Goal: Task Accomplishment & Management: Use online tool/utility

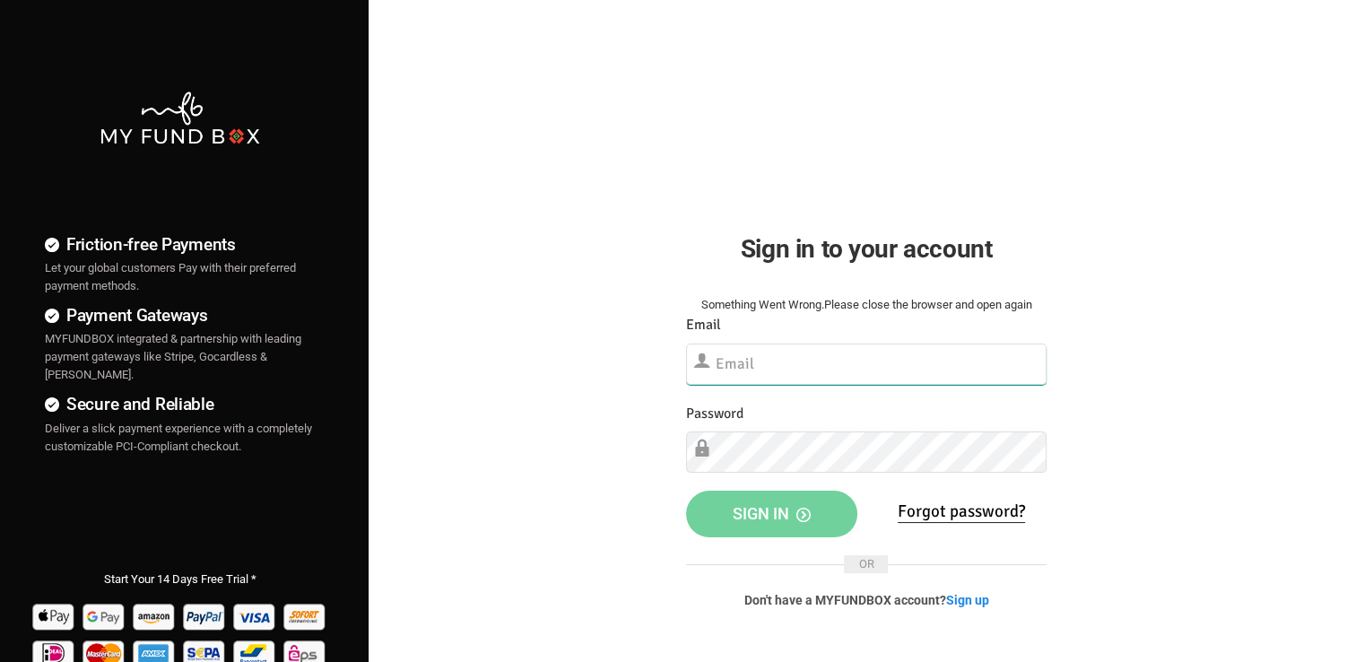
click at [821, 362] on input "text" at bounding box center [866, 363] width 361 height 41
paste input "[EMAIL_ADDRESS][DOMAIN_NAME]"
type input "[EMAIL_ADDRESS][DOMAIN_NAME]"
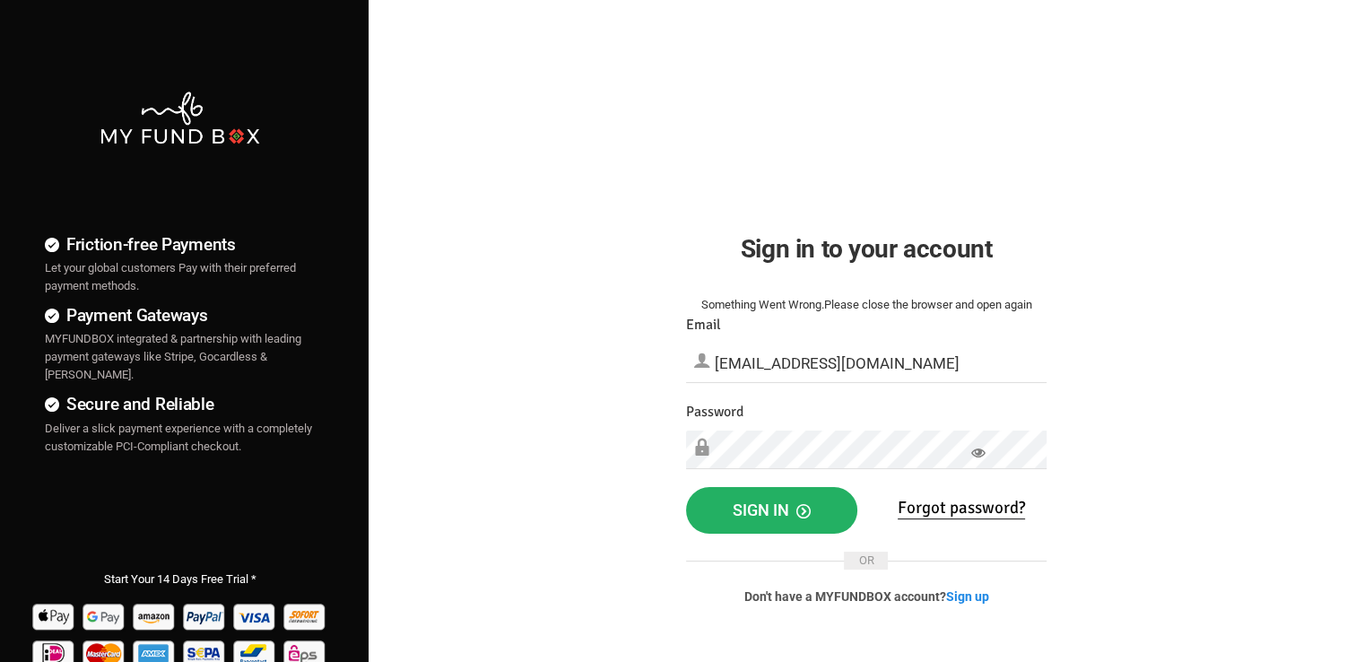
click at [783, 522] on button "Sign in" at bounding box center [771, 510] width 171 height 47
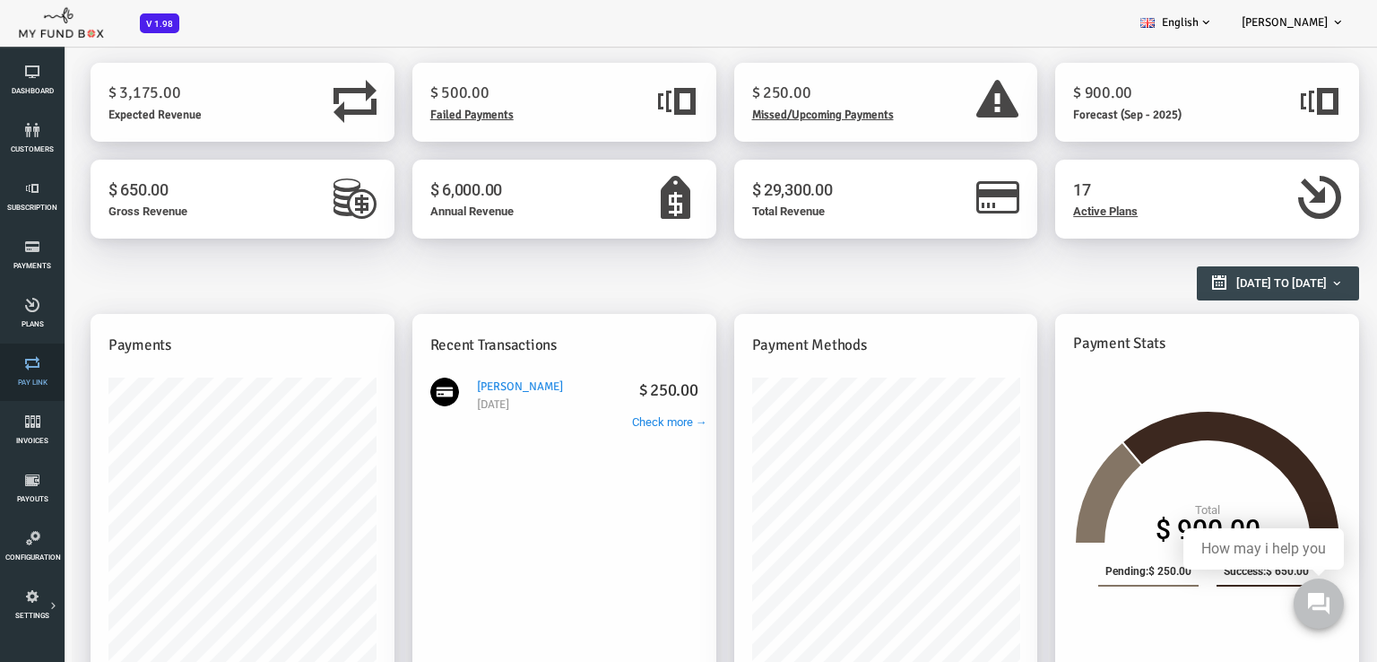
click at [29, 375] on link "Pay Link" at bounding box center [32, 371] width 54 height 57
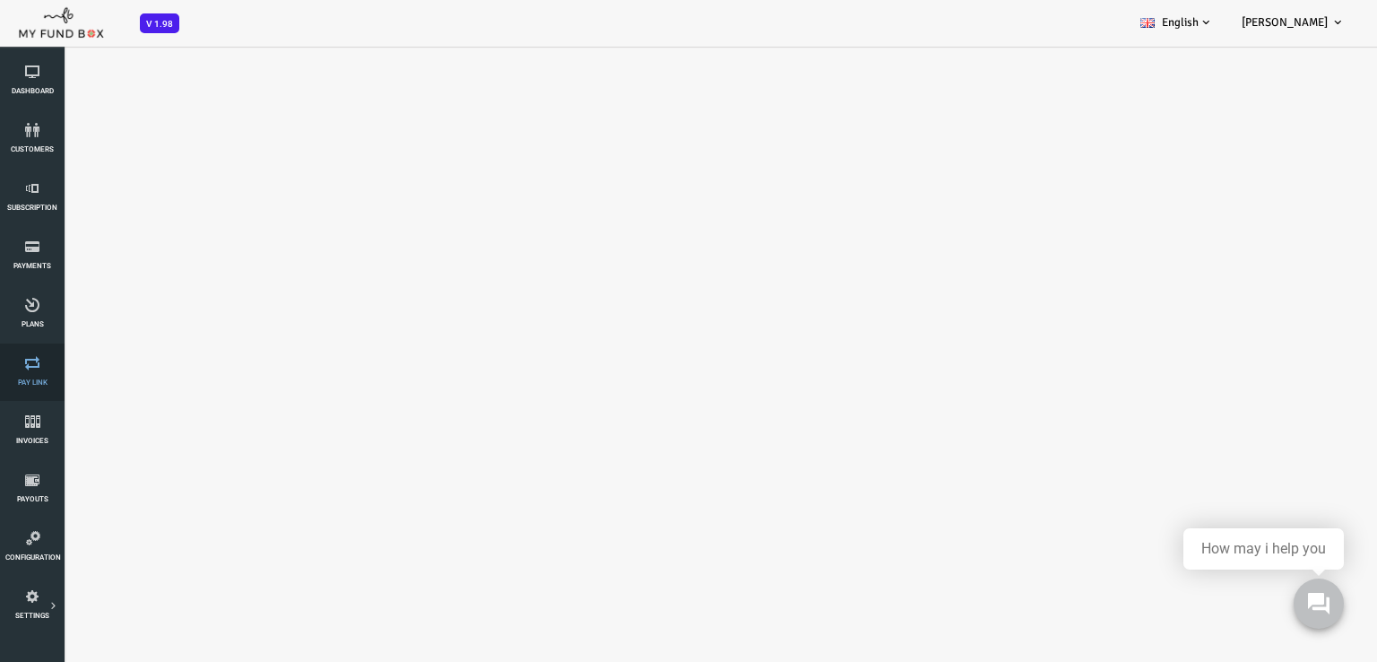
select select "100"
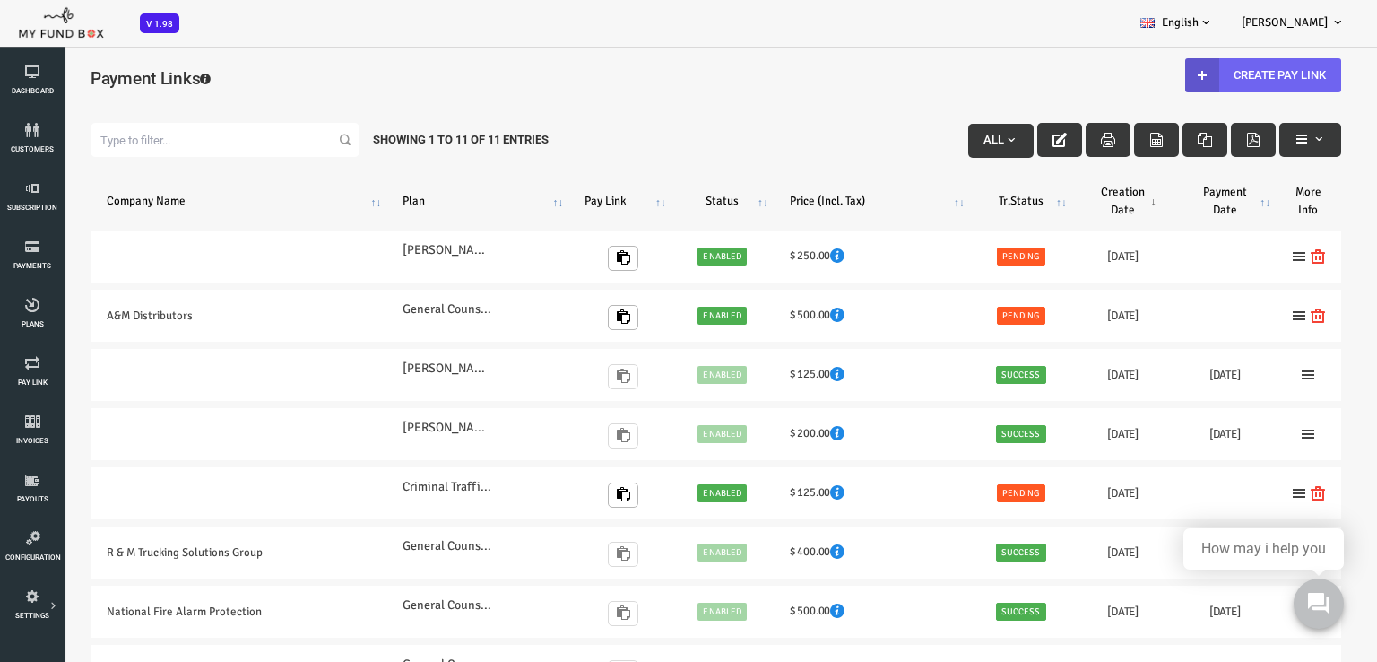
click at [1190, 77] on link "Create Pay Link" at bounding box center [1209, 75] width 156 height 34
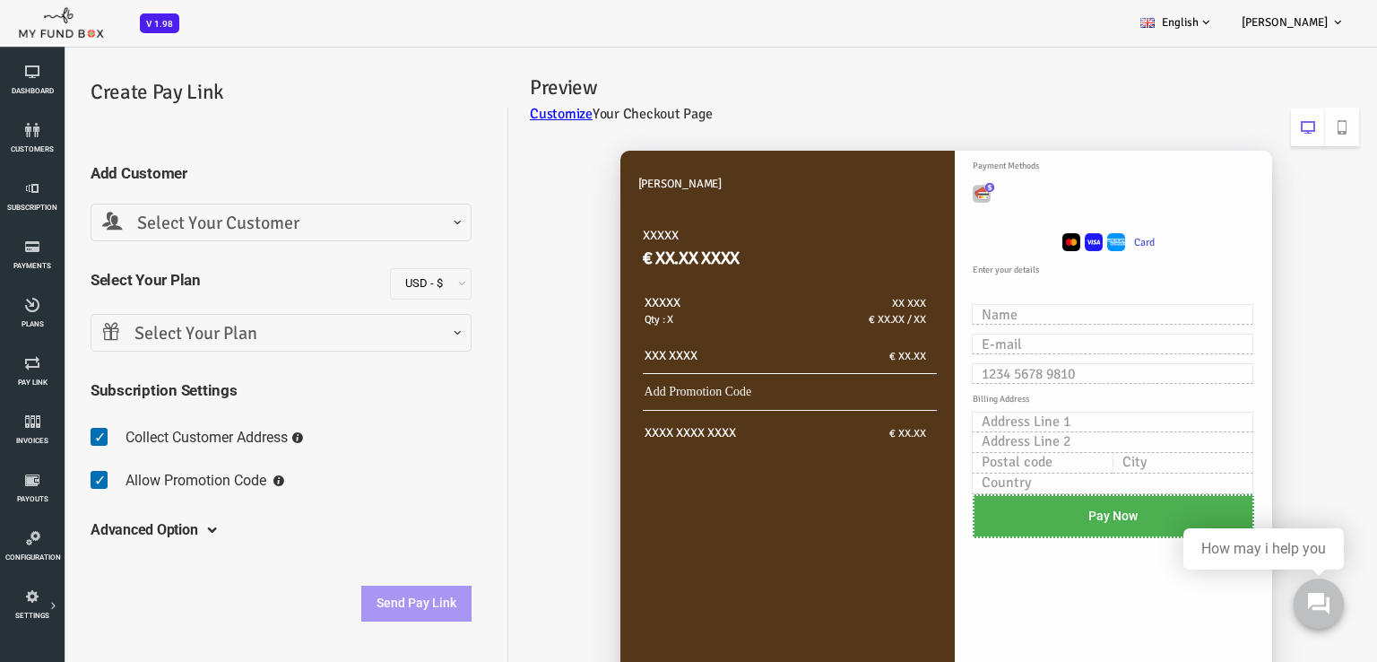
click at [180, 220] on span "Select Your Customer" at bounding box center [227, 224] width 358 height 28
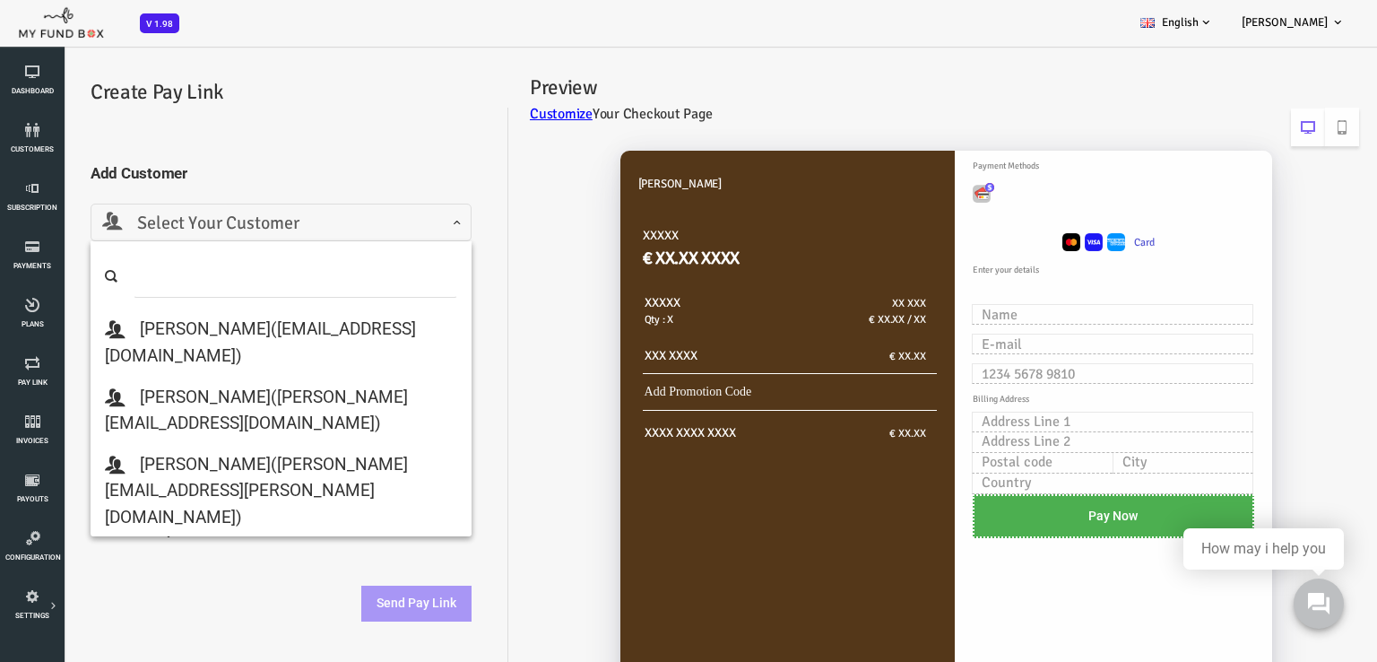
scroll to position [538, 0]
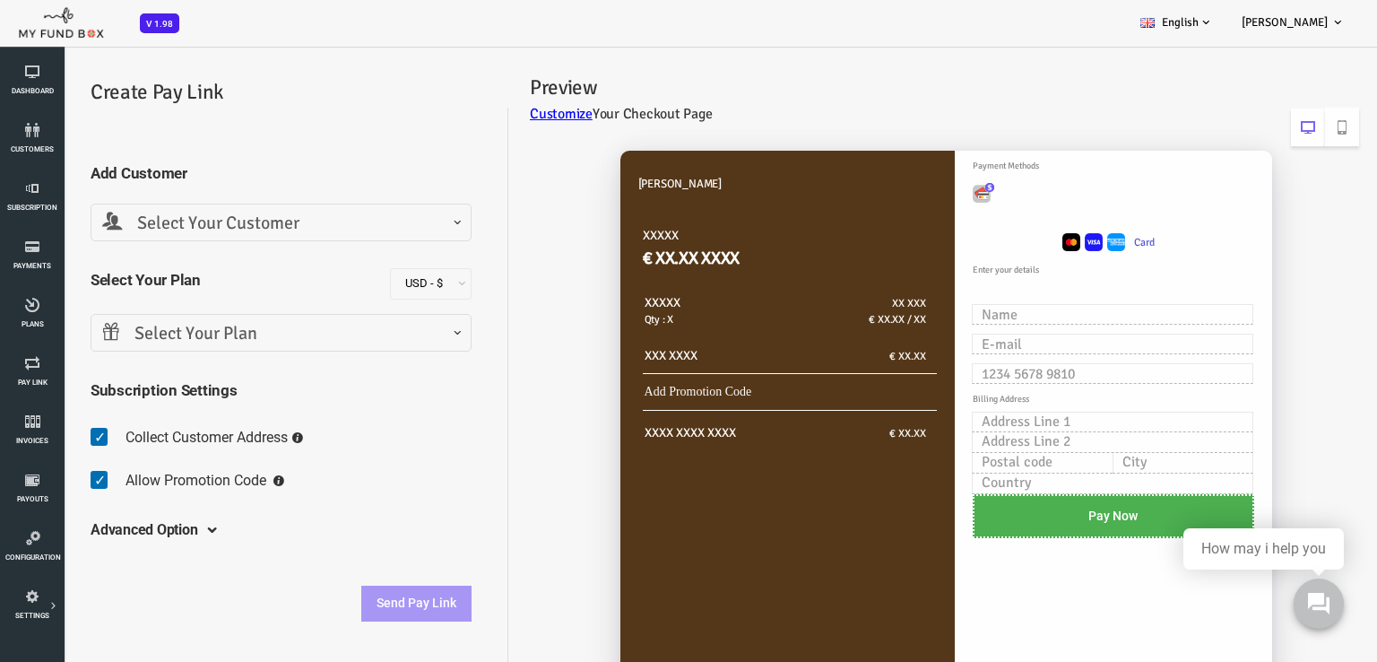
click at [484, 279] on div "Yoel Molina XXXXX € XX.XX XXXX XXXXX Qty : X XX XXX € XX.XX / XX XXX XXXX € XX.…" at bounding box center [879, 444] width 851 height 623
click at [32, 201] on link "Subscription" at bounding box center [32, 197] width 54 height 57
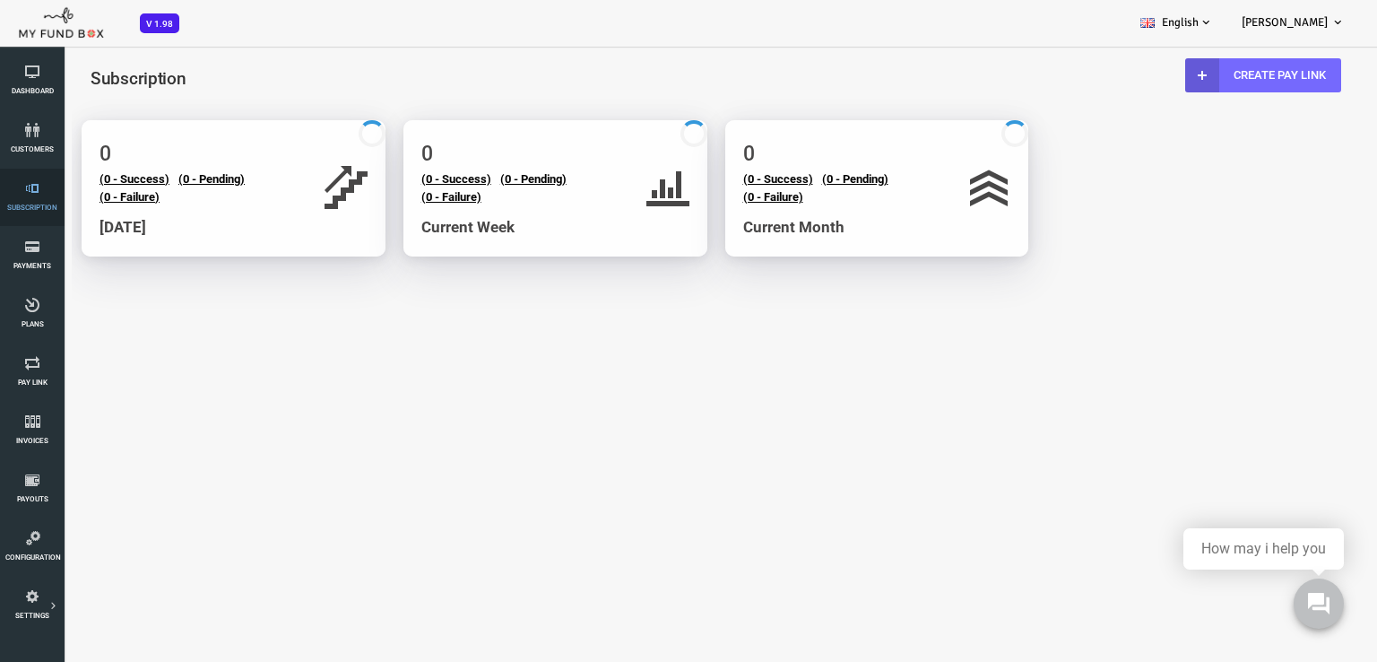
scroll to position [0, 0]
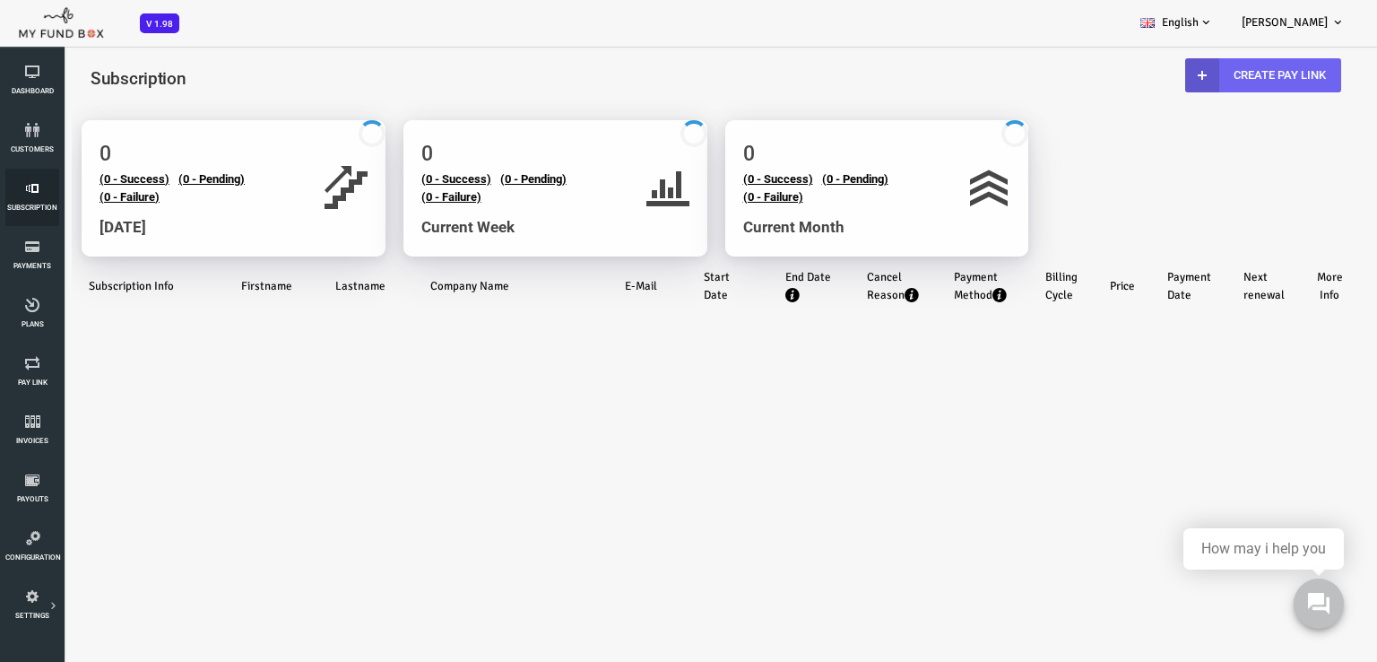
select select "100"
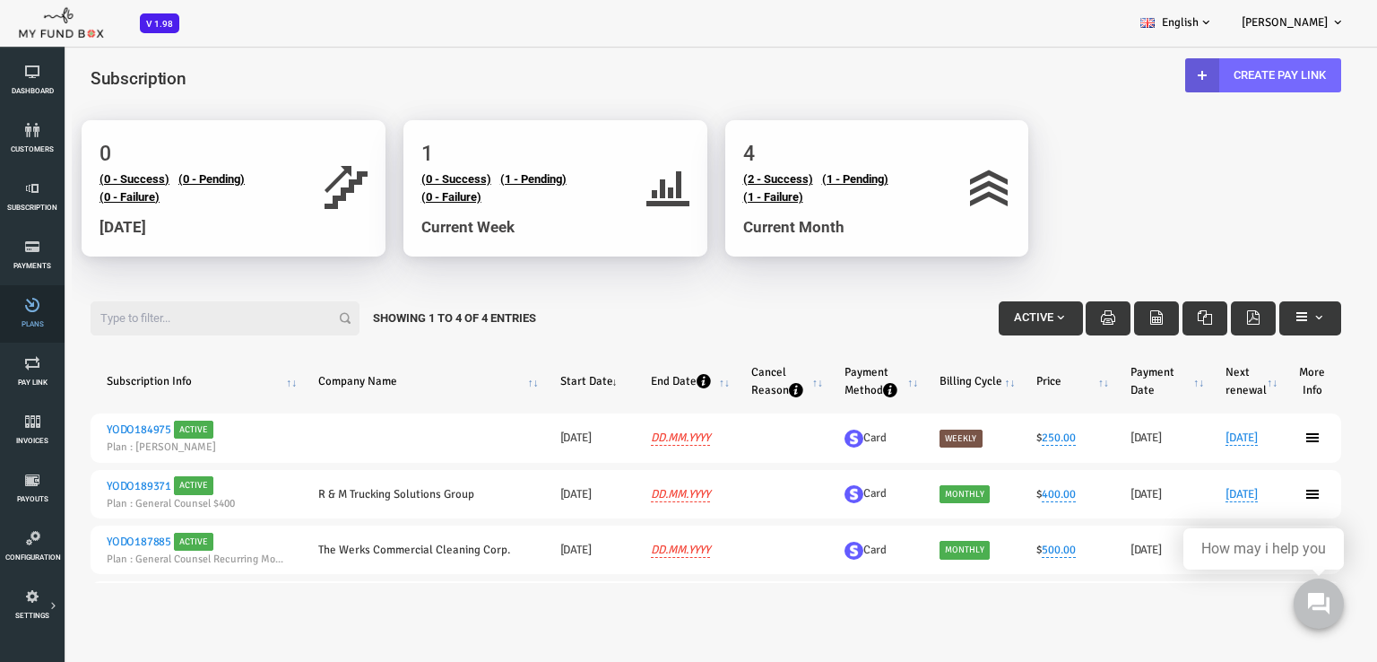
click at [25, 313] on link "Plans" at bounding box center [32, 313] width 54 height 57
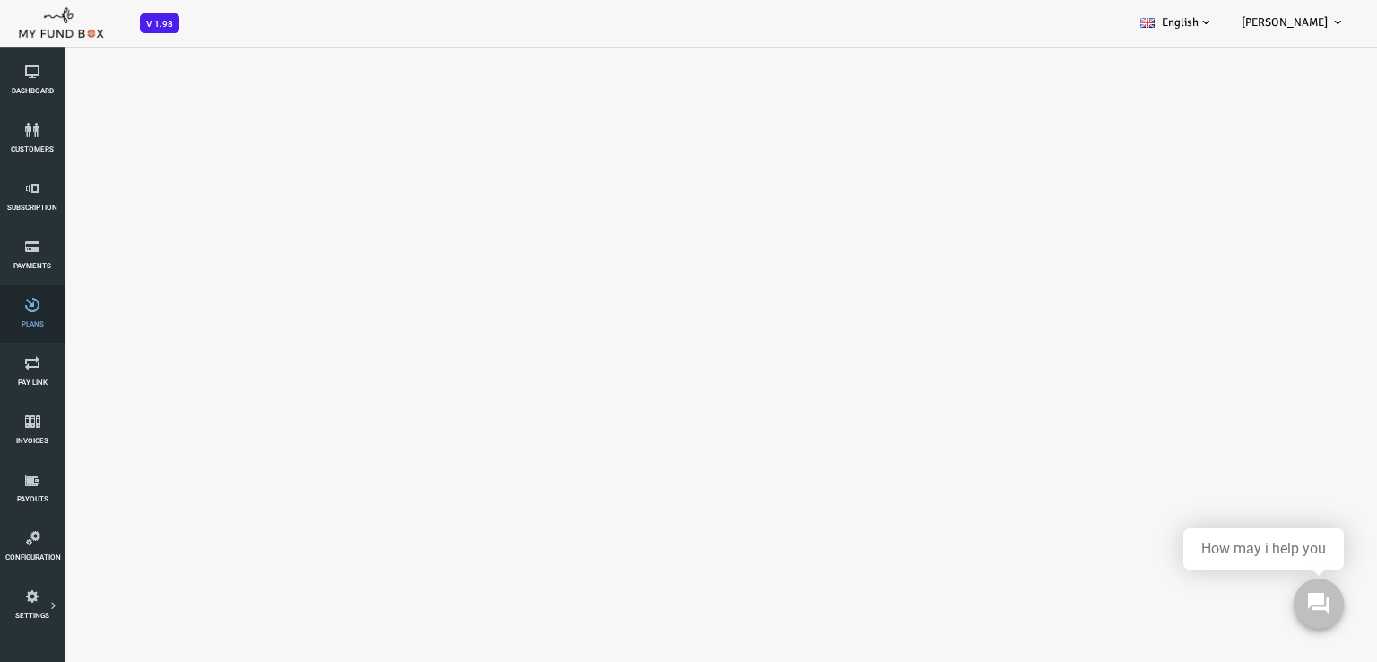
select select "100"
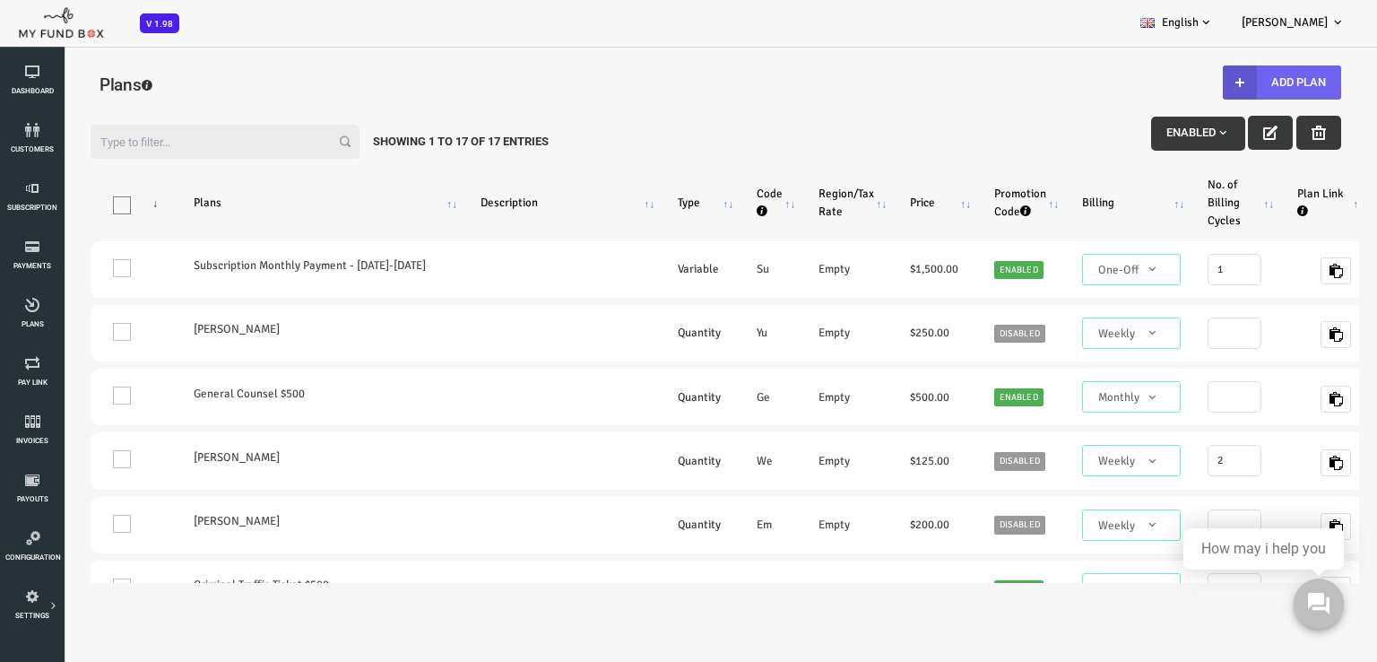
click at [1235, 75] on button "Add Plan" at bounding box center [1228, 82] width 118 height 34
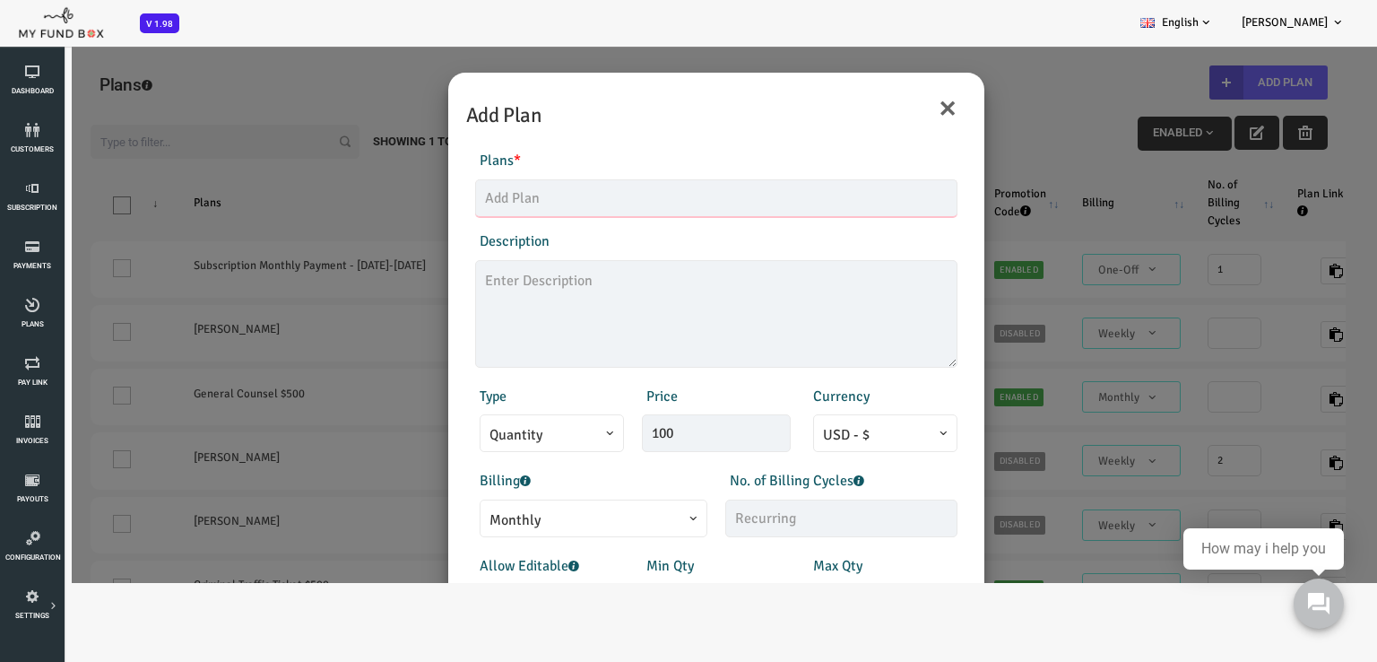
click at [481, 187] on input "text" at bounding box center [662, 198] width 482 height 38
type input "Alexandria Diaz"
click at [519, 300] on textarea at bounding box center [662, 314] width 482 height 108
type textarea "1"
type textarea "$100/Month Payment Plan"
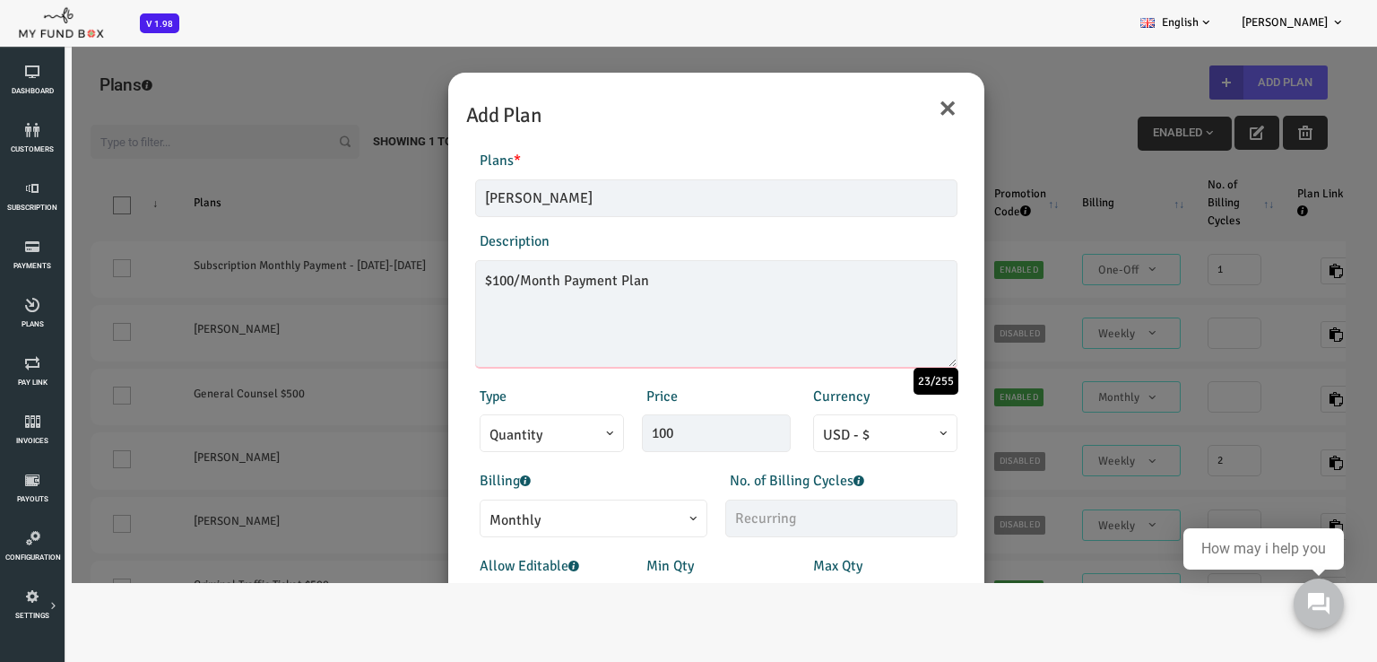
drag, startPoint x: 596, startPoint y: 284, endPoint x: 323, endPoint y: 286, distance: 273.5
click at [323, 286] on div "× Add Plan Products Invoice Product is empty Plans * Alexandria Diaz This field…" at bounding box center [661, 314] width 1323 height 538
click at [481, 200] on input "Alexandria Diaz" at bounding box center [662, 198] width 482 height 38
drag, startPoint x: 537, startPoint y: 188, endPoint x: 243, endPoint y: 187, distance: 294.1
click at [243, 187] on div "× Add Plan Products Invoice Product is empty Plans * Alexandria Diaz This field…" at bounding box center [661, 314] width 1323 height 538
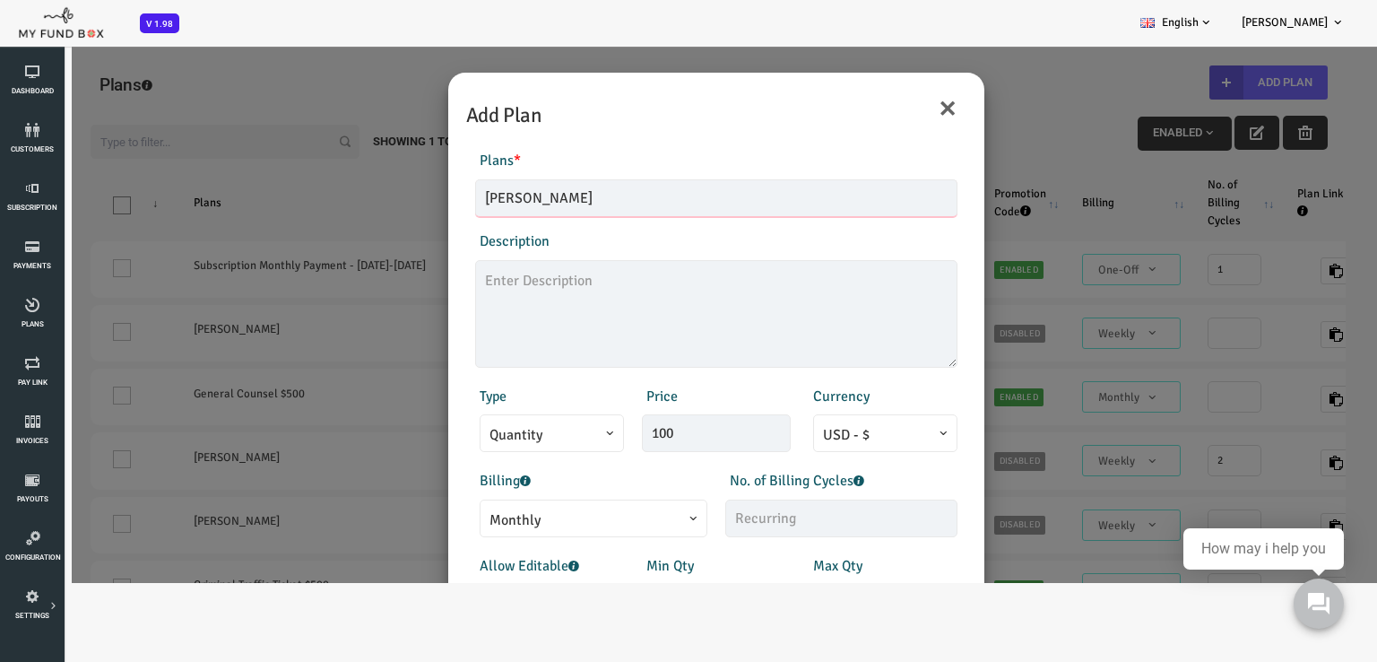
paste input "$100/Month Payment Plan"
type input "$100/Month Payment Plan"
click at [586, 291] on textarea at bounding box center [662, 314] width 482 height 108
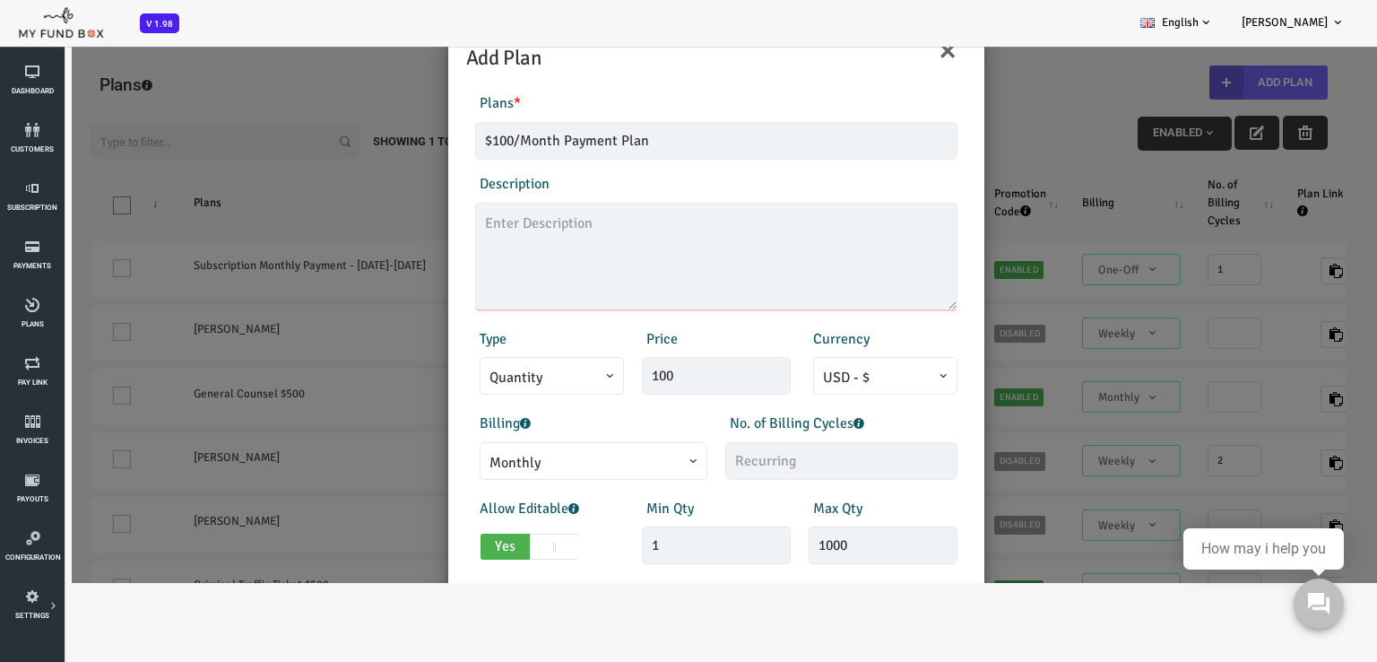
scroll to position [90, 0]
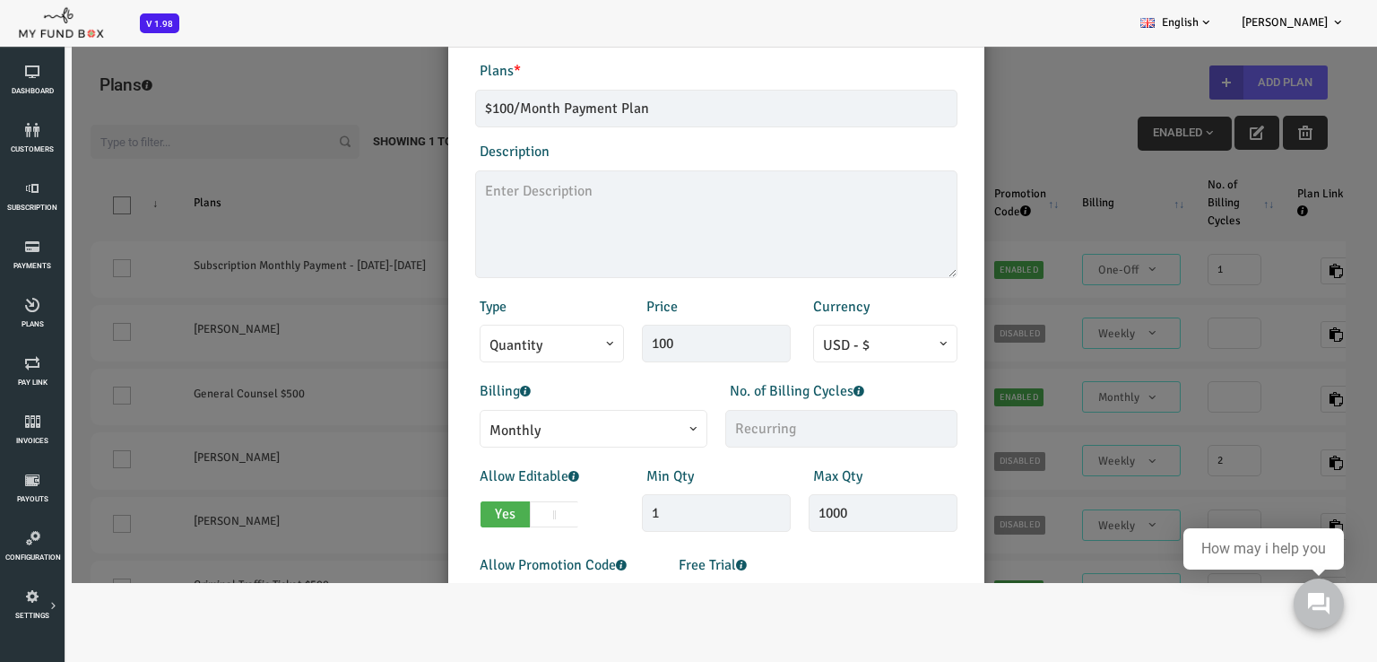
click at [529, 363] on div "Products Invoice Product is empty Plans * $100/Month Payment Plan This field is…" at bounding box center [662, 394] width 518 height 705
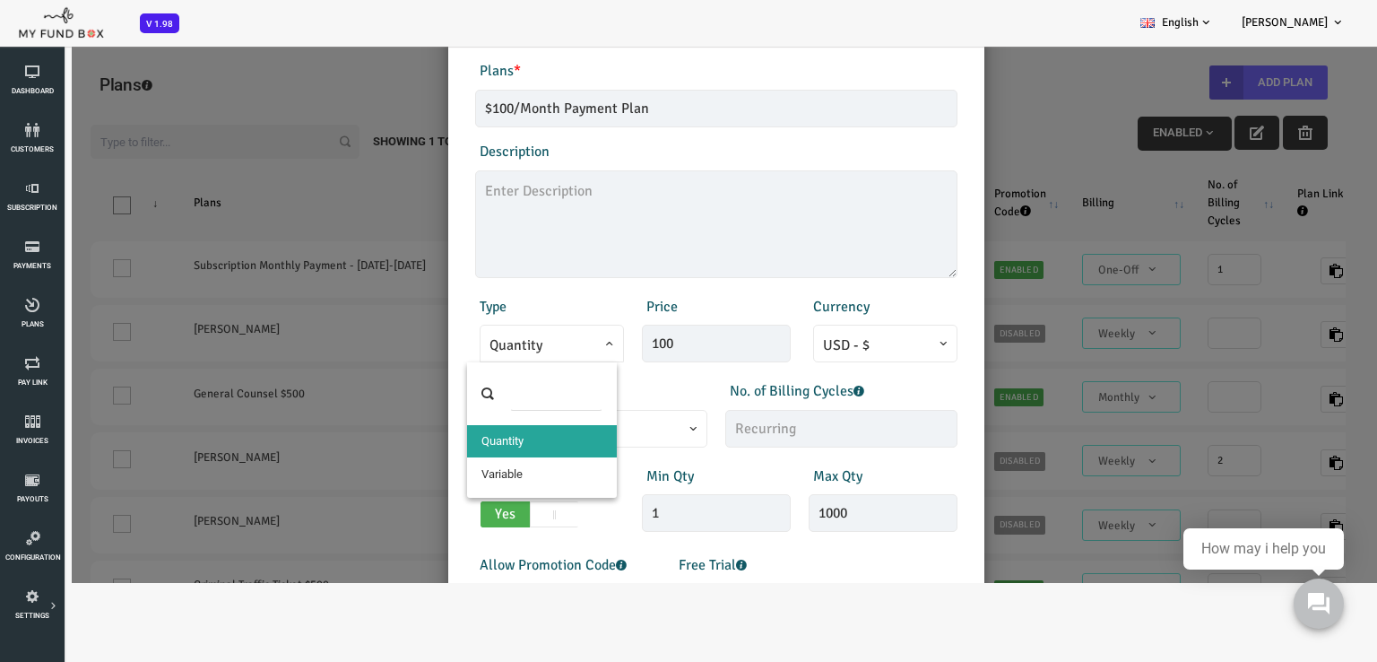
click at [529, 354] on span "Quantity" at bounding box center [497, 346] width 125 height 22
click at [530, 349] on span "Quantity" at bounding box center [497, 346] width 125 height 22
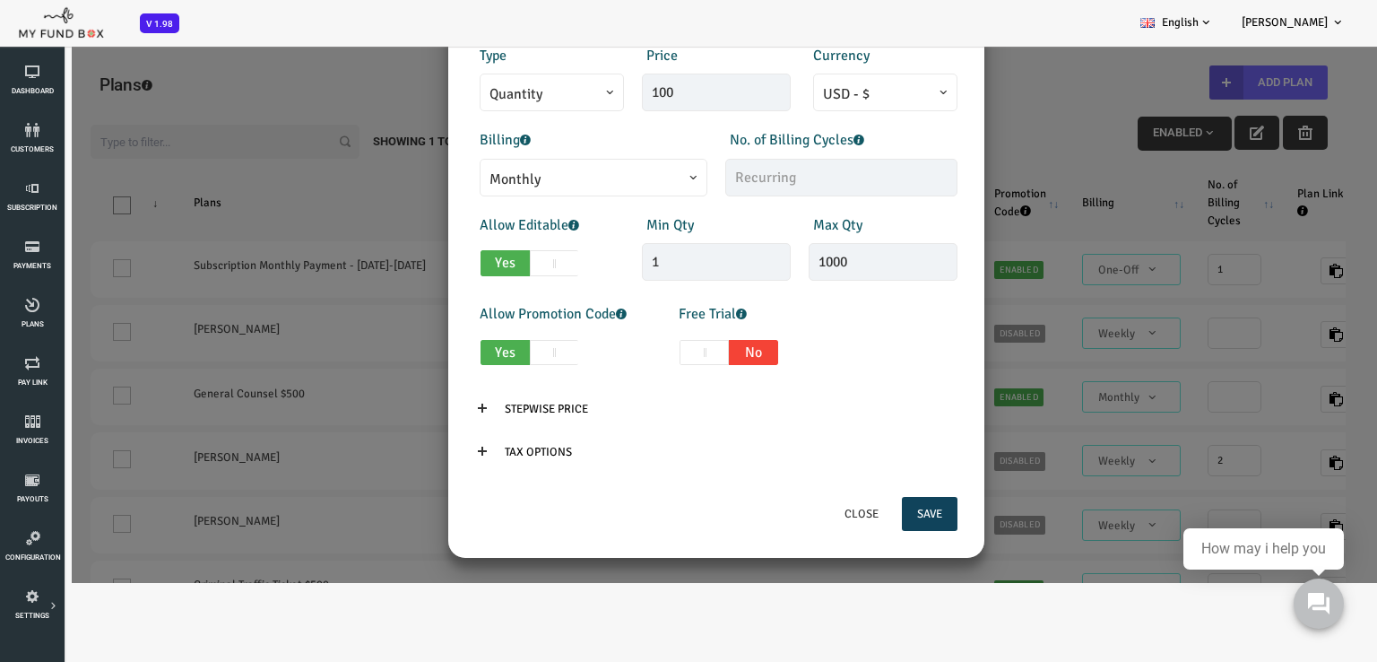
scroll to position [342, 0]
click at [766, 266] on input "1000" at bounding box center [828, 261] width 149 height 38
click at [445, 259] on span "Yes" at bounding box center [450, 262] width 49 height 26
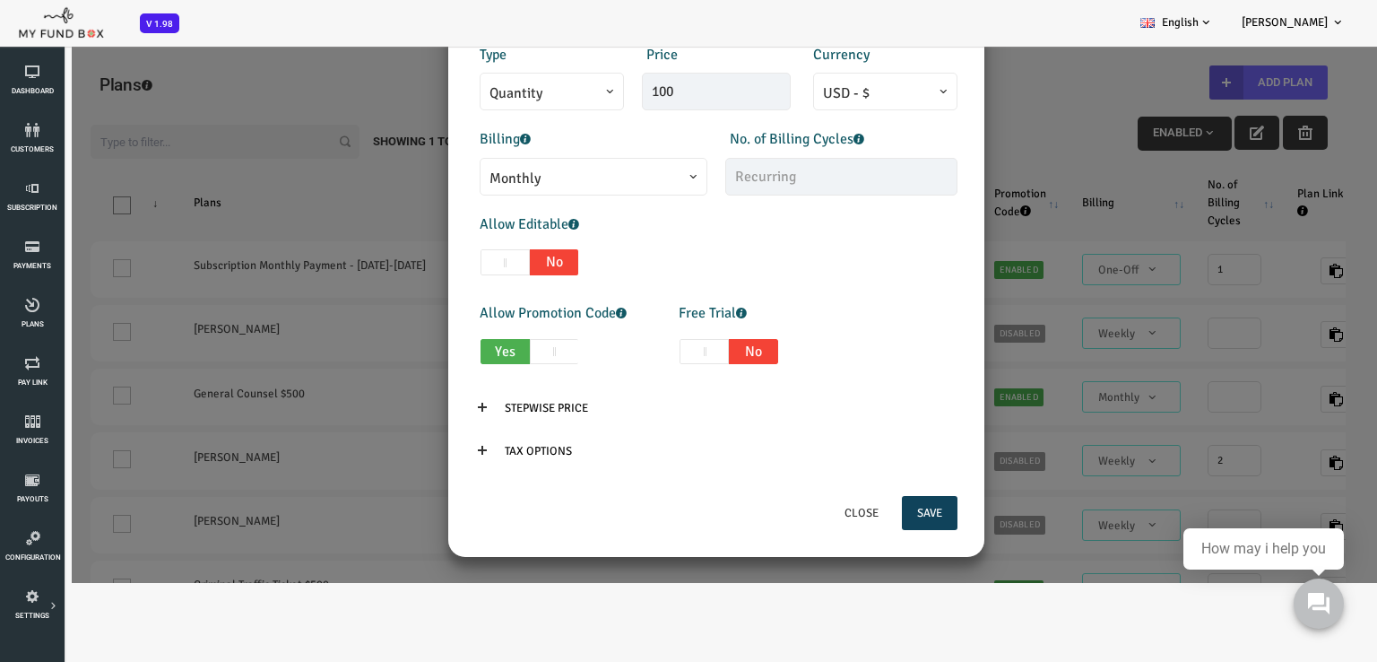
click at [484, 264] on span "No" at bounding box center [499, 262] width 49 height 26
checkbox input "true"
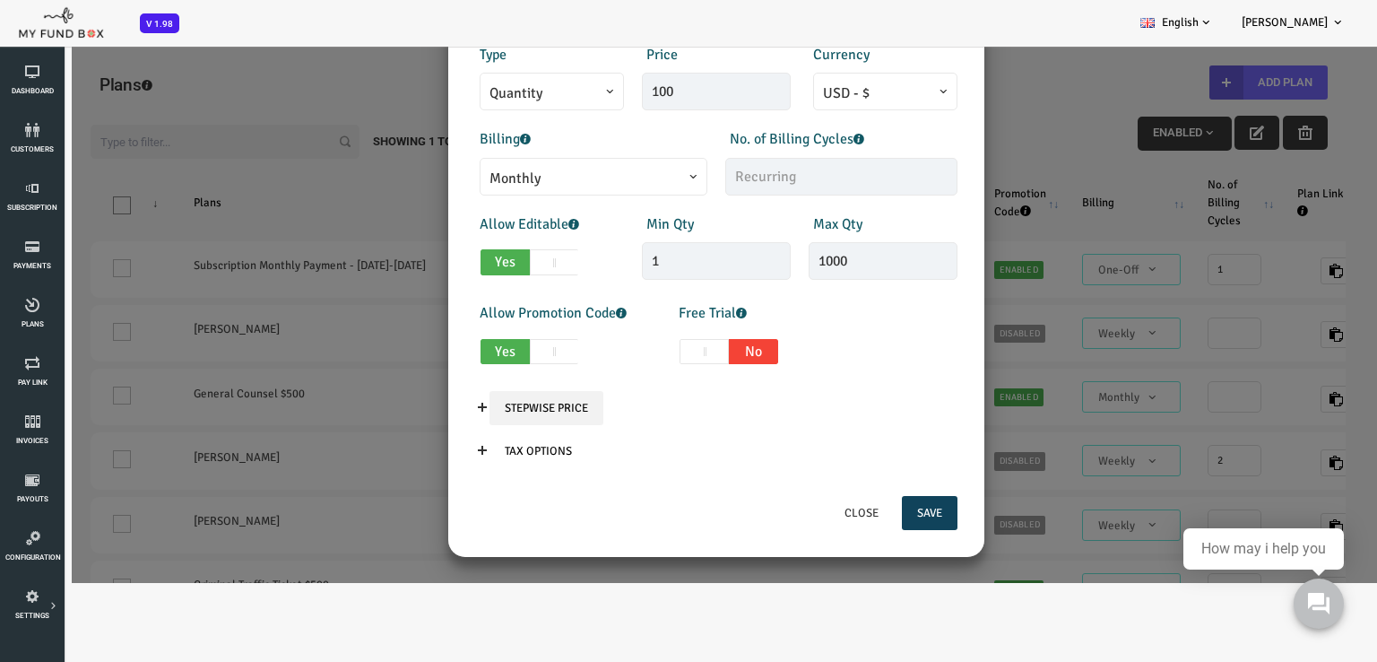
click at [452, 406] on input "Stepwise Price" at bounding box center [492, 408] width 114 height 34
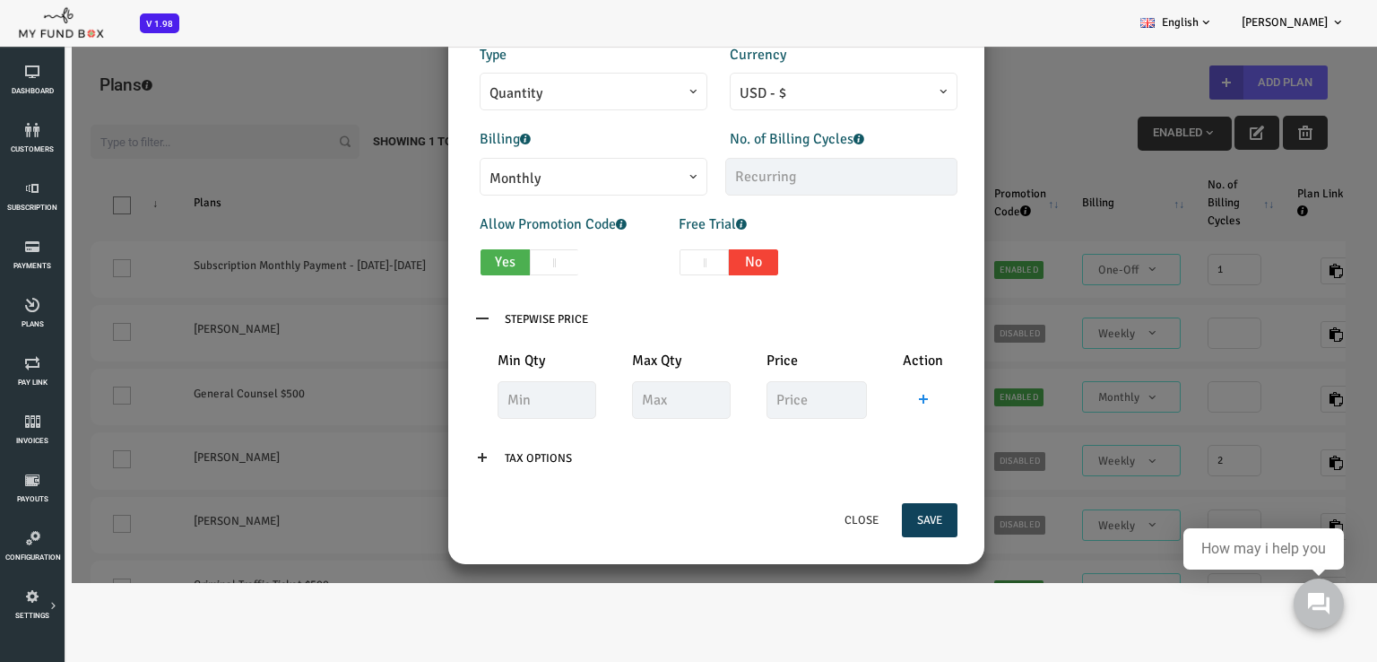
click at [421, 320] on icon at bounding box center [428, 318] width 14 height 14
click at [421, 456] on icon at bounding box center [428, 457] width 14 height 14
click at [423, 456] on icon at bounding box center [428, 457] width 14 height 14
click at [423, 316] on icon at bounding box center [428, 318] width 14 height 14
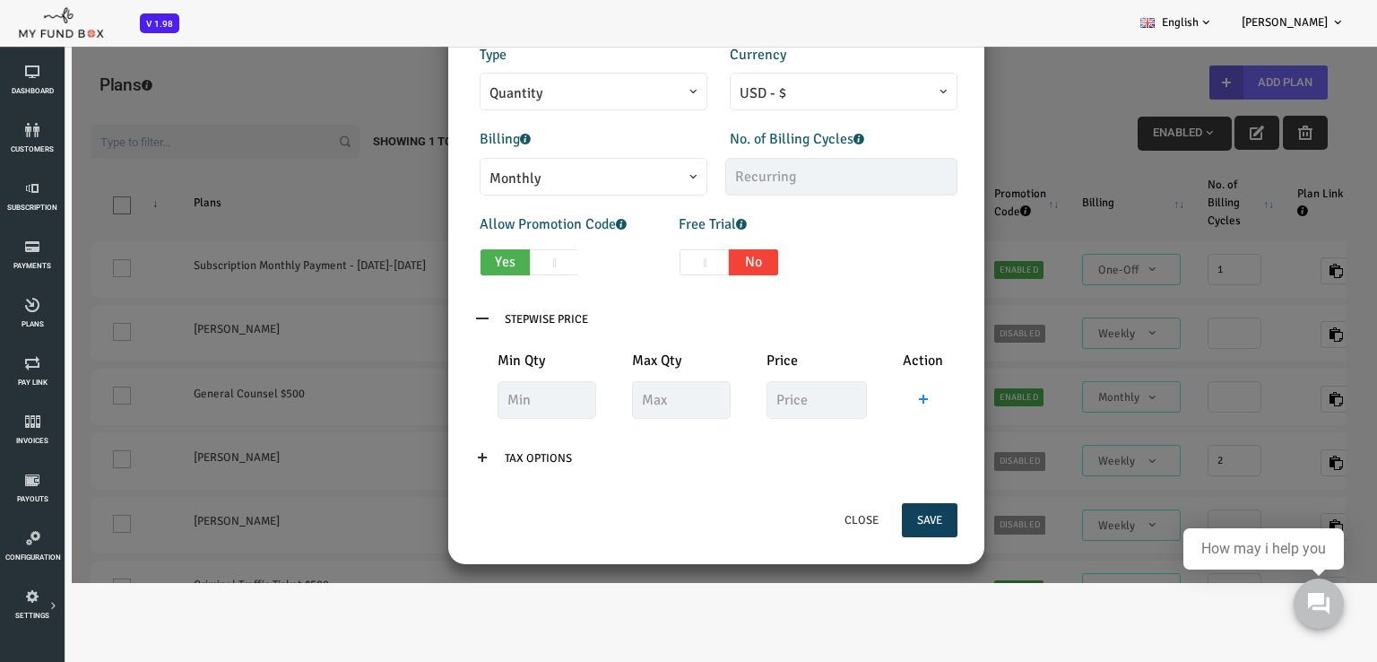
click at [421, 316] on icon at bounding box center [428, 318] width 14 height 14
click at [516, 319] on input "Stepwise Price" at bounding box center [492, 319] width 114 height 34
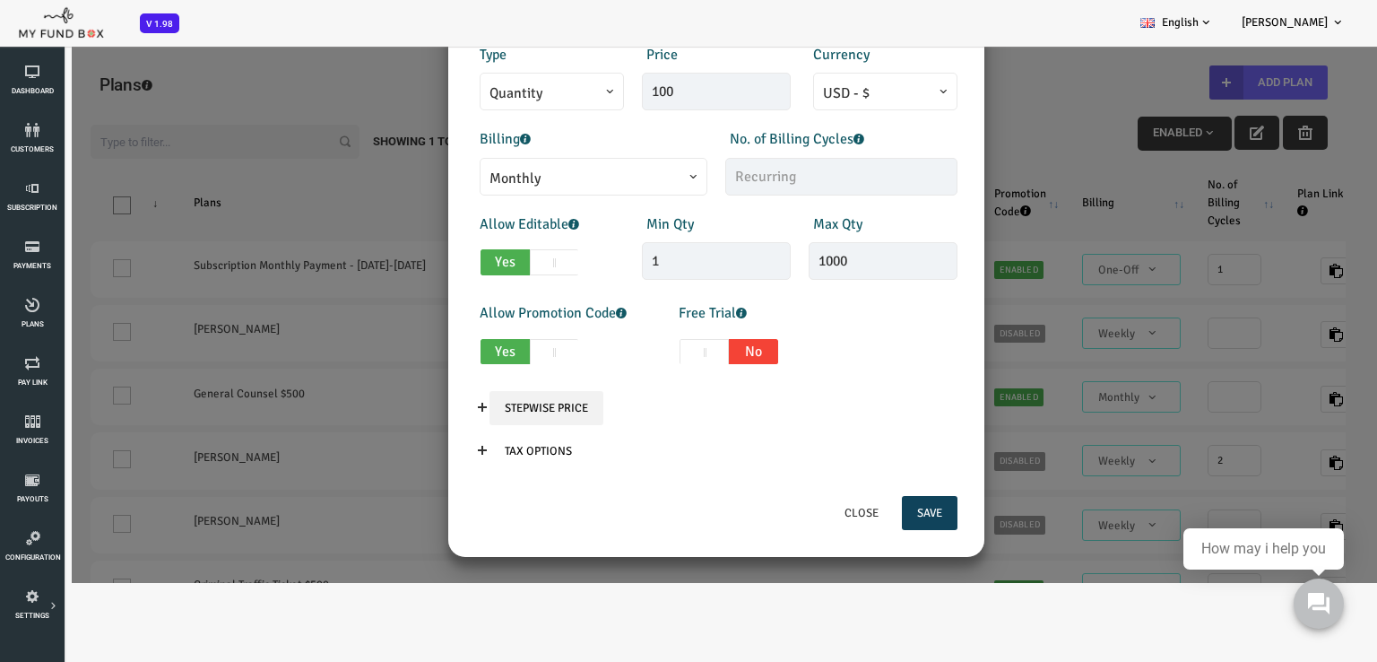
scroll to position [254, 0]
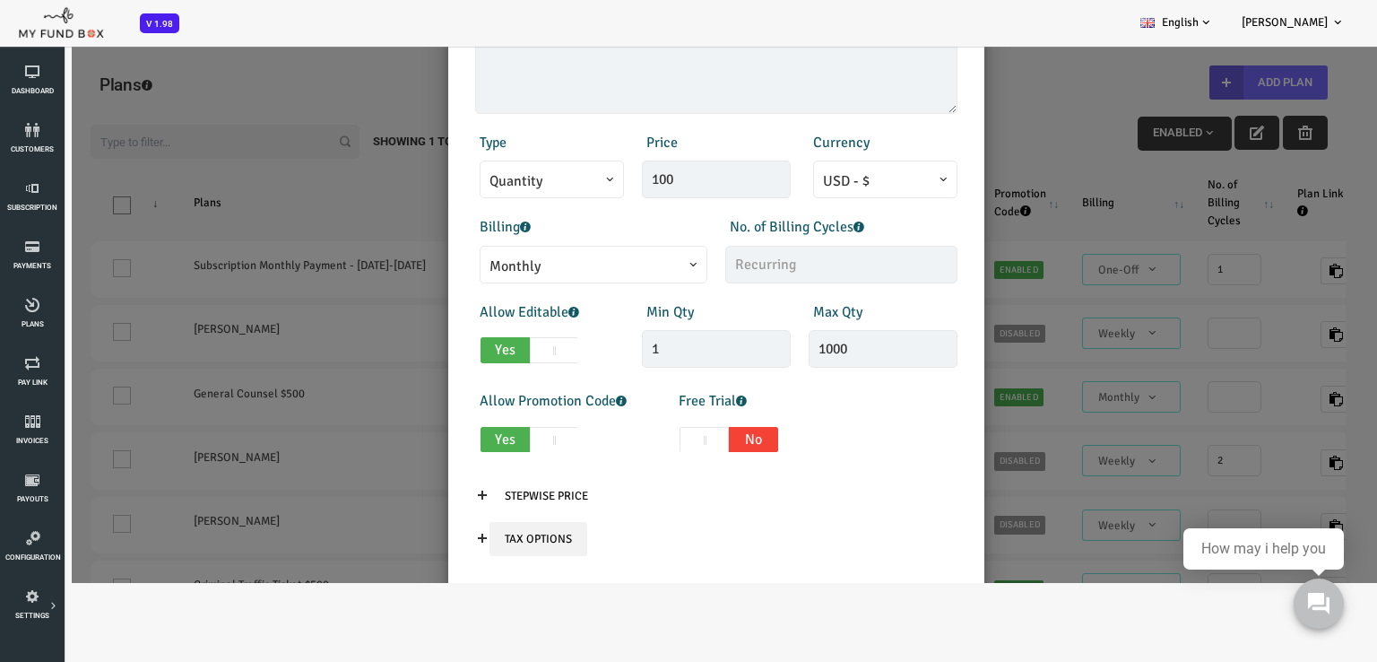
click at [479, 532] on input "Tax Options" at bounding box center [484, 539] width 98 height 34
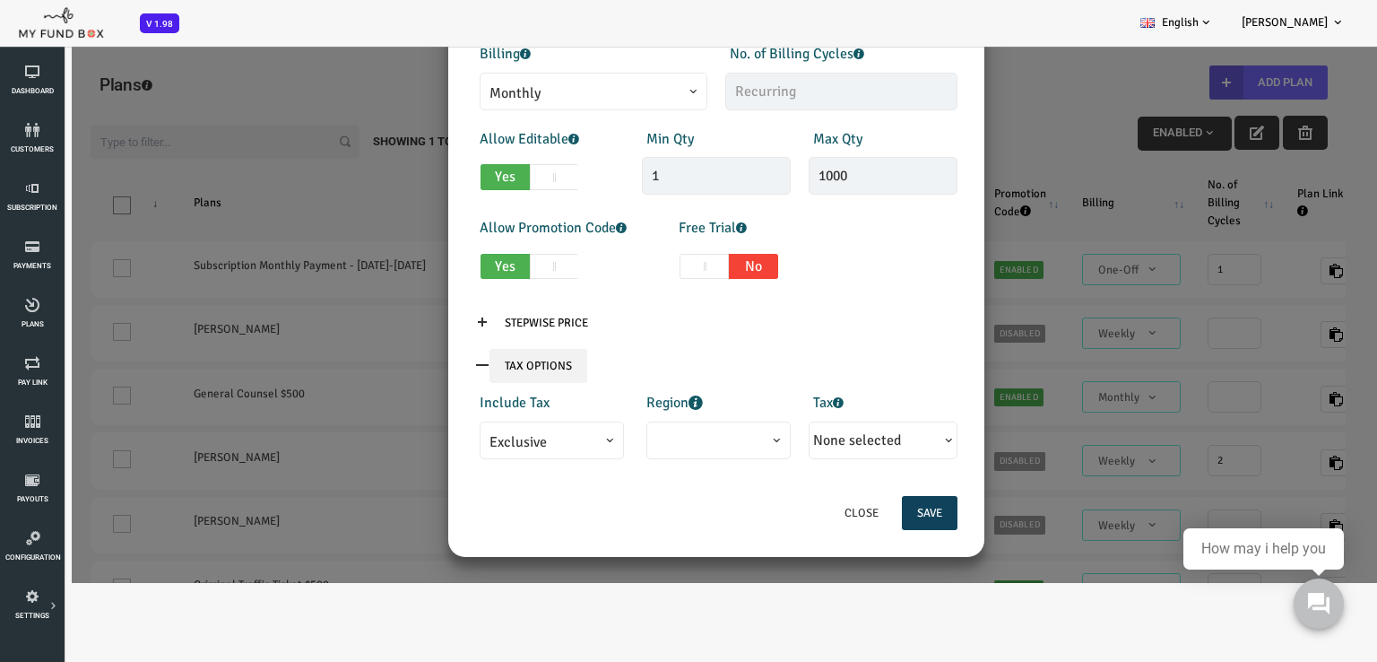
click at [474, 360] on input "Tax Options" at bounding box center [484, 366] width 98 height 34
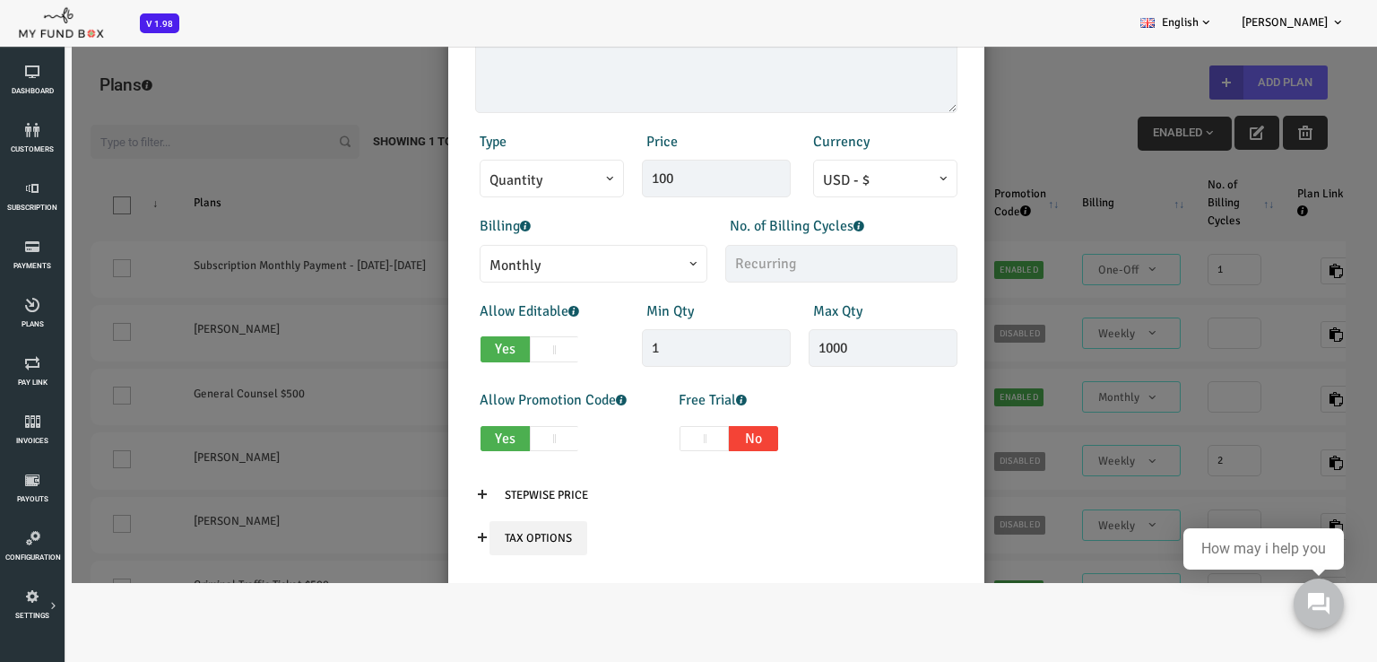
scroll to position [162, 0]
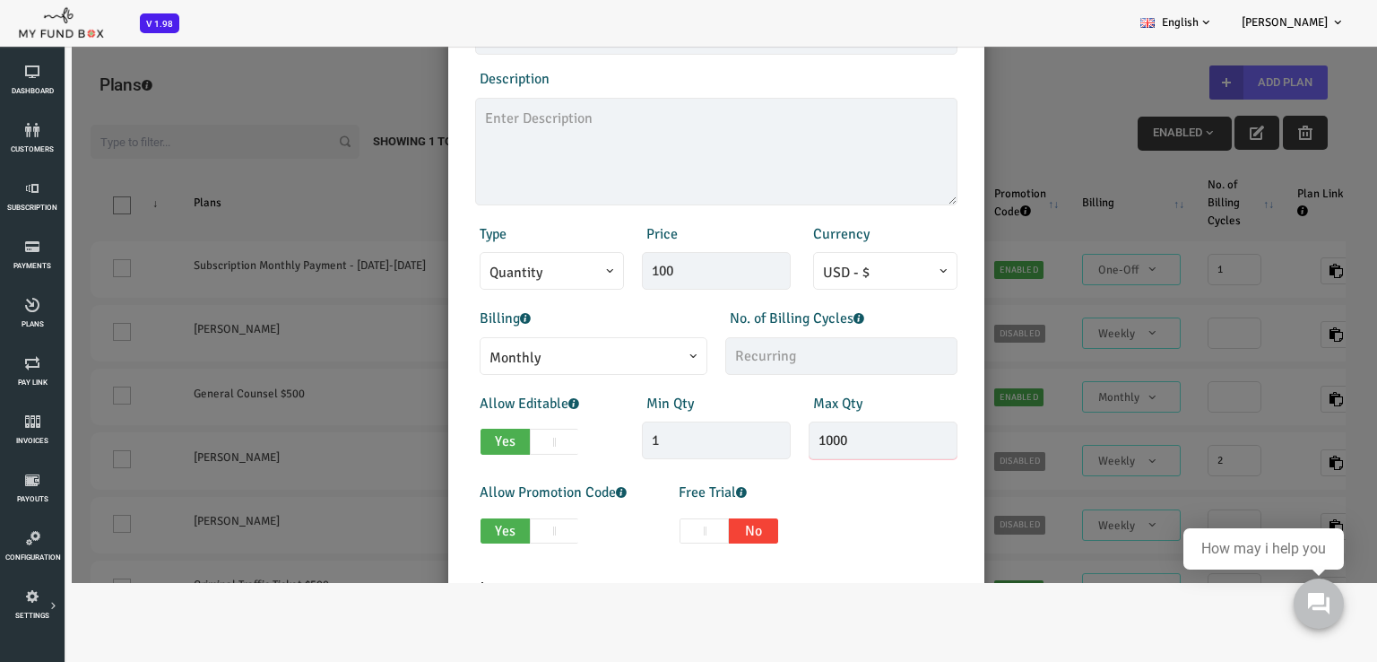
drag, startPoint x: 821, startPoint y: 435, endPoint x: 673, endPoint y: 436, distance: 147.1
click at [674, 436] on div "Allow Editable Yes No Min Qty 1 Invalid min qty Max Qty 1000 Invalid max qty" at bounding box center [662, 428] width 500 height 71
type input "5"
click at [801, 507] on div "Allow Promotion Code Yes No Free Trial Yes No Days 0" at bounding box center [662, 517] width 500 height 71
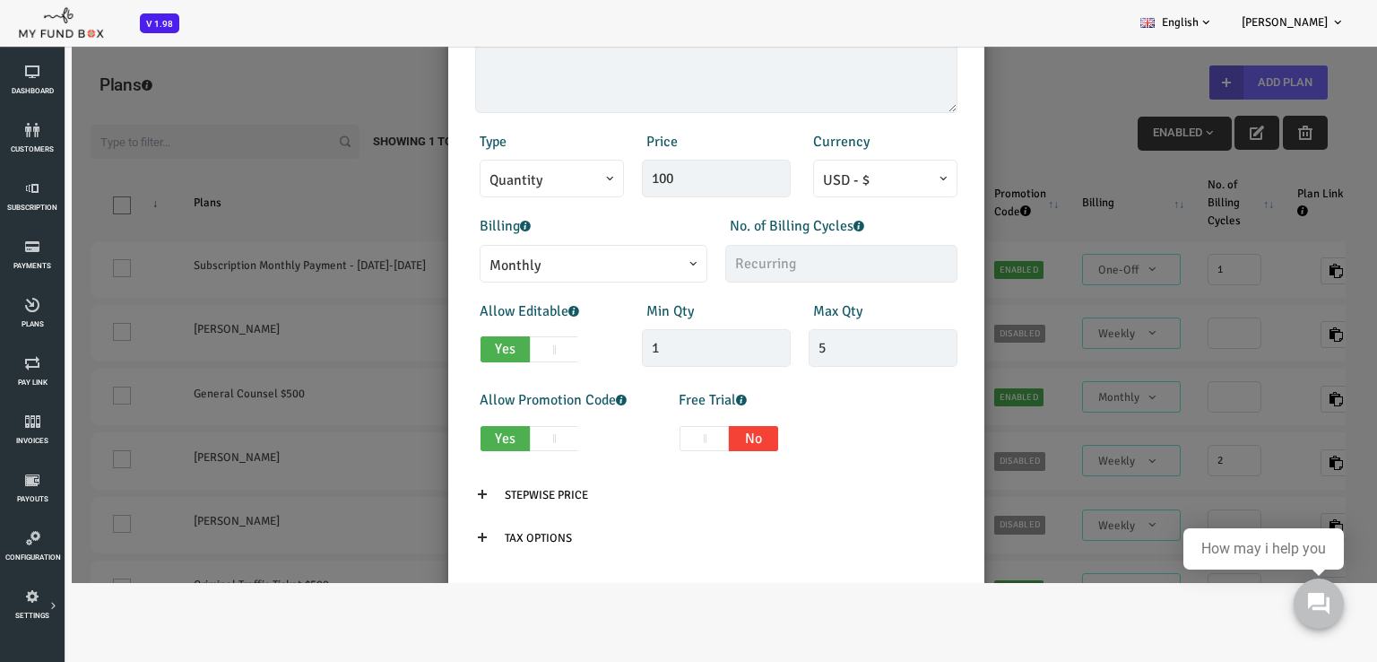
scroll to position [342, 0]
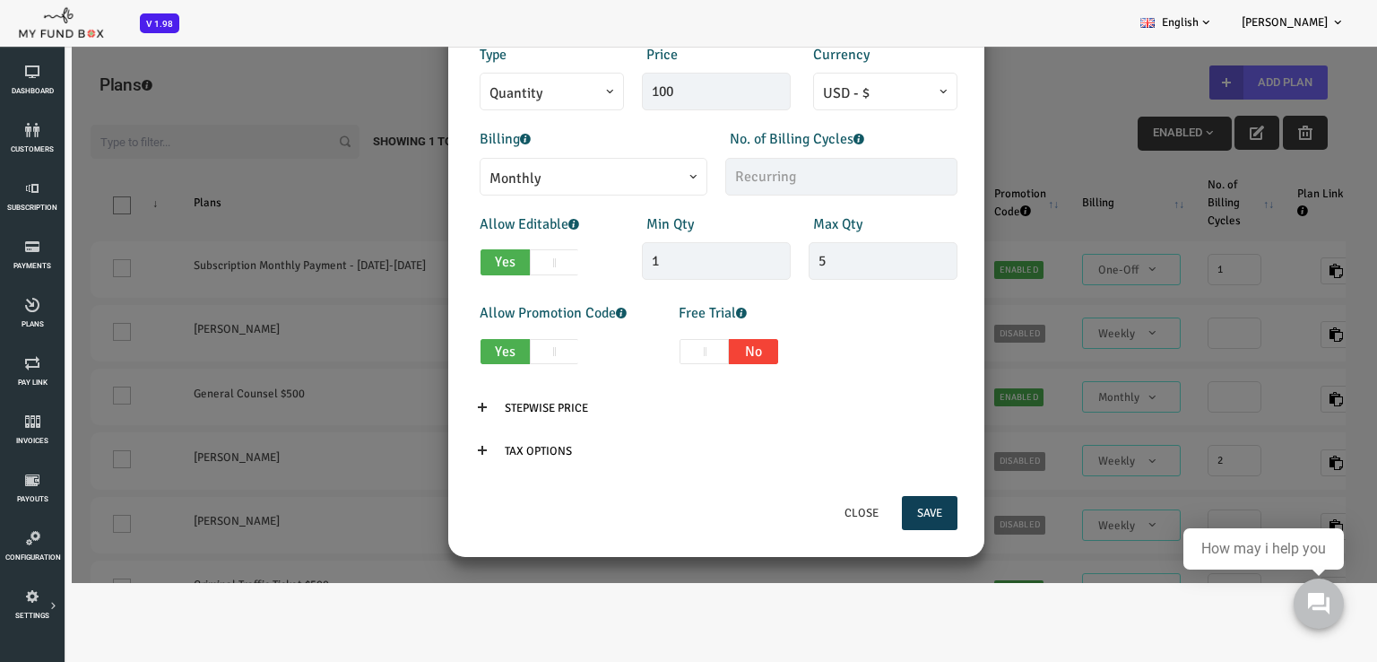
click at [857, 510] on button "Save" at bounding box center [875, 513] width 56 height 34
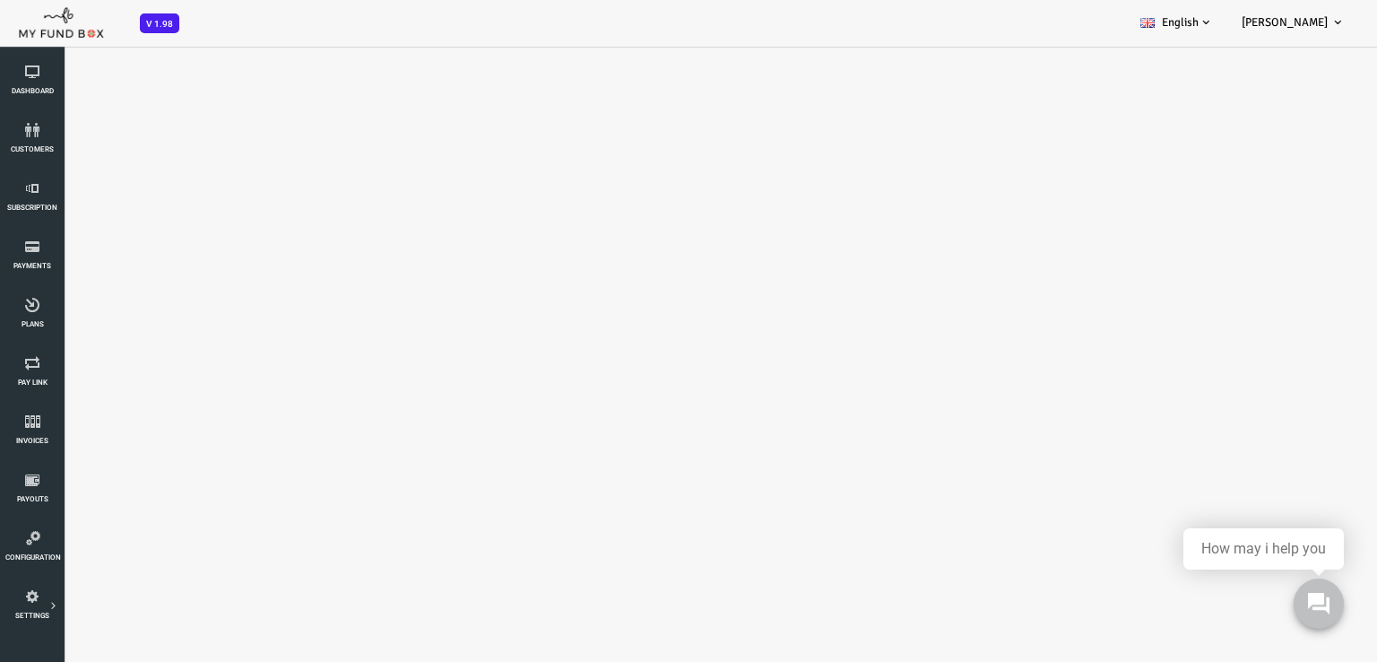
scroll to position [0, 0]
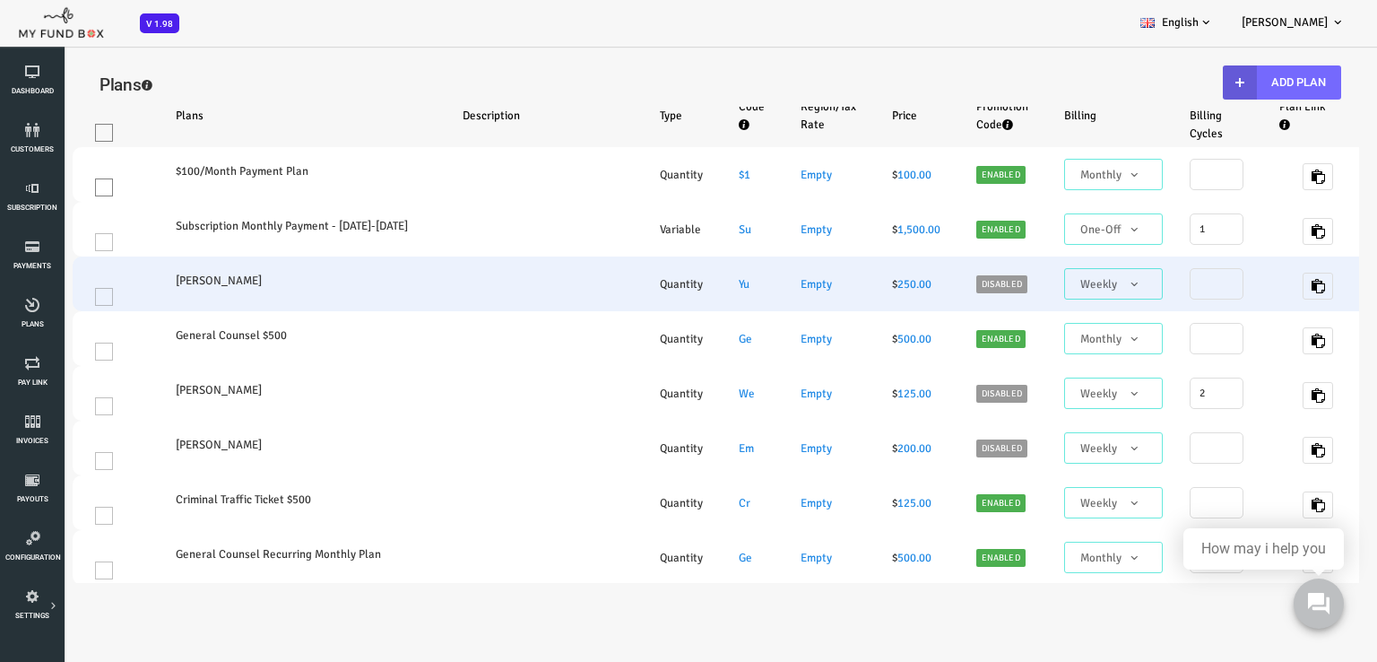
click at [159, 291] on td "Yunier Enriquez" at bounding box center [246, 283] width 287 height 55
select select "100"
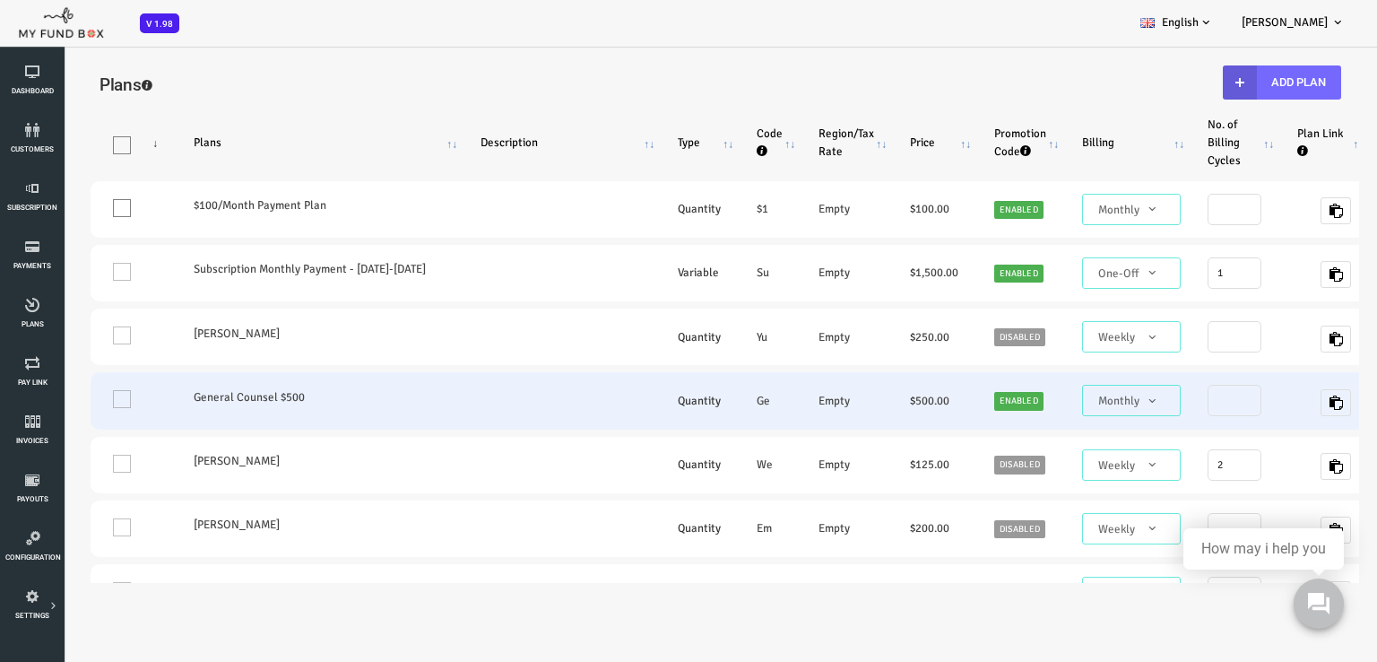
scroll to position [90, 0]
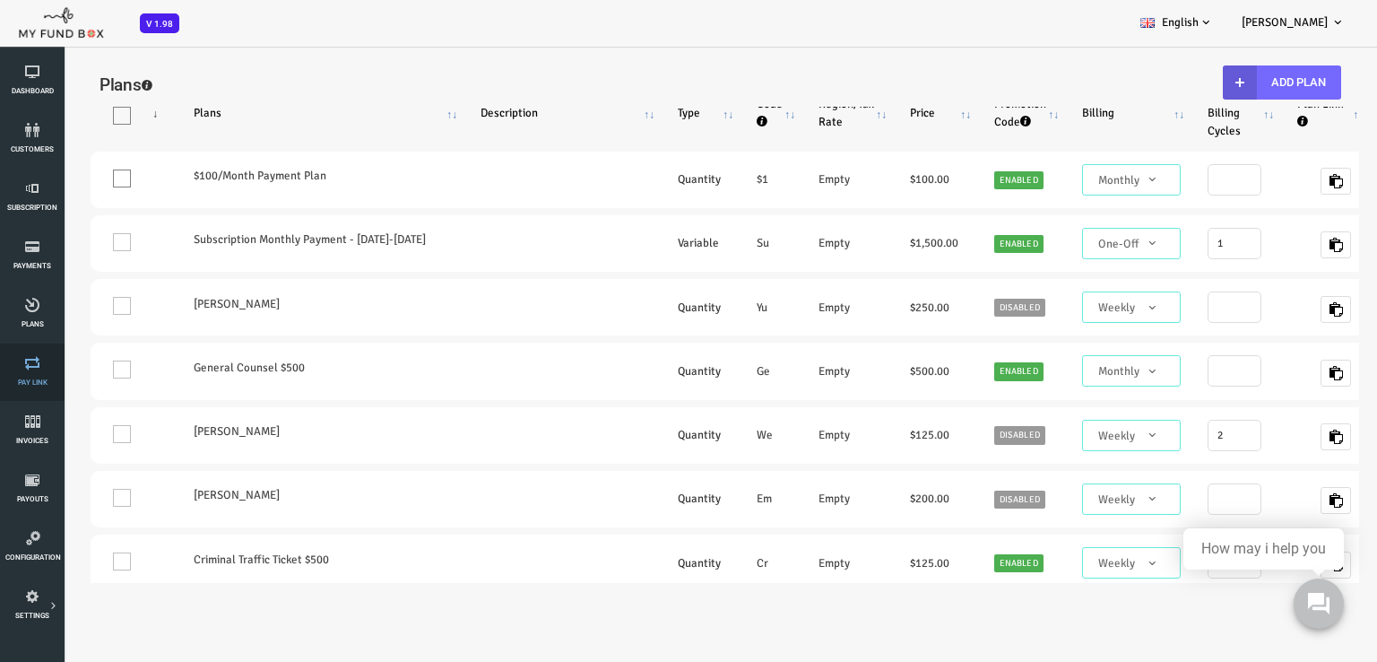
click at [36, 370] on link "Pay Link" at bounding box center [32, 371] width 54 height 57
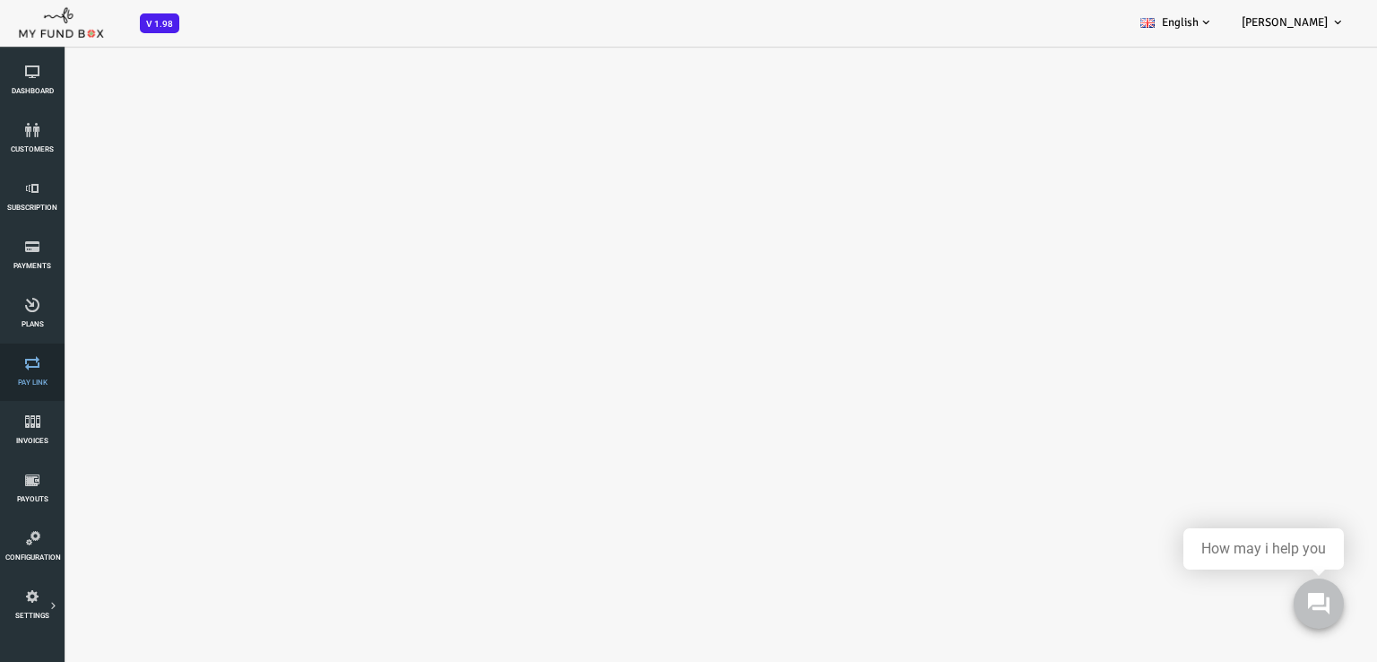
select select "100"
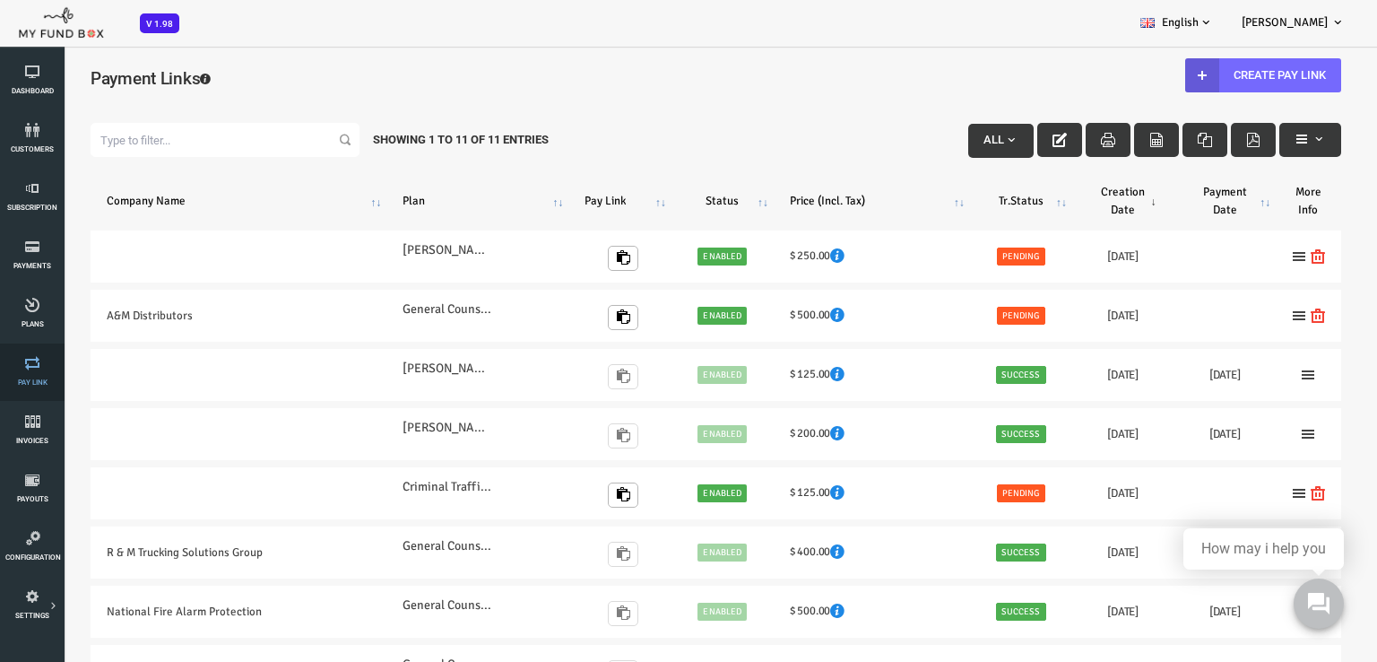
scroll to position [0, 0]
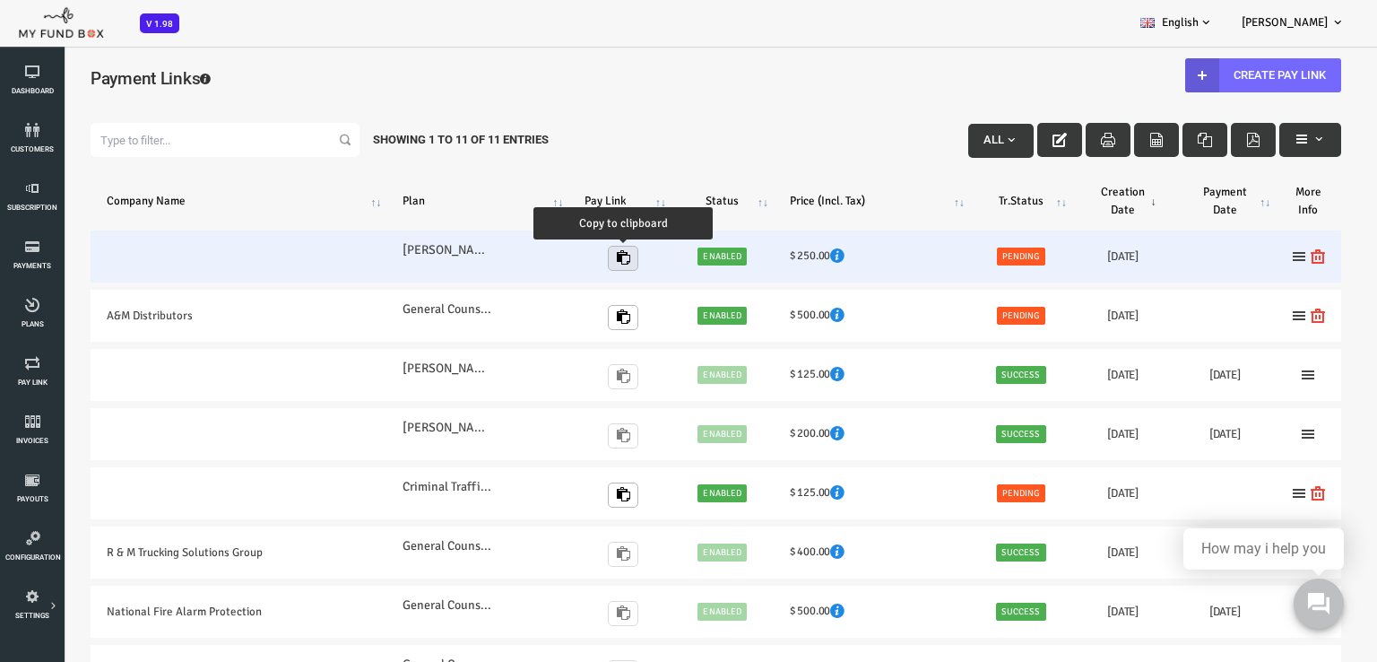
click at [567, 259] on icon "button" at bounding box center [568, 257] width 14 height 14
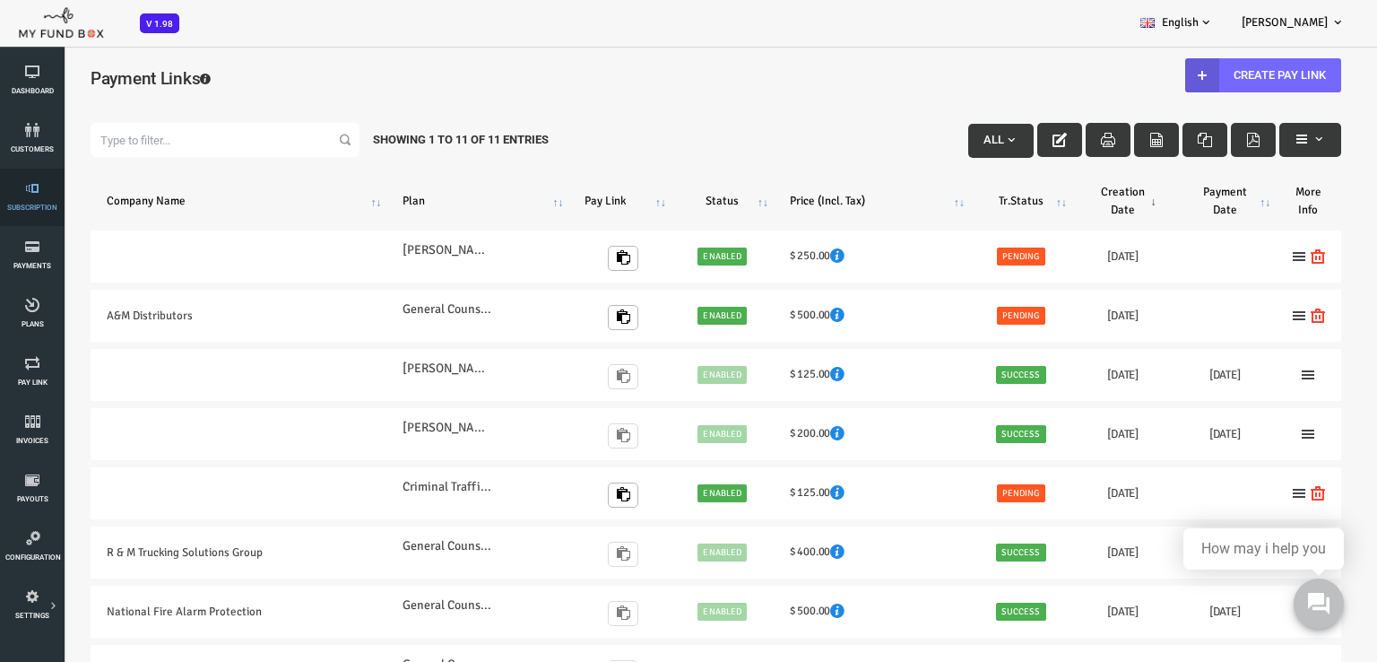
click at [0, 0] on span "Subscription" at bounding box center [0, 0] width 0 height 0
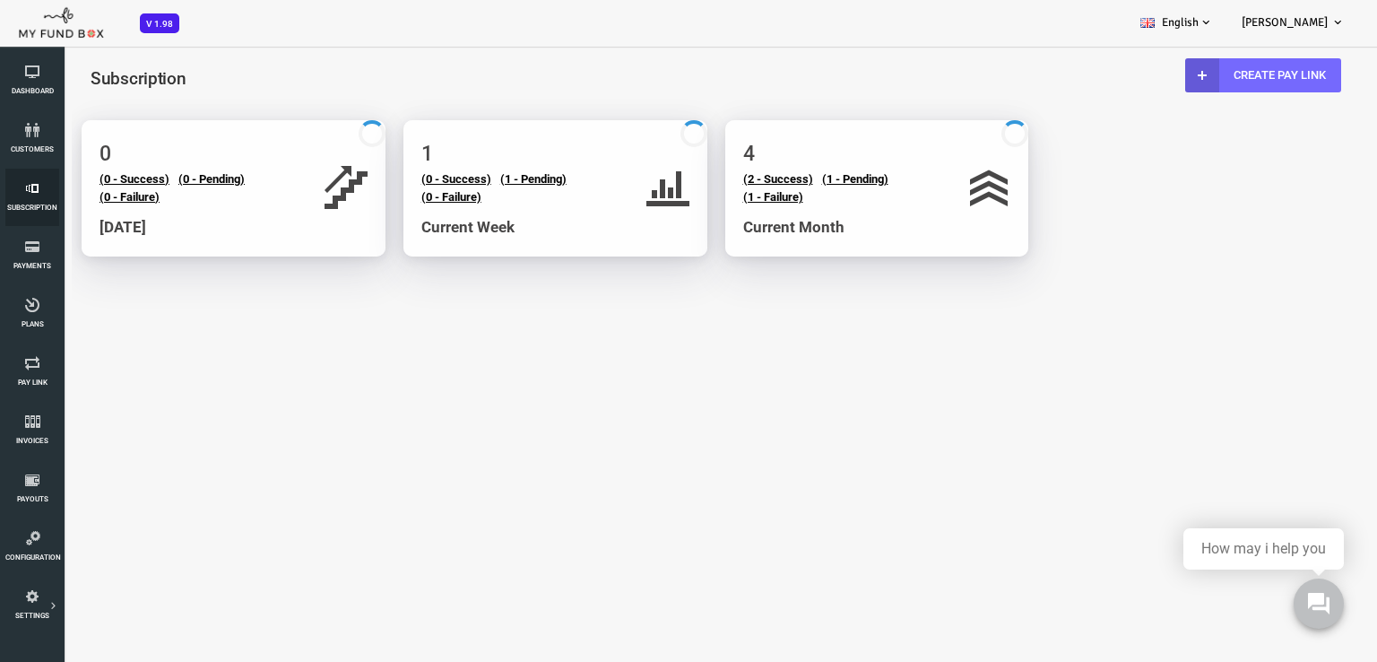
select select "100"
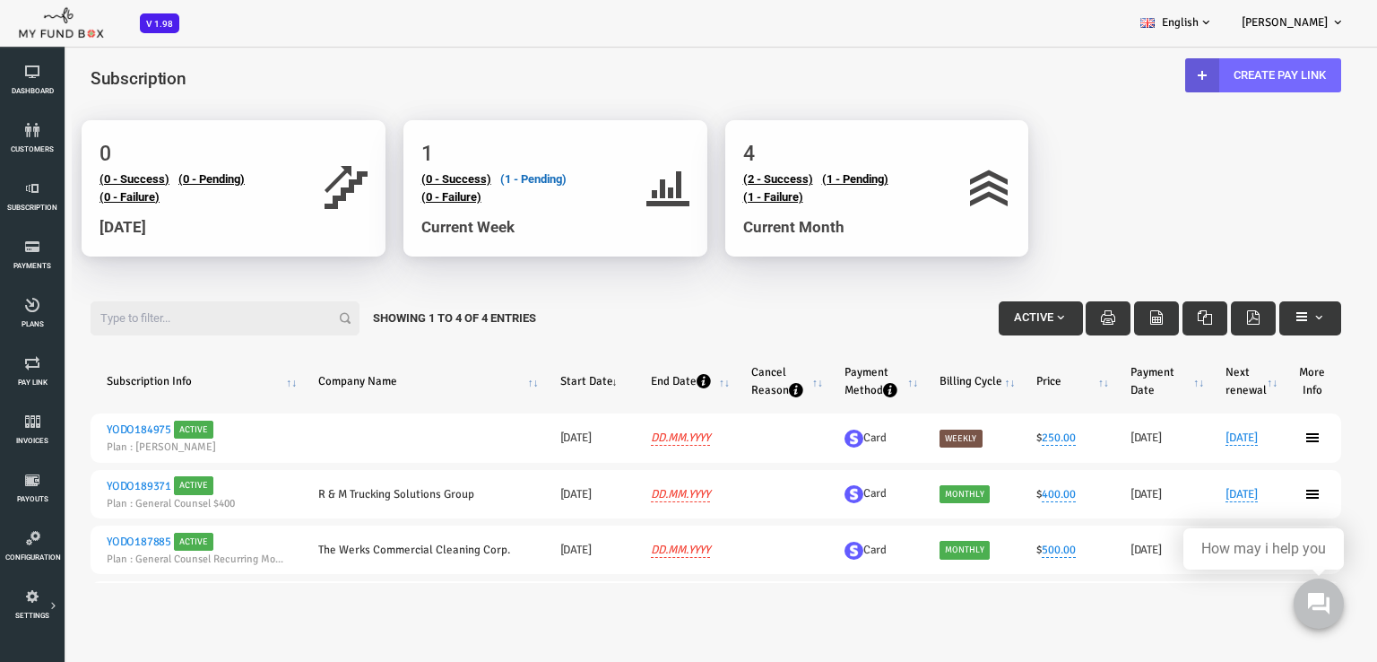
click at [478, 178] on link "(1 - Pending)" at bounding box center [479, 178] width 66 height 13
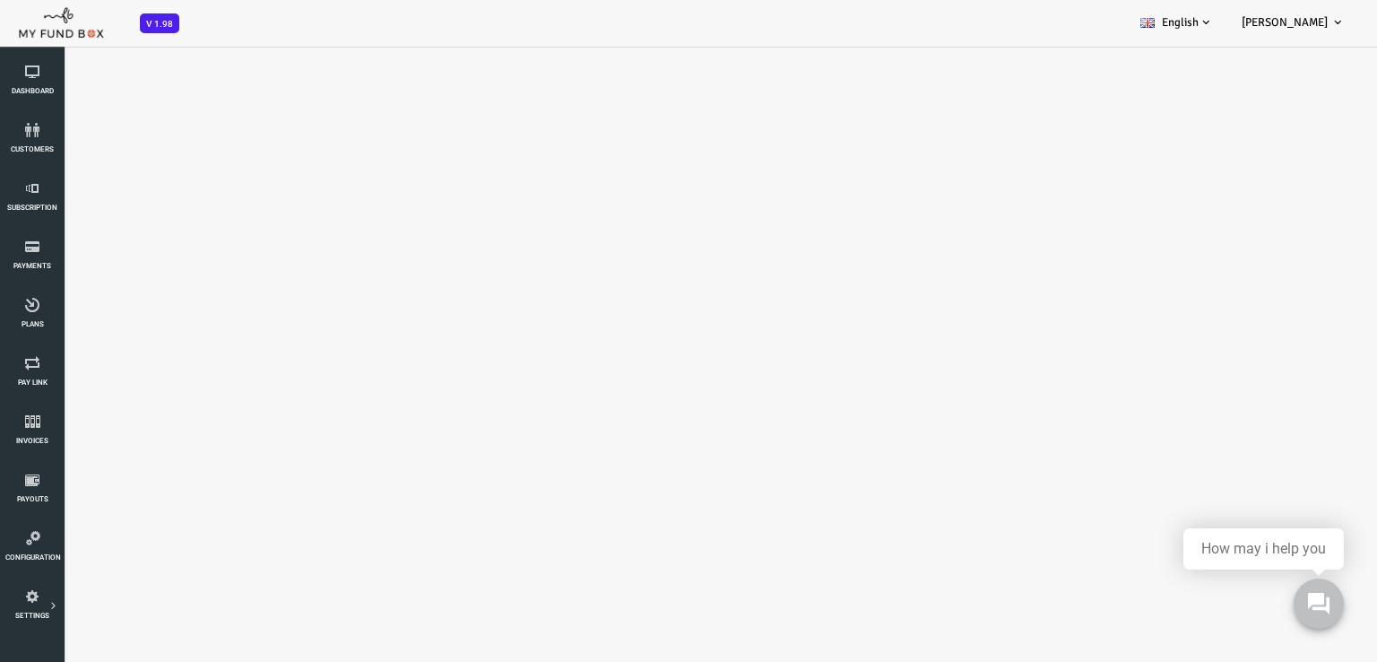
select select "100"
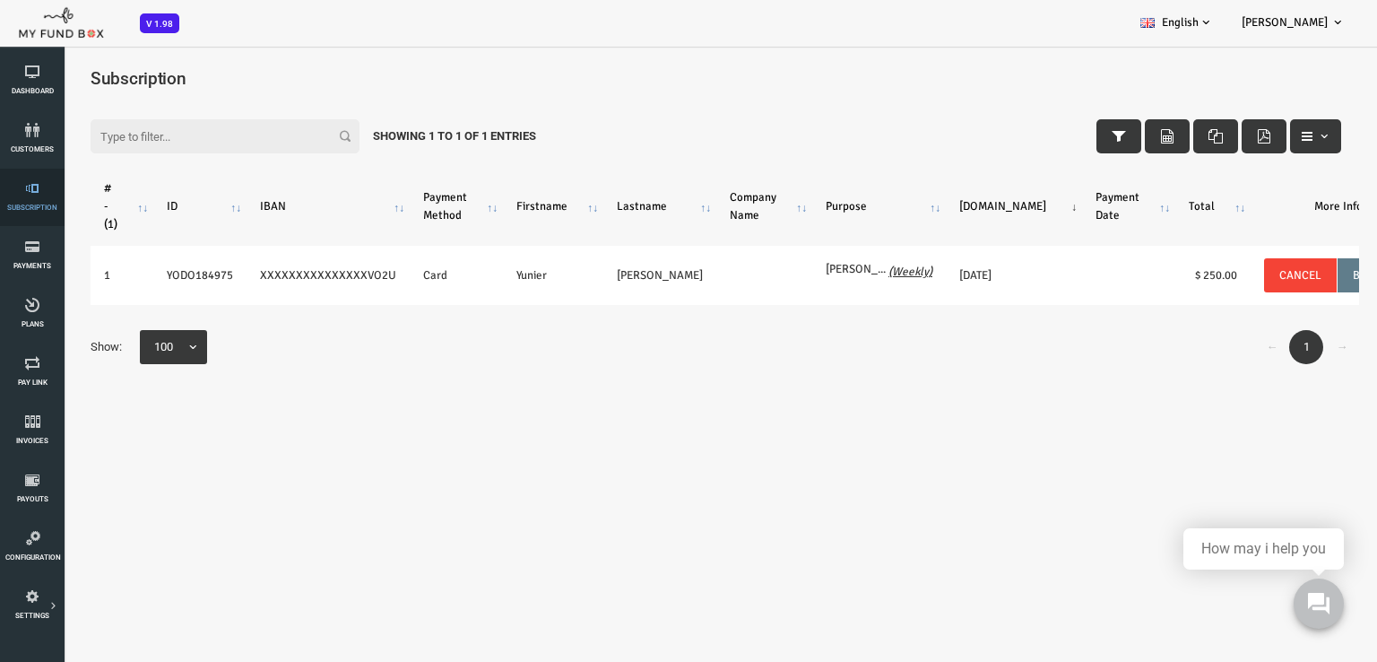
click at [0, 0] on span "Subscription" at bounding box center [0, 0] width 0 height 0
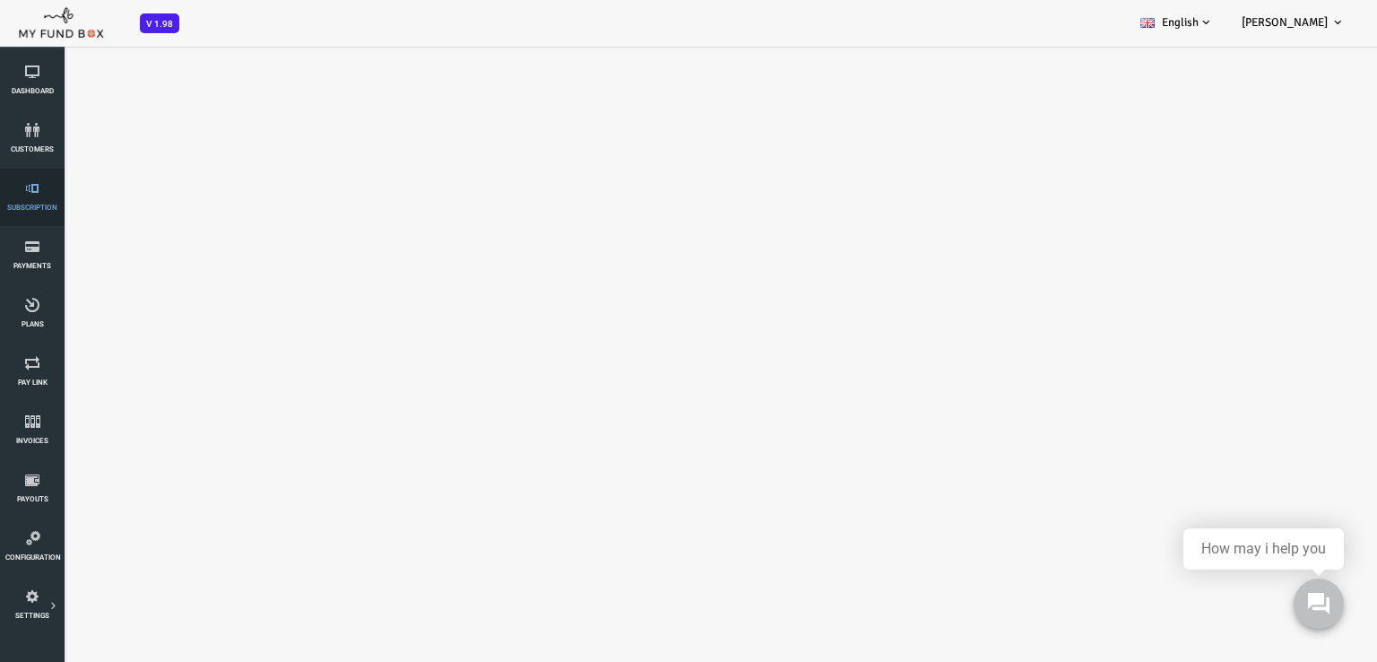
select select "100"
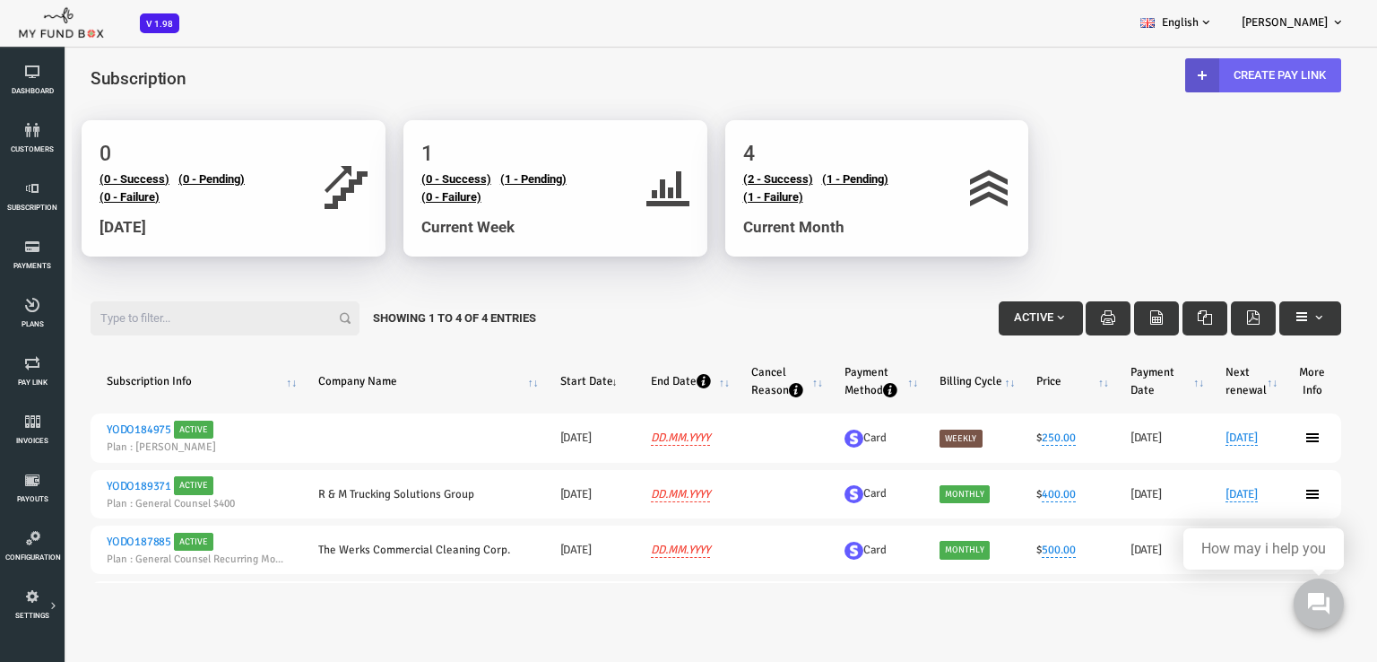
click at [1212, 63] on link "Create Pay Link" at bounding box center [1209, 75] width 156 height 34
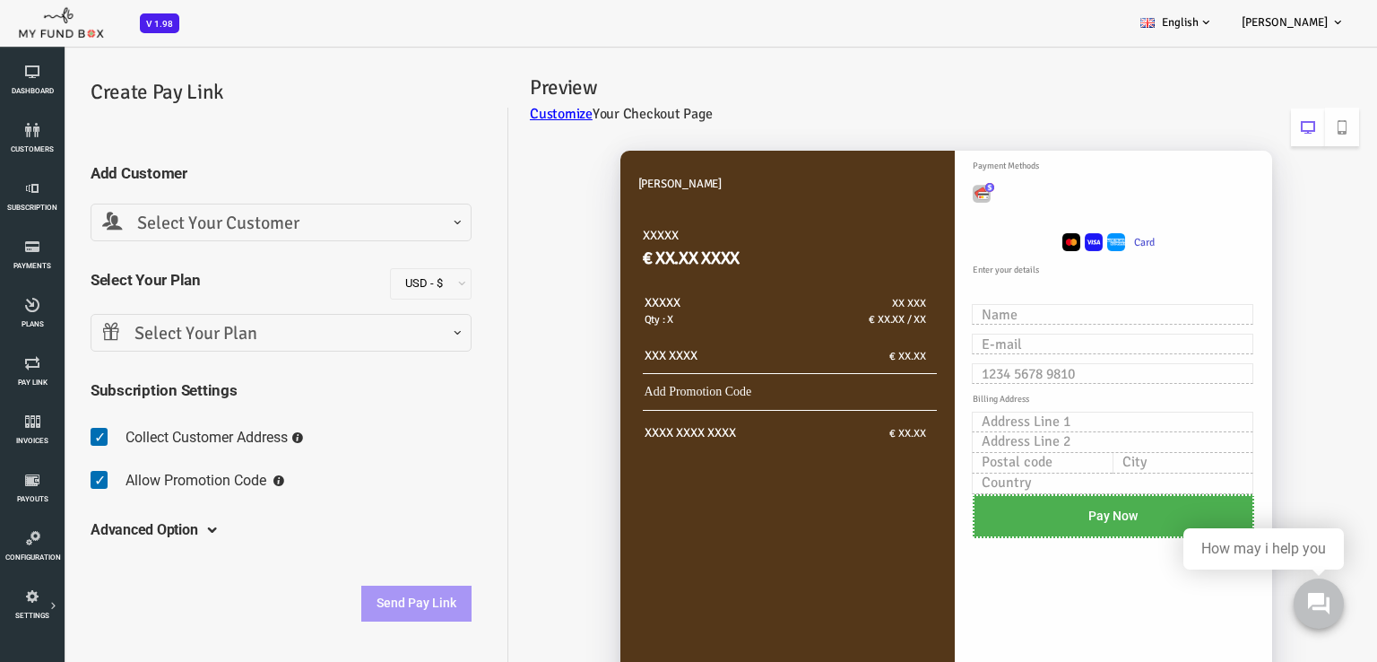
drag, startPoint x: 342, startPoint y: 188, endPoint x: 300, endPoint y: 220, distance: 52.6
click at [300, 220] on span "Select Your Customer" at bounding box center [227, 224] width 358 height 28
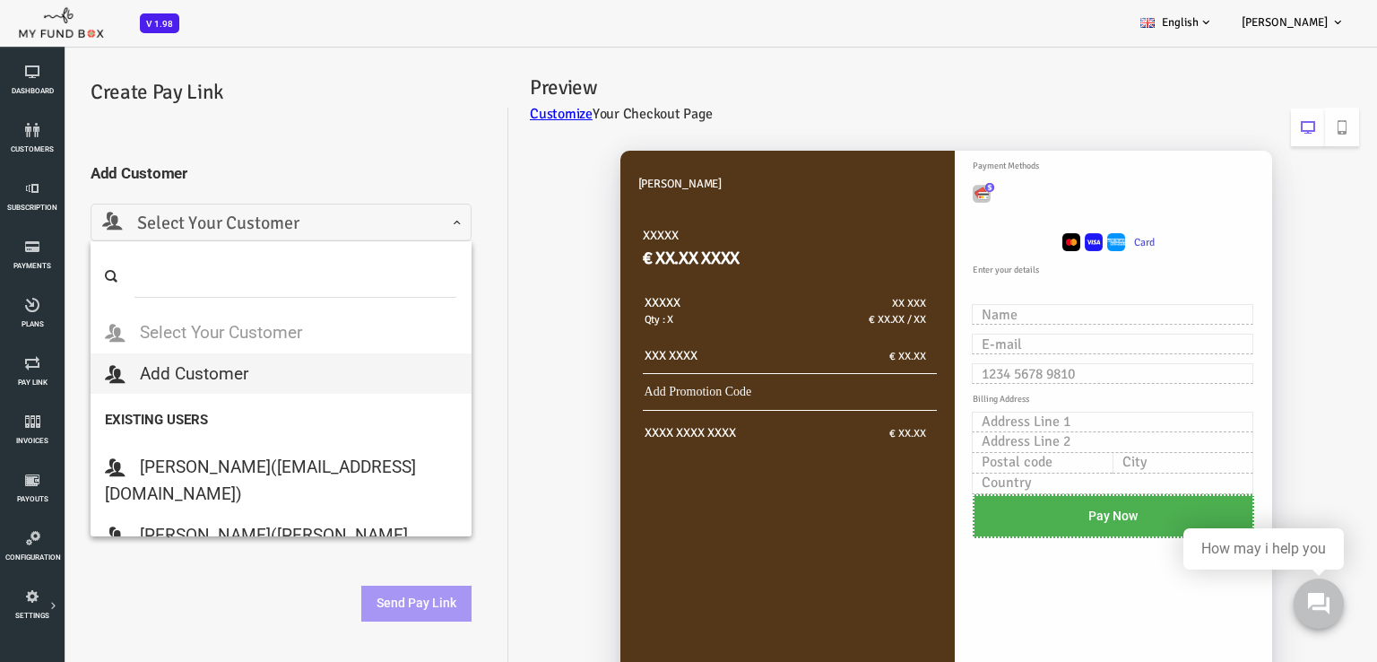
select select
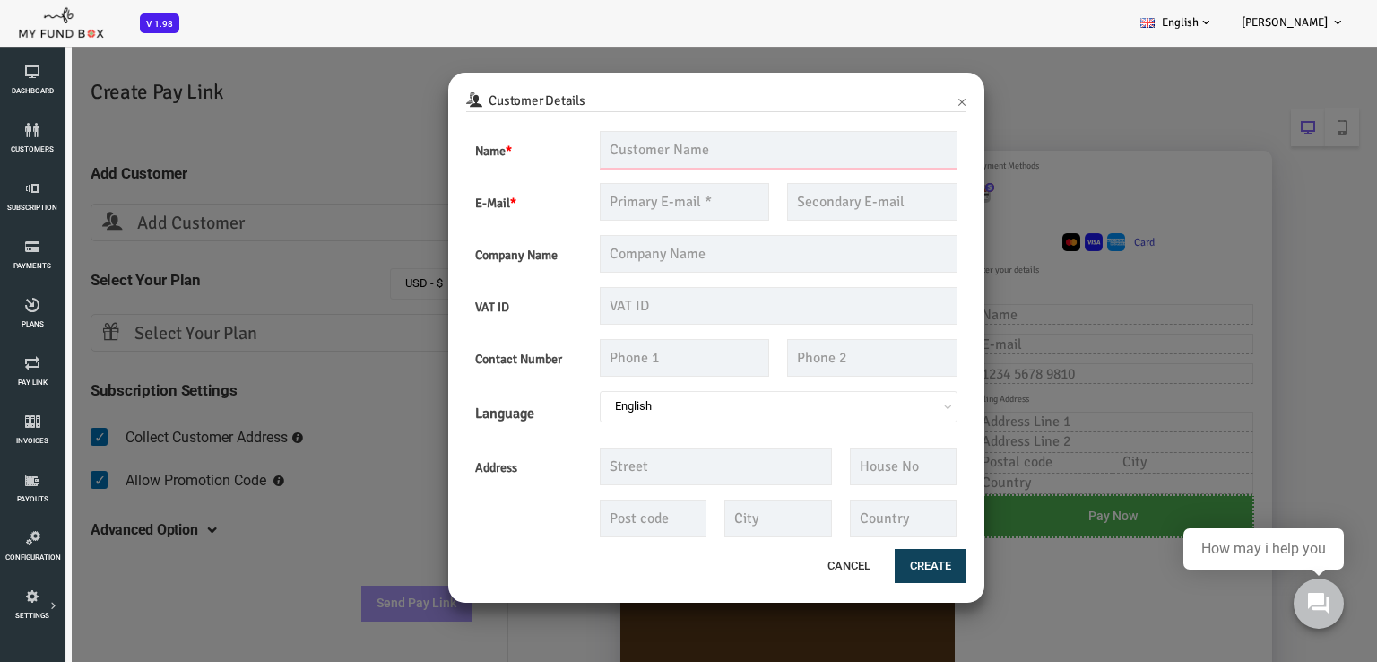
click at [622, 161] on input "text" at bounding box center [724, 150] width 358 height 38
type input "Alexandria Diaz"
click at [628, 193] on input "text" at bounding box center [629, 202] width 169 height 38
click at [622, 198] on input "text" at bounding box center [629, 202] width 169 height 38
paste input "diaz.AlexandraB@gmail.com"
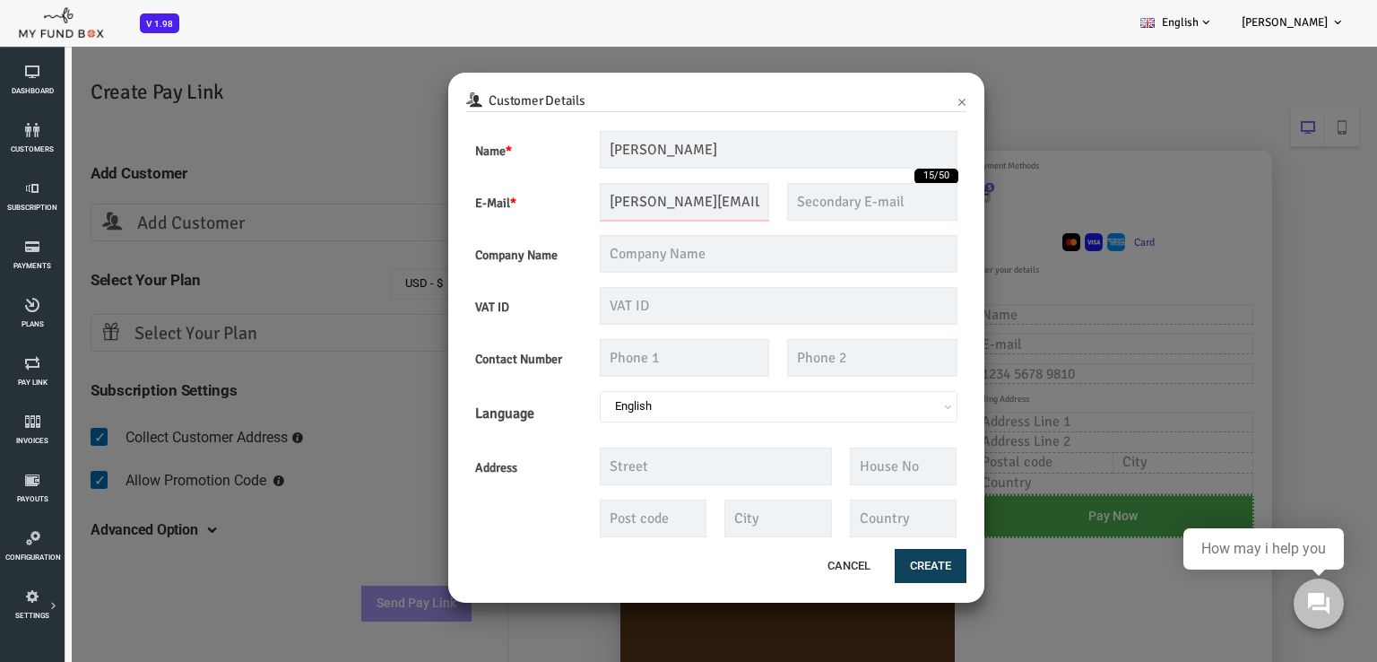
scroll to position [0, 25]
type input "diaz.AlexandraB@gmail.com"
click at [582, 355] on input "text" at bounding box center [629, 358] width 169 height 38
paste input "+1 (786) 393-4501"
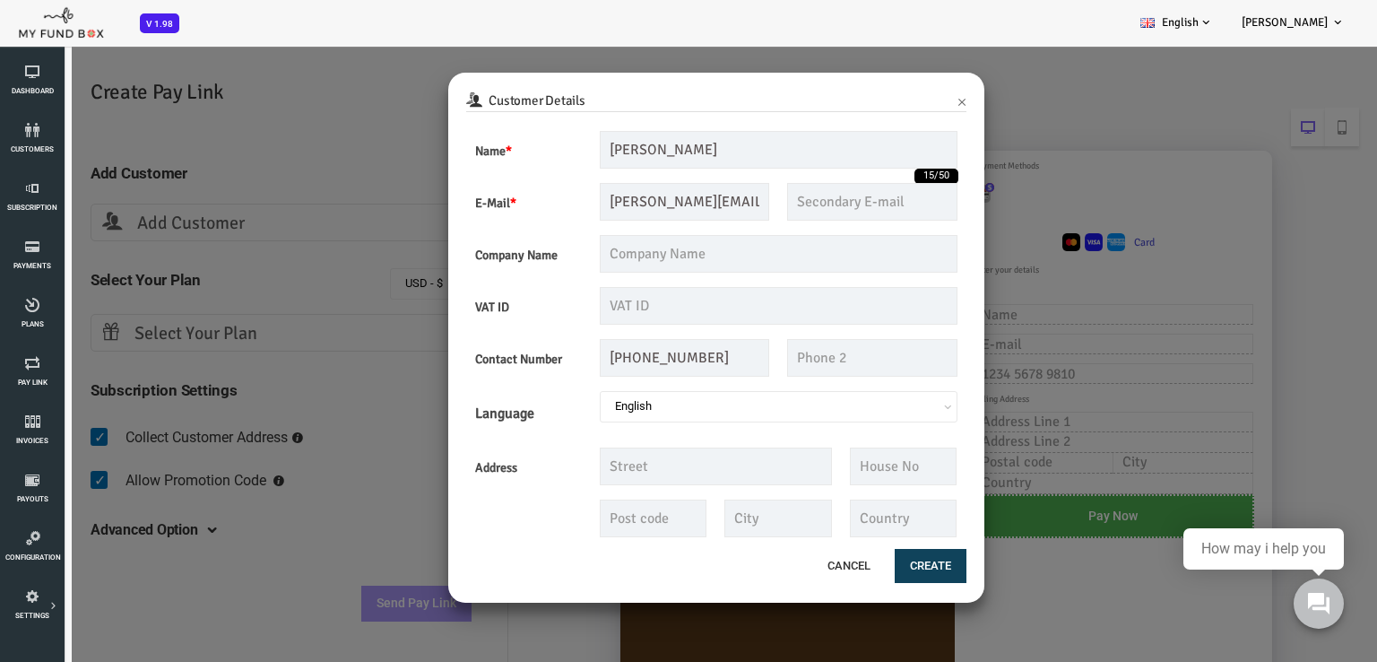
click at [477, 534] on div at bounding box center [662, 519] width 500 height 38
click at [871, 567] on button "Create" at bounding box center [876, 566] width 72 height 34
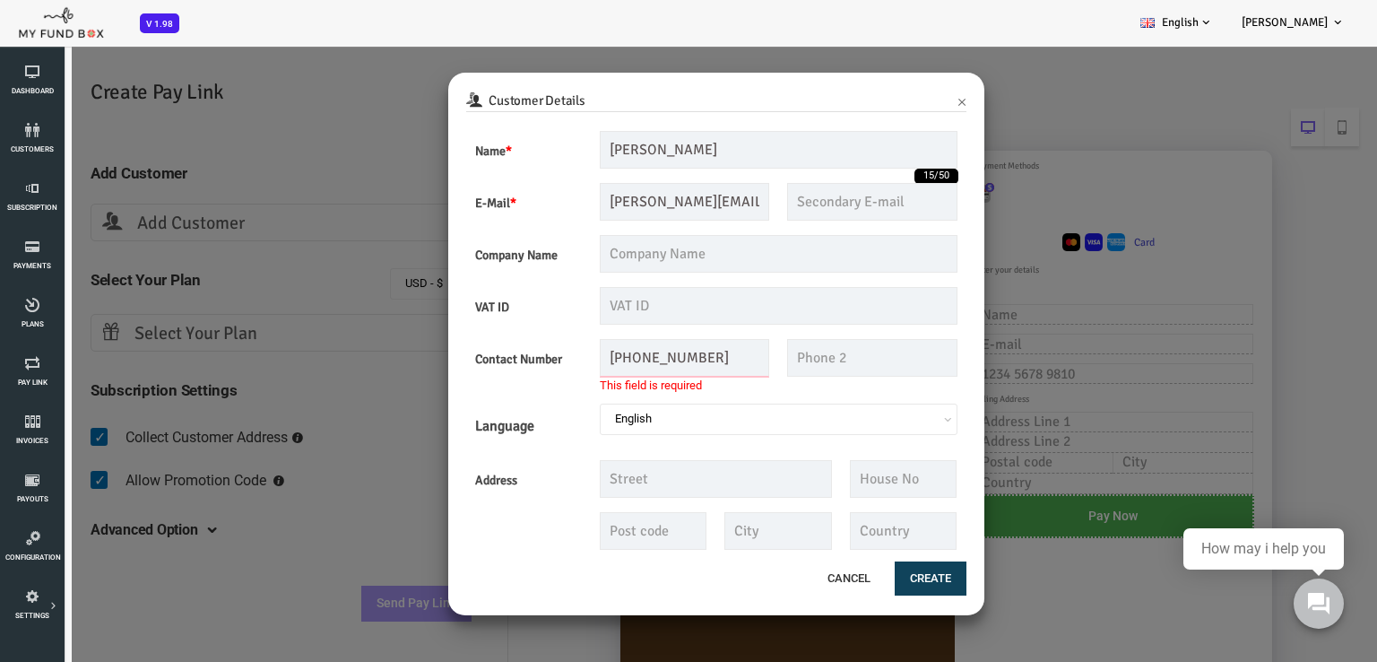
click at [581, 360] on input "+1 (786) 393-4501" at bounding box center [629, 358] width 169 height 38
click at [578, 357] on input "+1 (786) 393-4501" at bounding box center [629, 358] width 169 height 38
click at [570, 357] on input "+1 (786) 393-4501" at bounding box center [629, 358] width 169 height 38
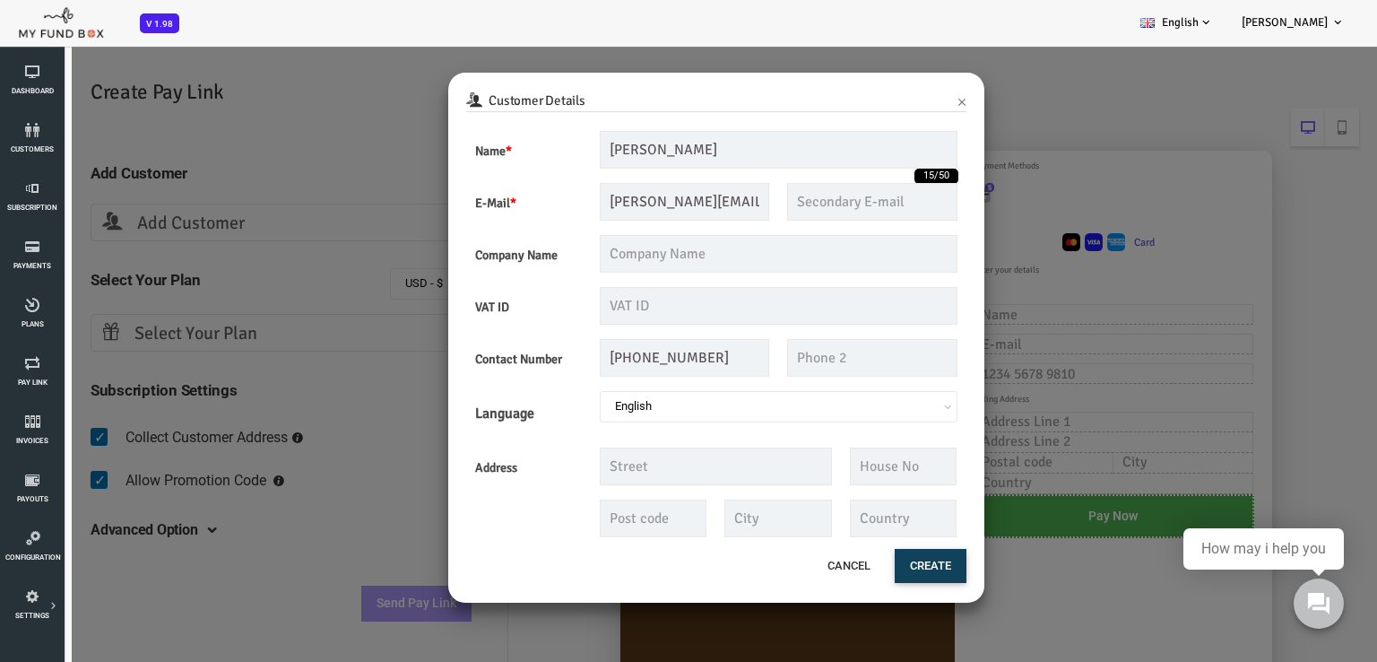
click at [894, 560] on button "Create" at bounding box center [876, 566] width 72 height 34
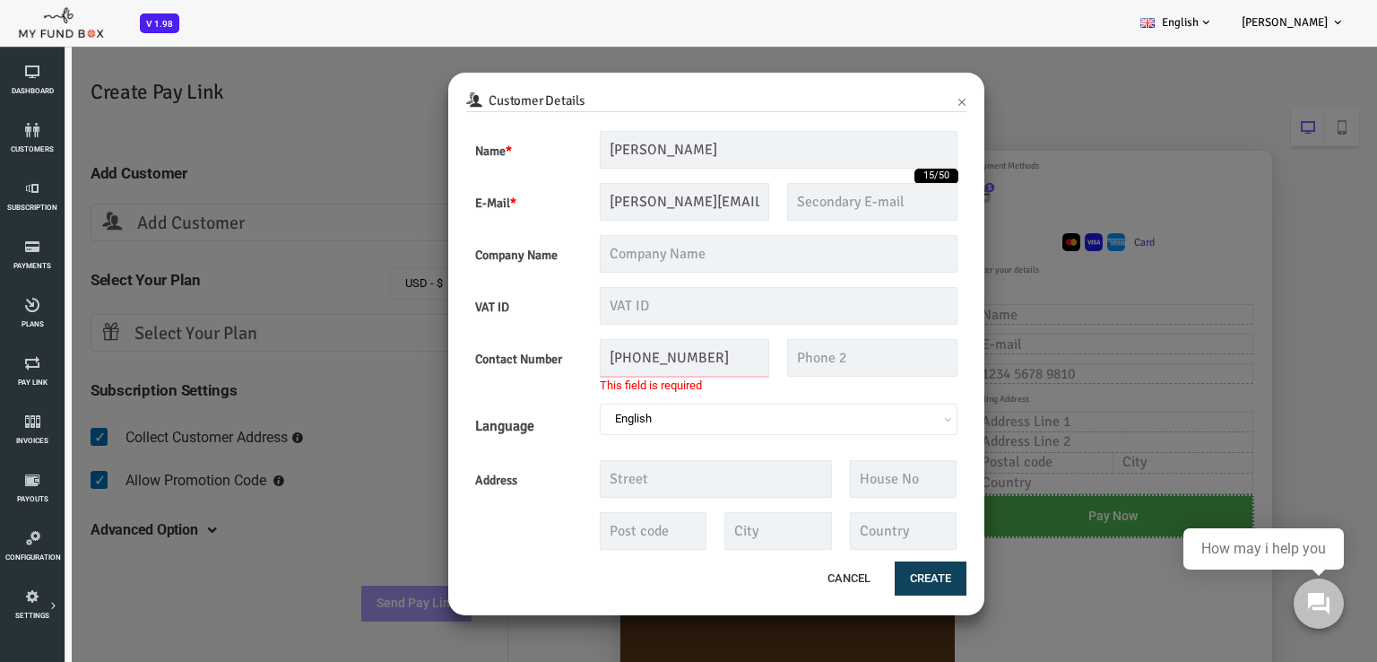
click at [583, 360] on input "(786) 393-4501" at bounding box center [629, 358] width 169 height 38
click at [592, 359] on input "(786) 393-4501" at bounding box center [629, 358] width 169 height 38
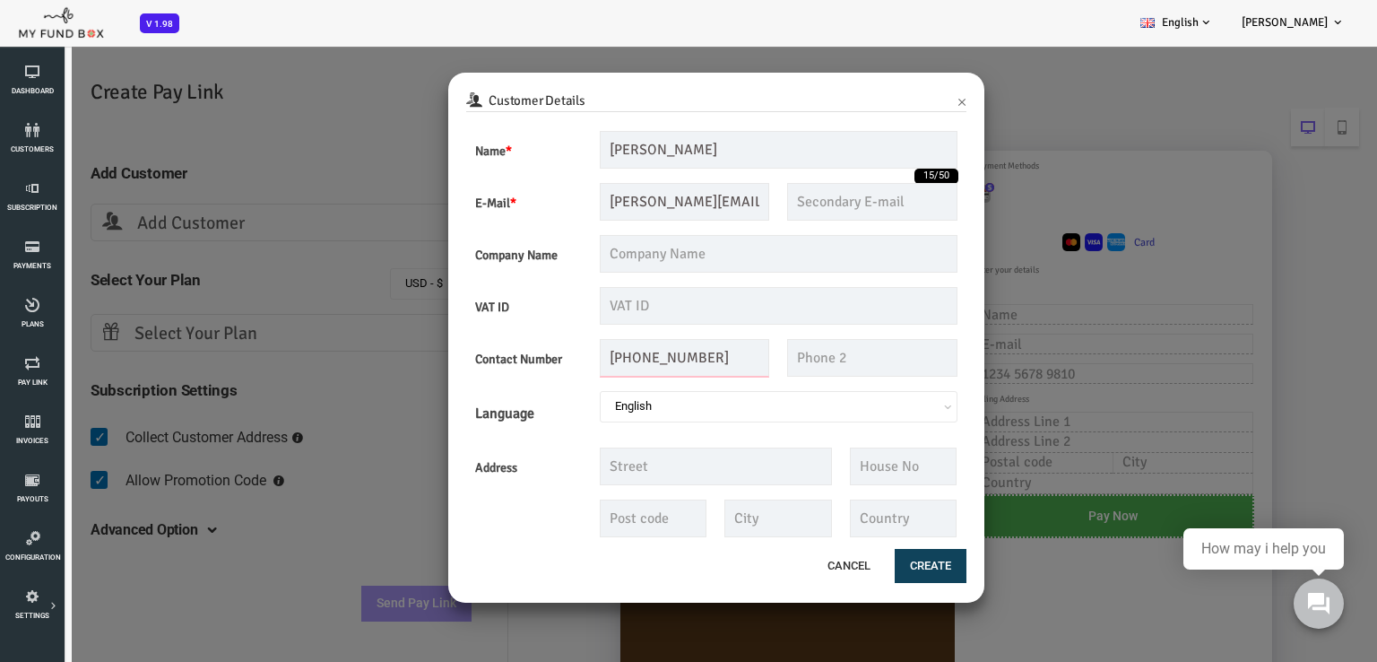
click at [563, 357] on input "(786)393-4501" at bounding box center [629, 358] width 169 height 38
click at [588, 353] on input "786)393-4501" at bounding box center [629, 358] width 169 height 38
click at [607, 357] on input "786393-4501" at bounding box center [629, 358] width 169 height 38
type input "7863934501"
click at [880, 569] on button "Create" at bounding box center [876, 566] width 72 height 34
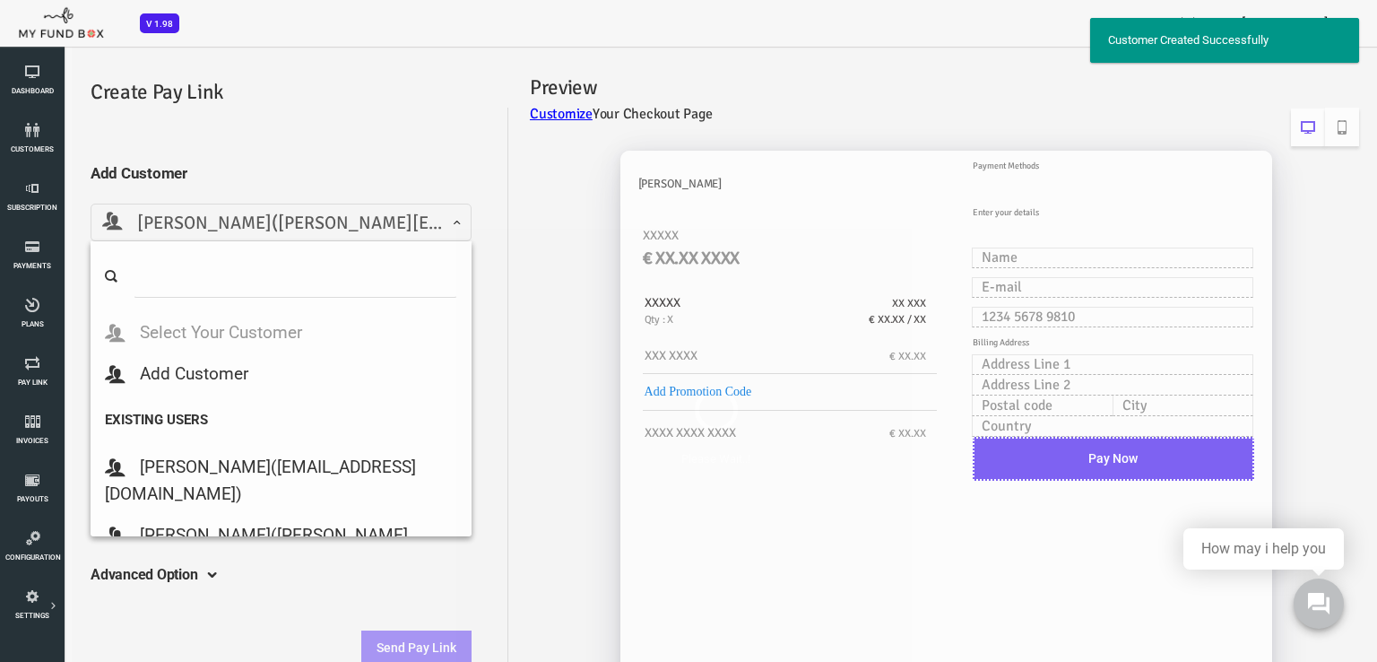
select select "diaz.AlexandraB@gmail.com"
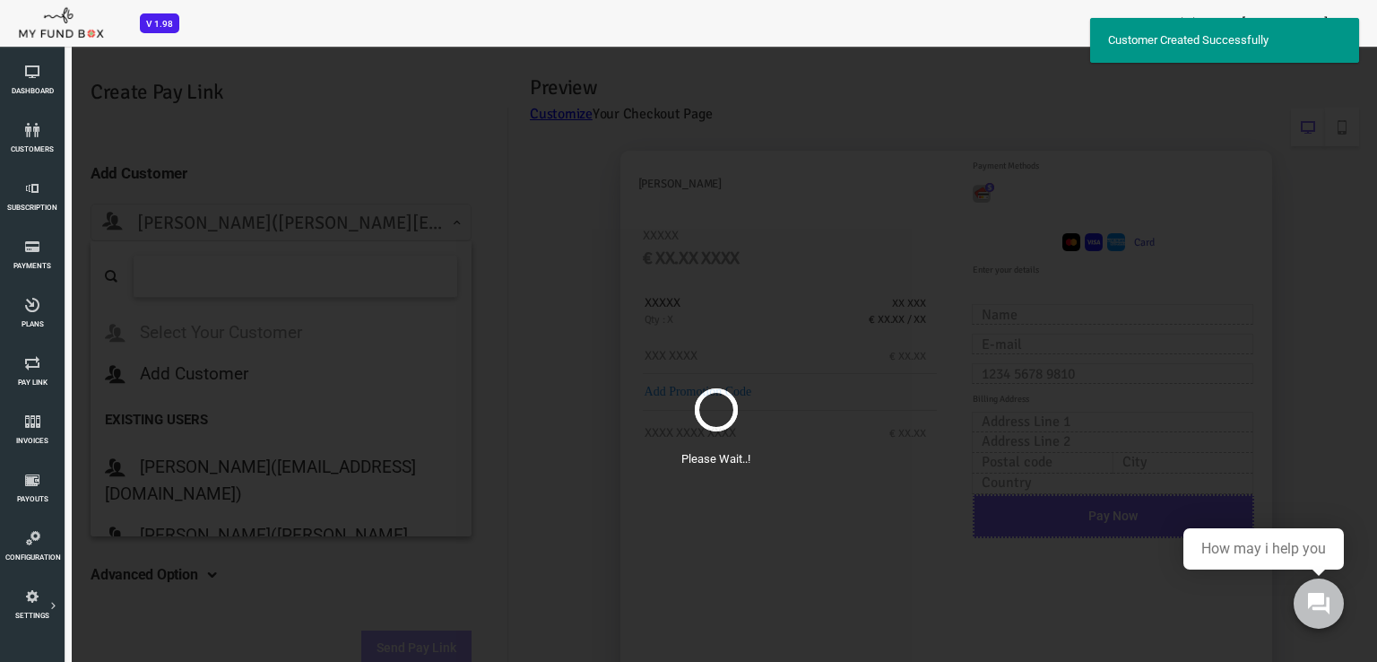
scroll to position [991, 0]
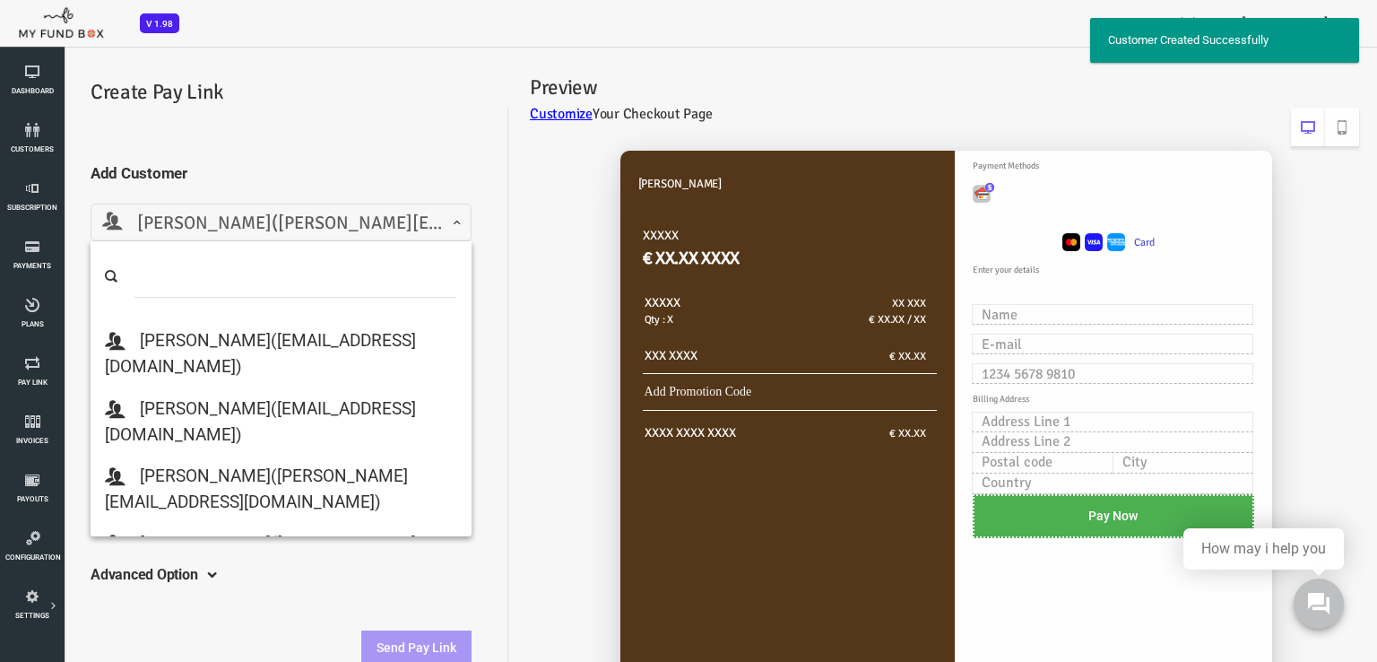
click at [482, 230] on div "Yoel Molina XXXXX € XX.XX XXXX XXXXX Qty : X XX XXX € XX.XX / XX XXX XXXX € XX.…" at bounding box center [879, 444] width 851 height 623
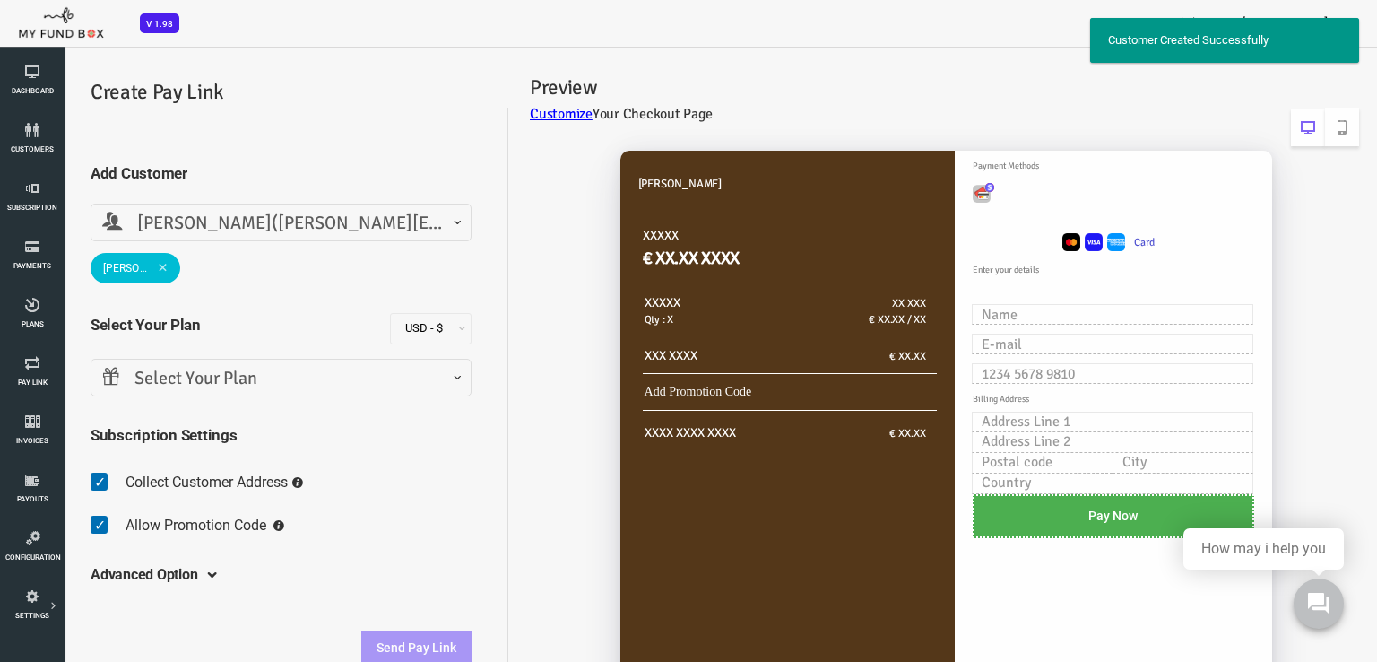
click at [191, 376] on span "Select Your Plan" at bounding box center [227, 379] width 358 height 28
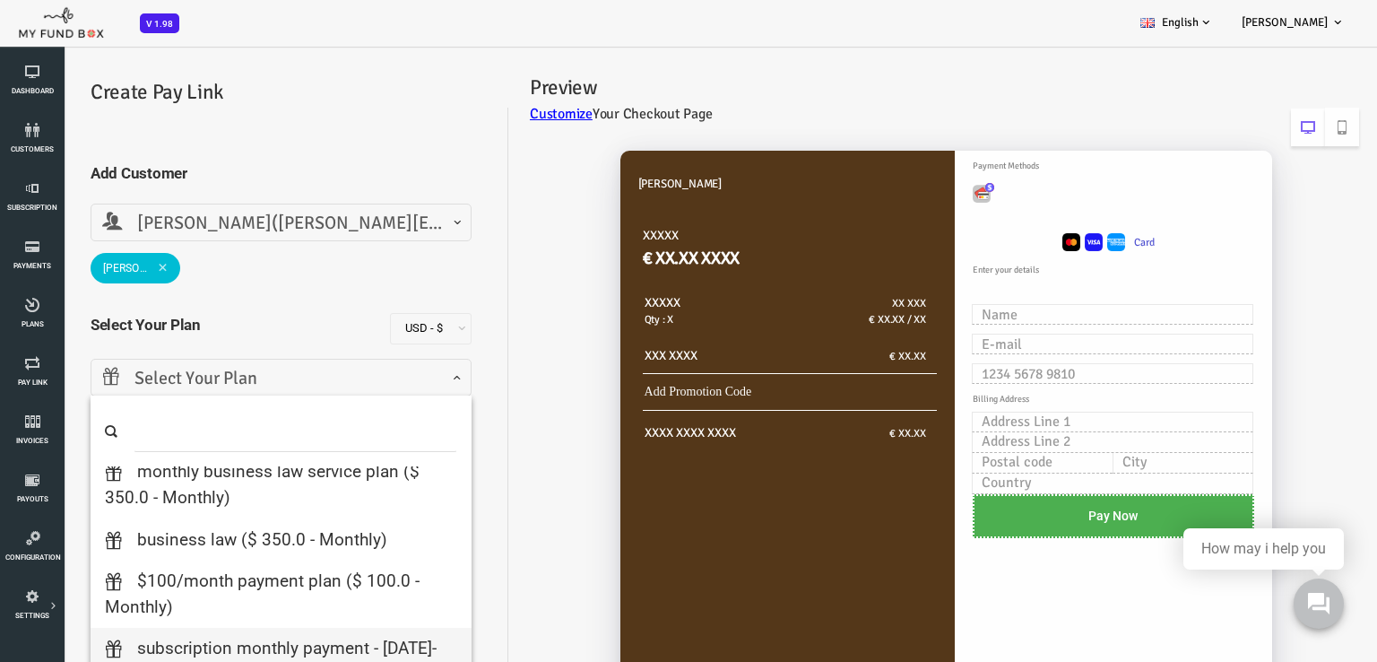
scroll to position [179, 0]
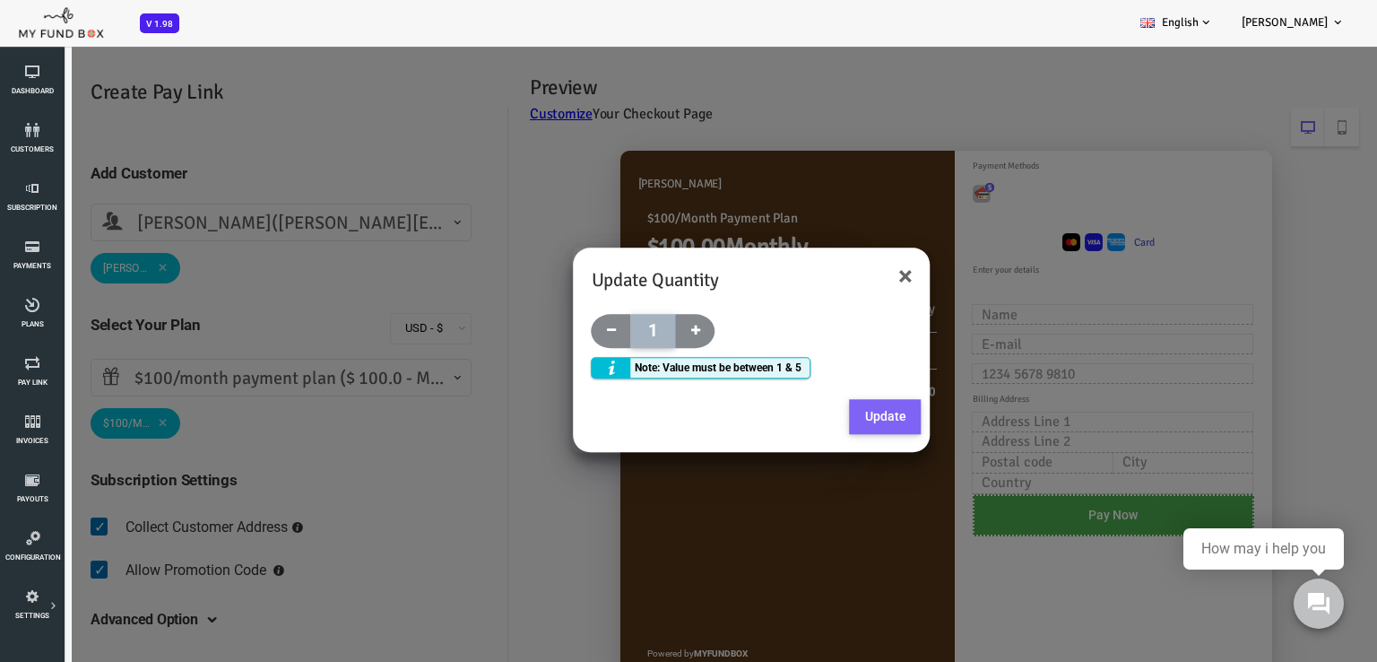
click at [847, 415] on button "Update" at bounding box center [831, 417] width 72 height 36
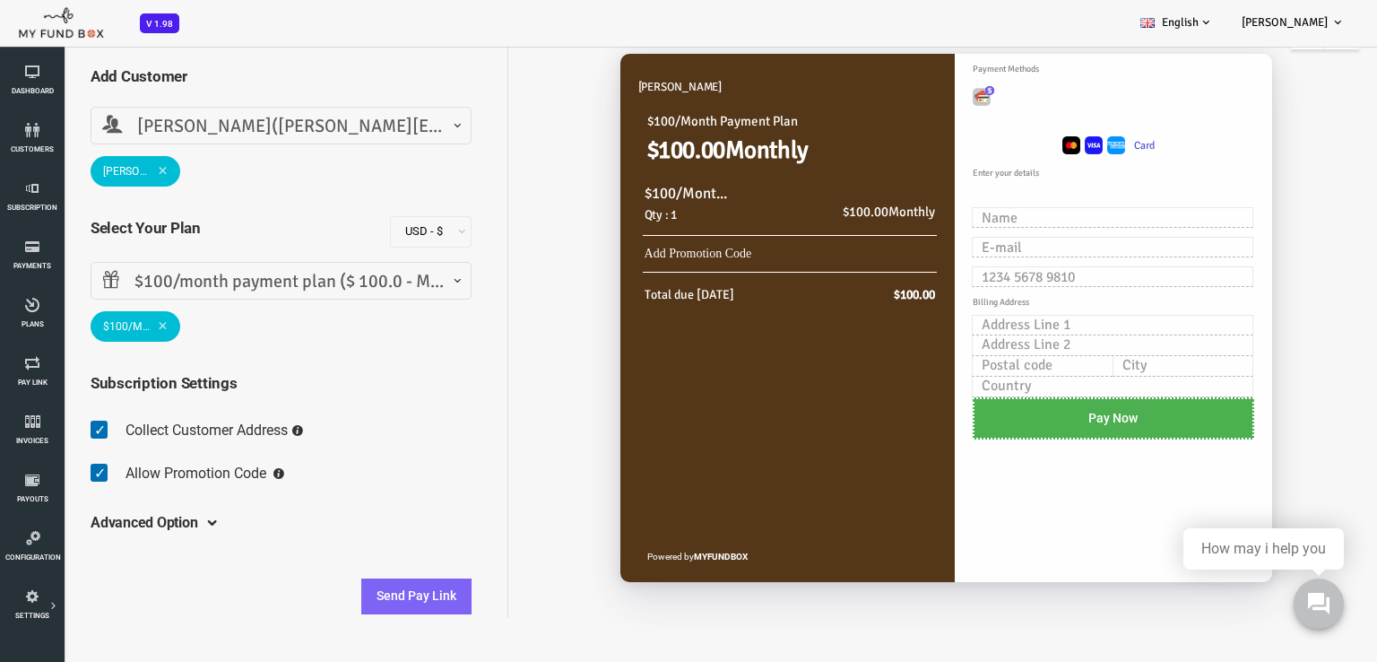
scroll to position [99, 0]
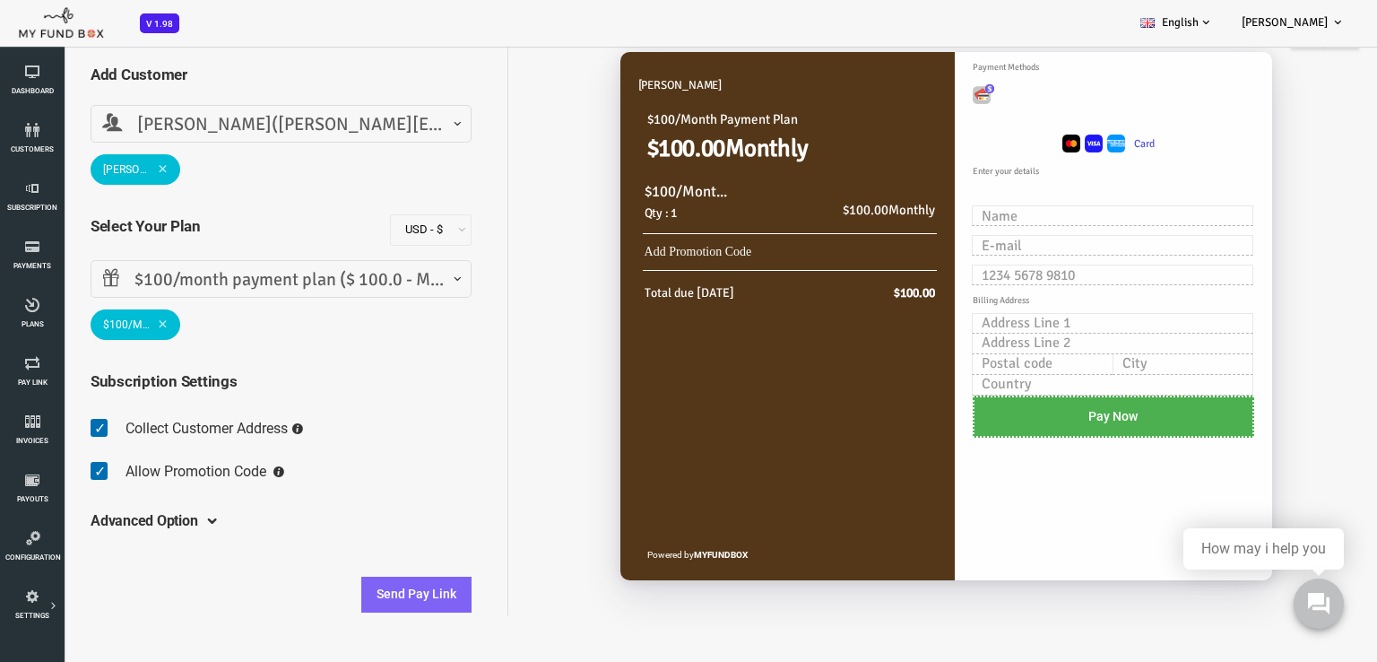
click at [214, 282] on span "$100/month payment plan ($ 100.0 - Monthly)" at bounding box center [227, 280] width 358 height 28
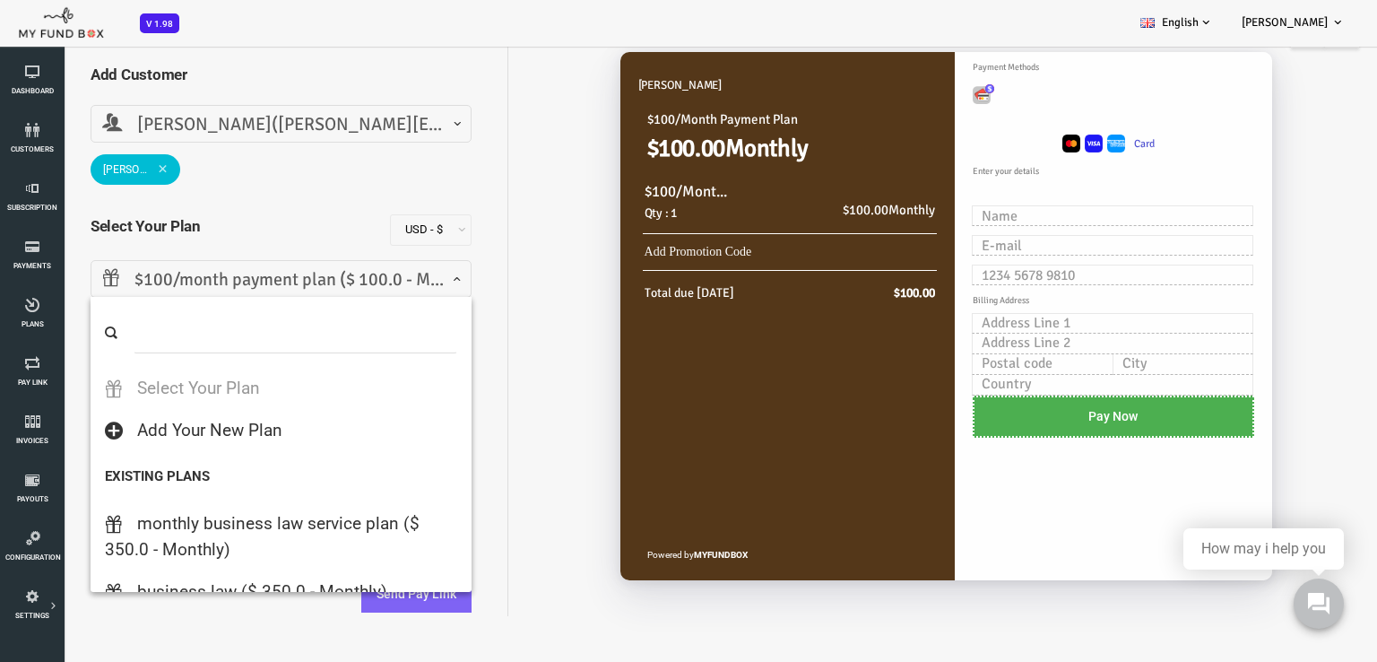
scroll to position [151, 0]
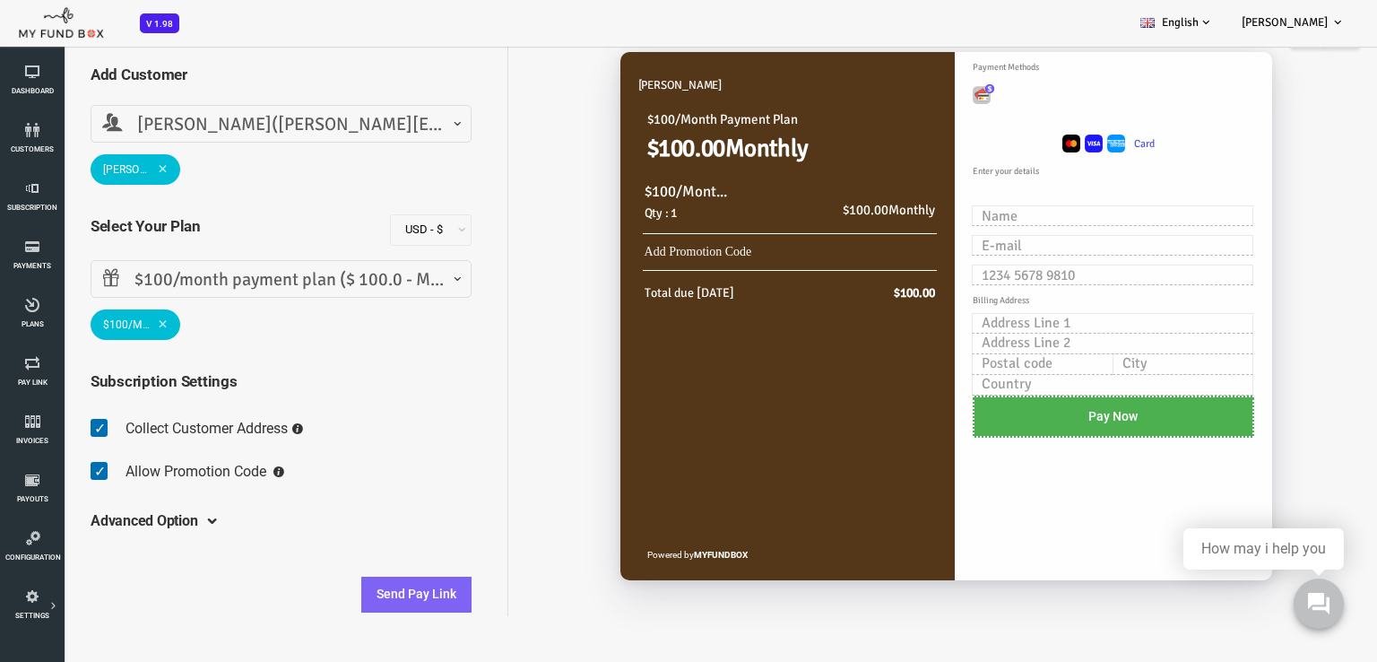
click at [509, 408] on div "Yoel Molina $100/Month Payment Plan $100.00 Monthly $100/Month Payment Plan Qty…" at bounding box center [879, 325] width 851 height 582
click at [611, 211] on h2 "Qty : 1" at bounding box center [635, 214] width 90 height 20
click at [230, 277] on span "$100/month payment plan ($ 100.0 - Monthly)" at bounding box center [227, 280] width 358 height 28
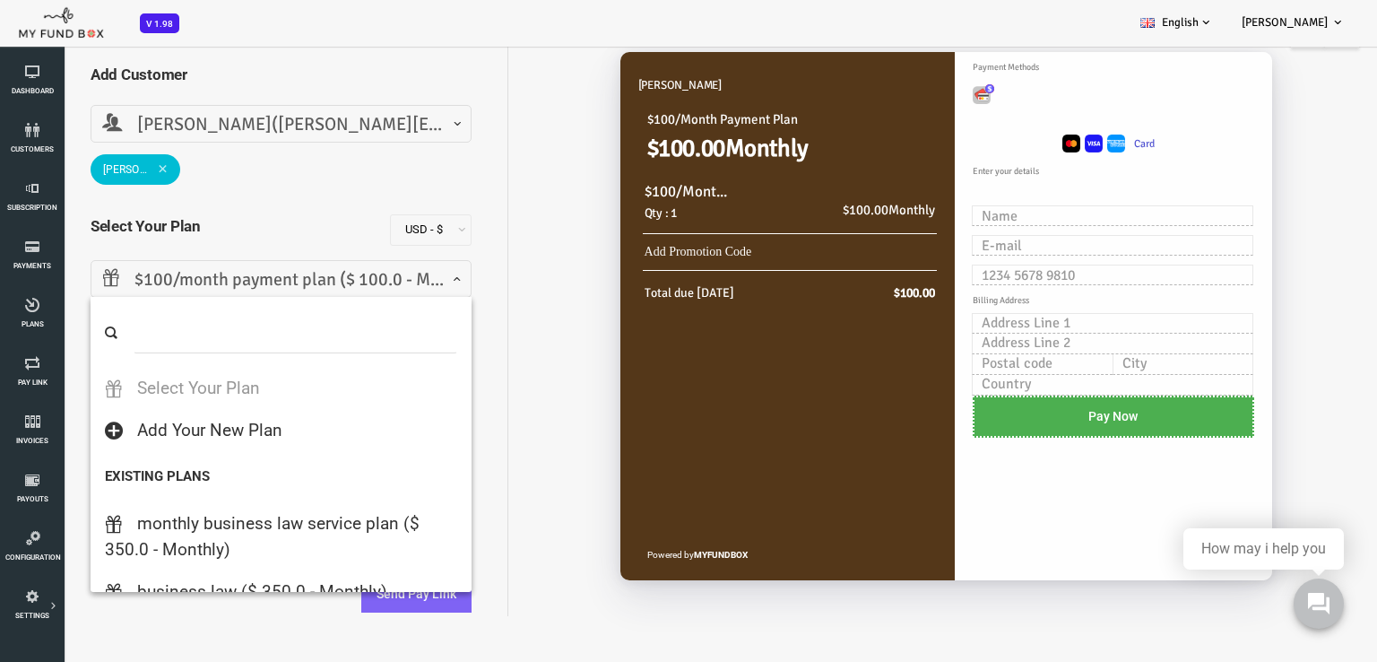
scroll to position [110, 0]
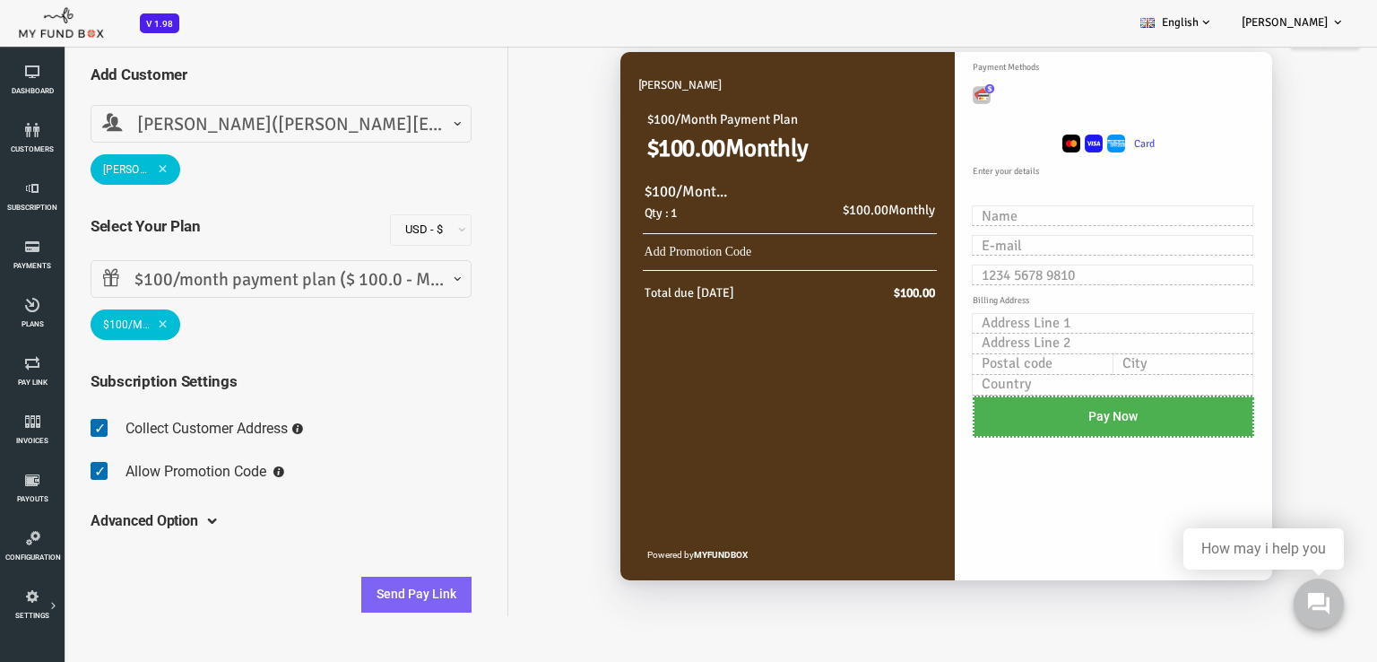
click at [109, 325] on span at bounding box center [108, 324] width 10 height 10
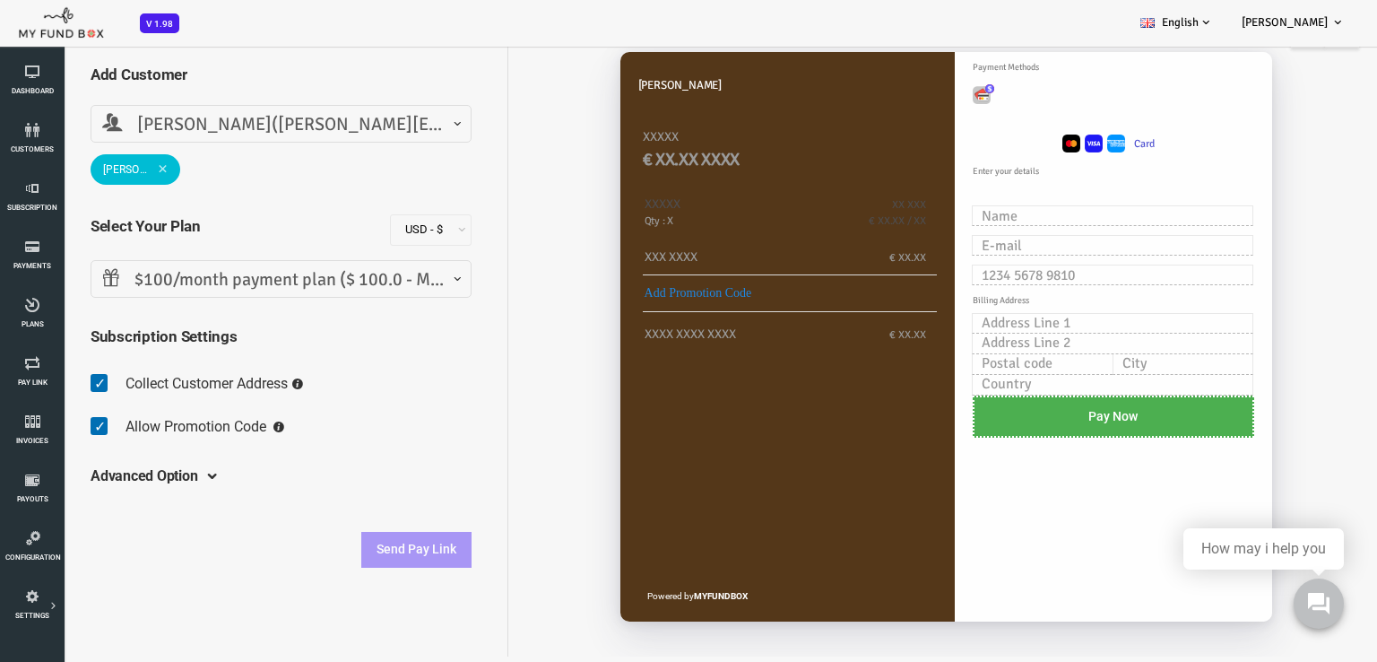
click at [139, 276] on span "$100/month payment plan ($ 100.0 - Monthly)" at bounding box center [227, 280] width 358 height 28
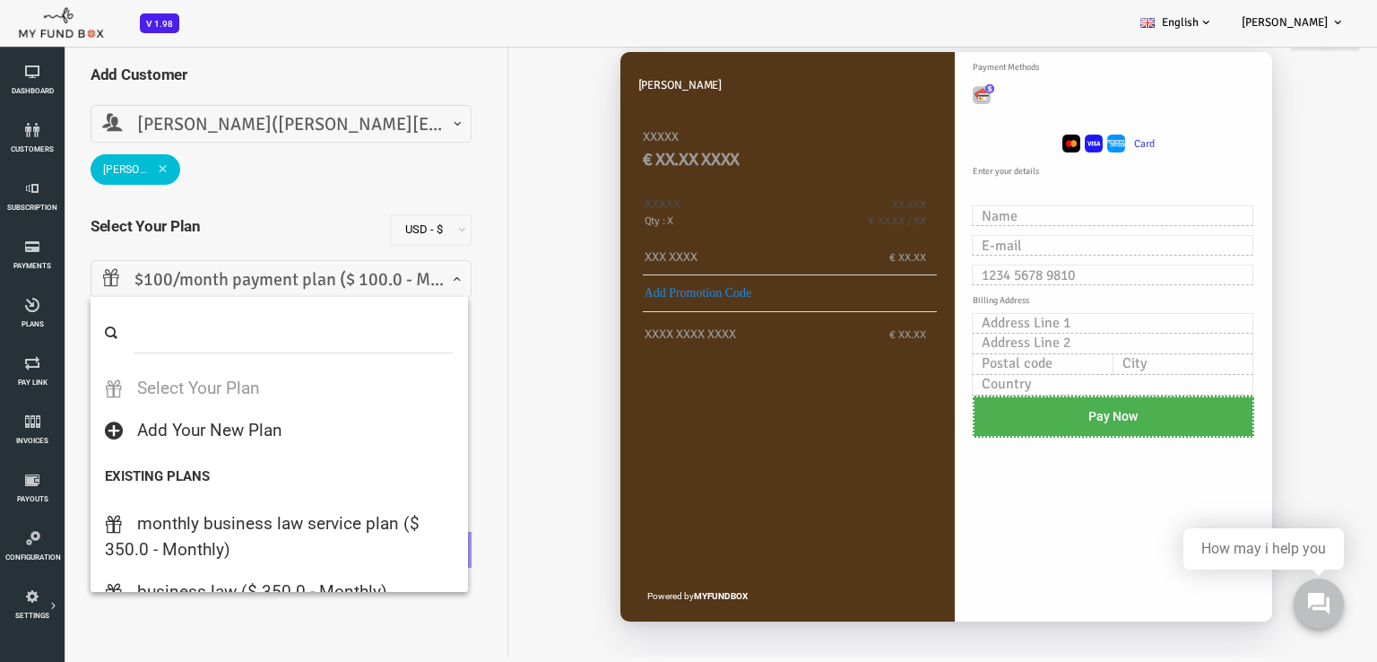
scroll to position [151, 0]
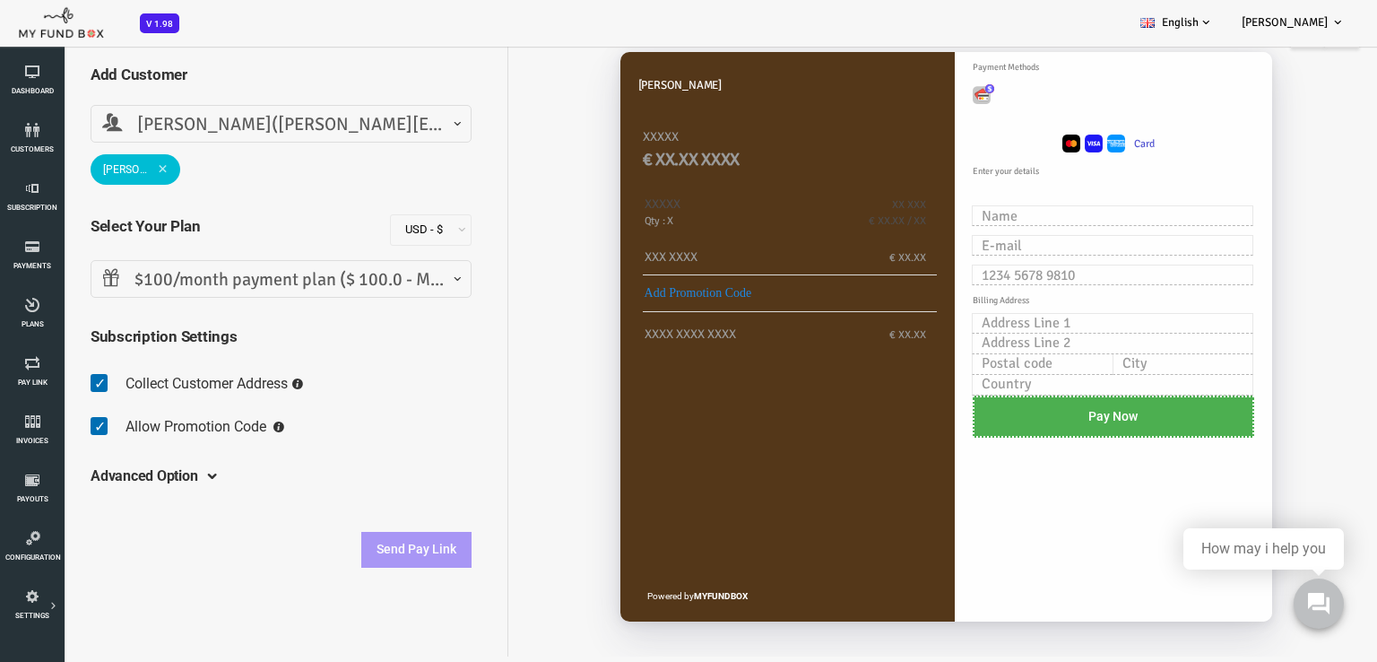
click at [48, 293] on span at bounding box center [48, 293] width 0 height 0
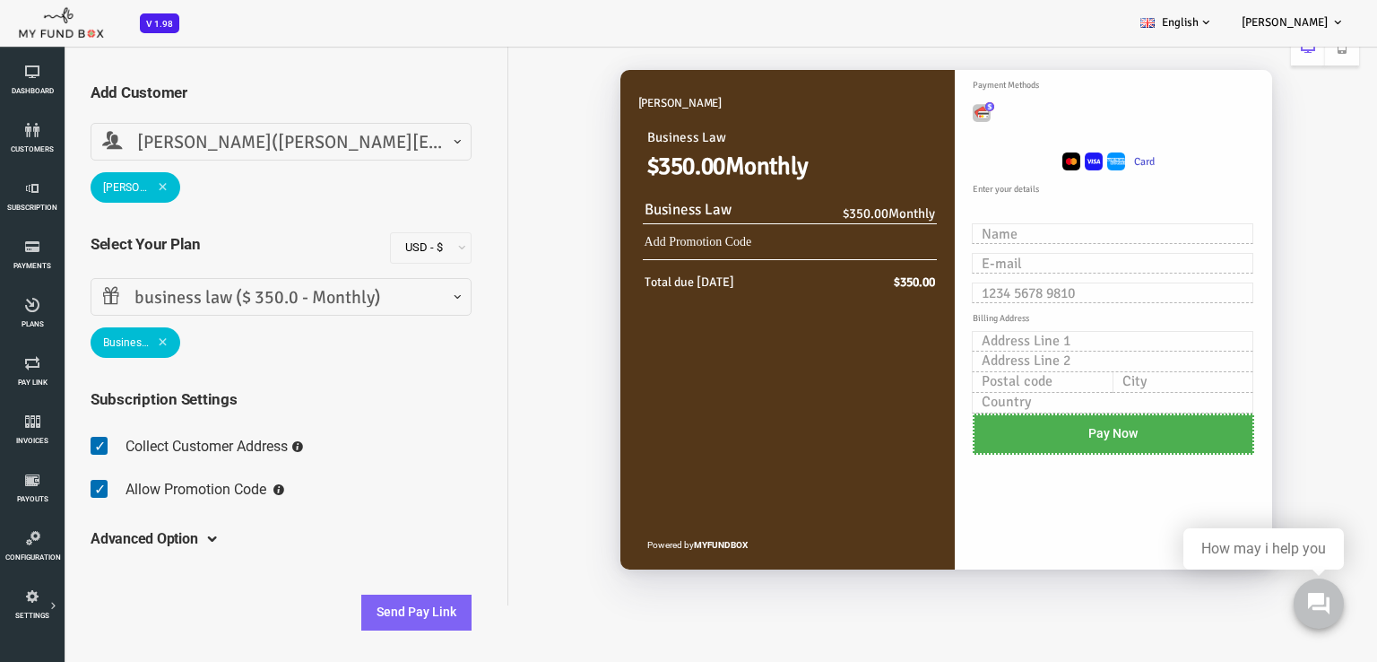
scroll to position [54, 0]
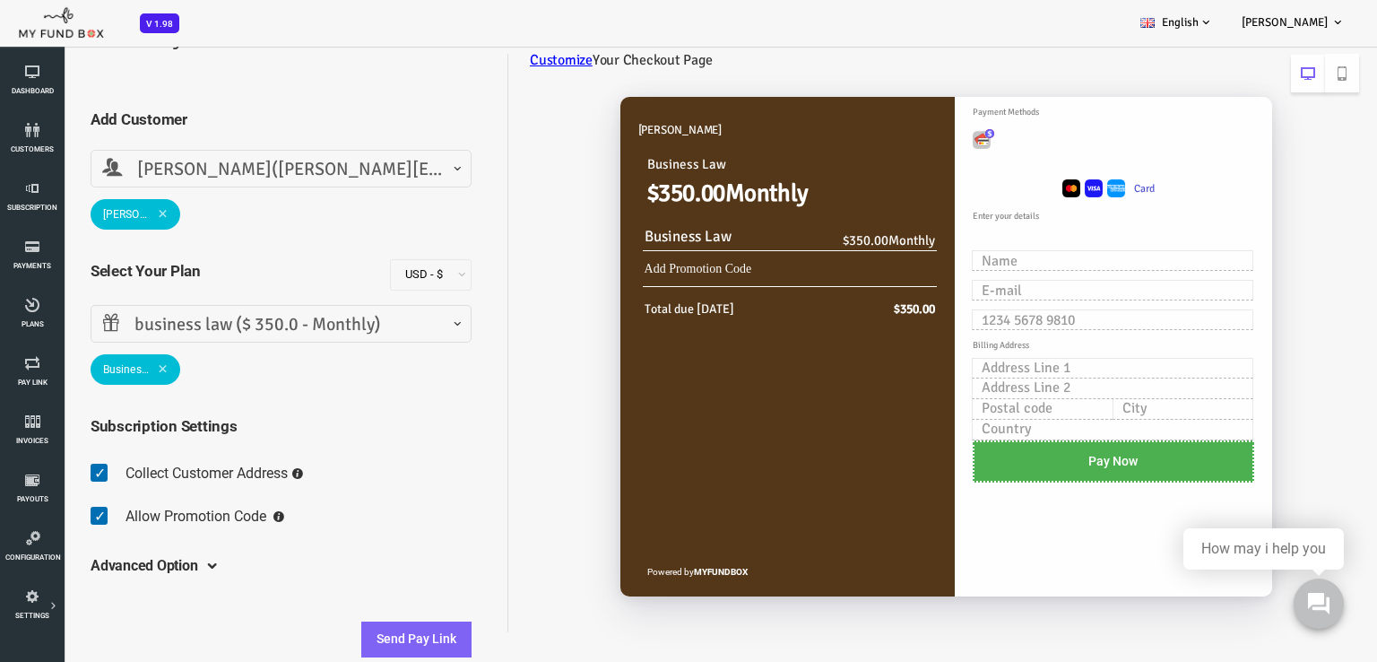
click at [112, 368] on span at bounding box center [108, 369] width 10 height 10
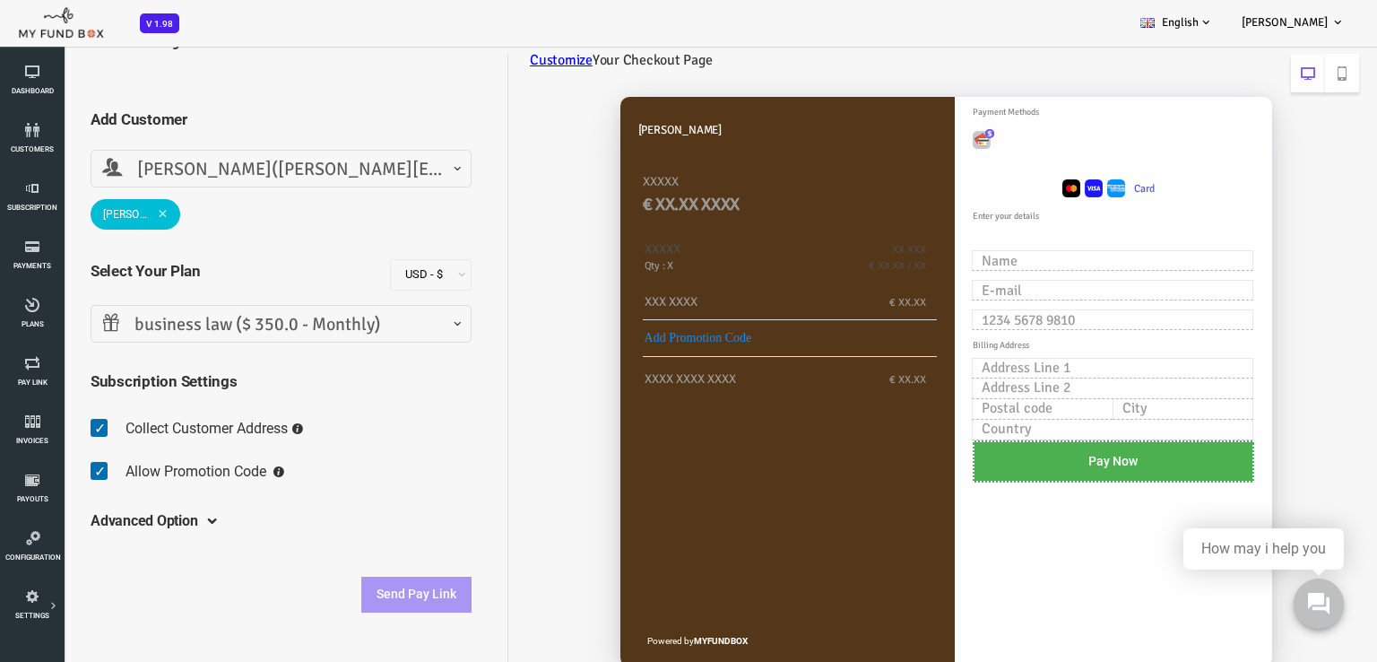
click at [275, 324] on span "business law ($ 350.0 - Monthly)" at bounding box center [227, 325] width 358 height 28
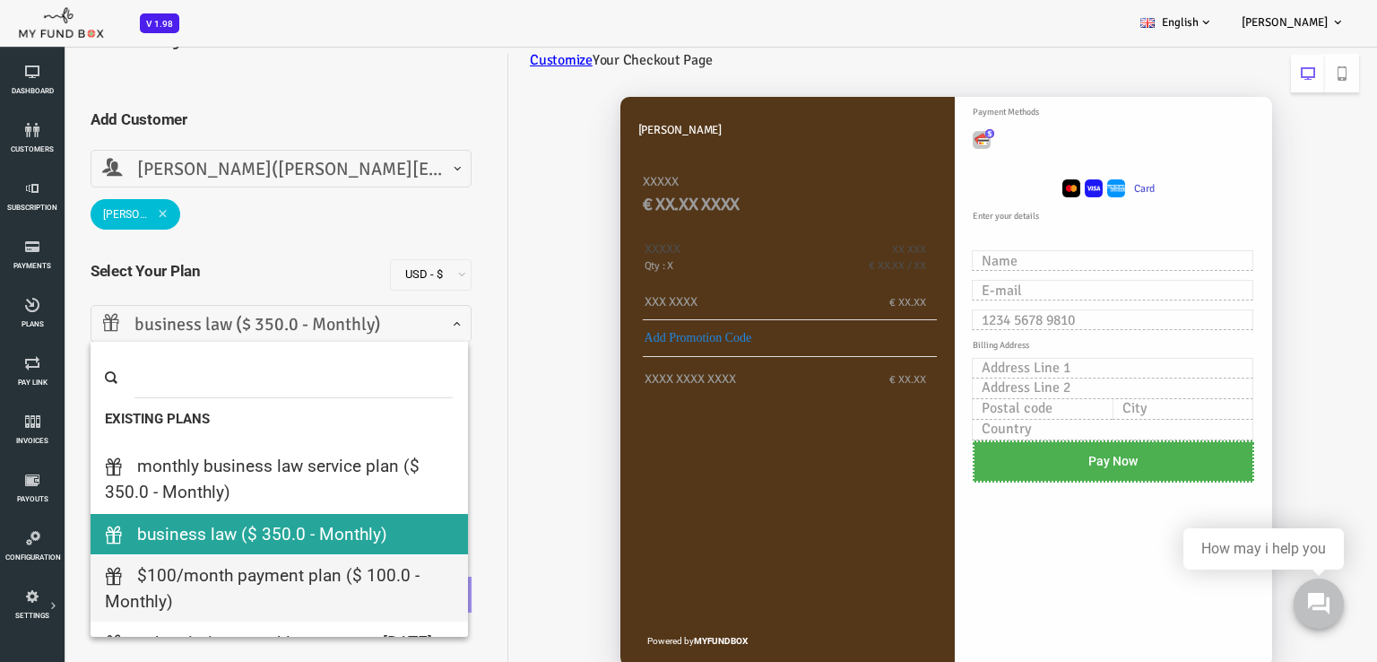
scroll to position [179, 0]
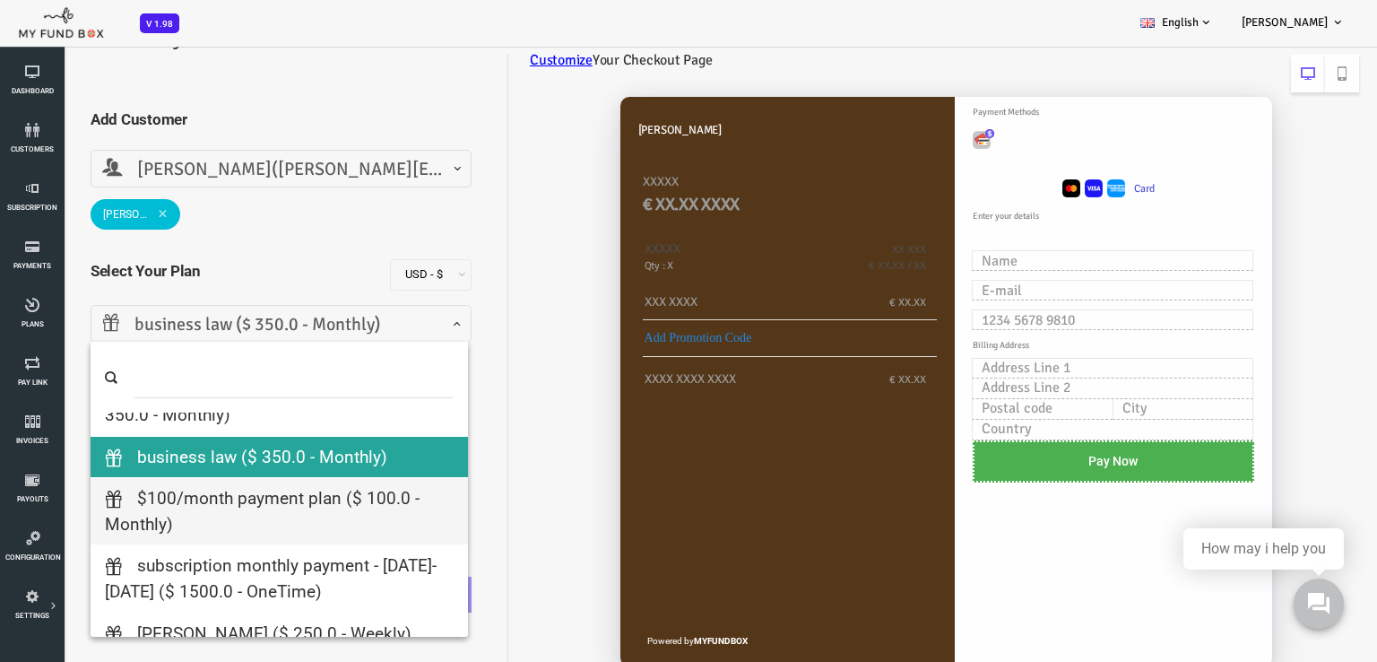
select select "$100/Month Payment Plan"
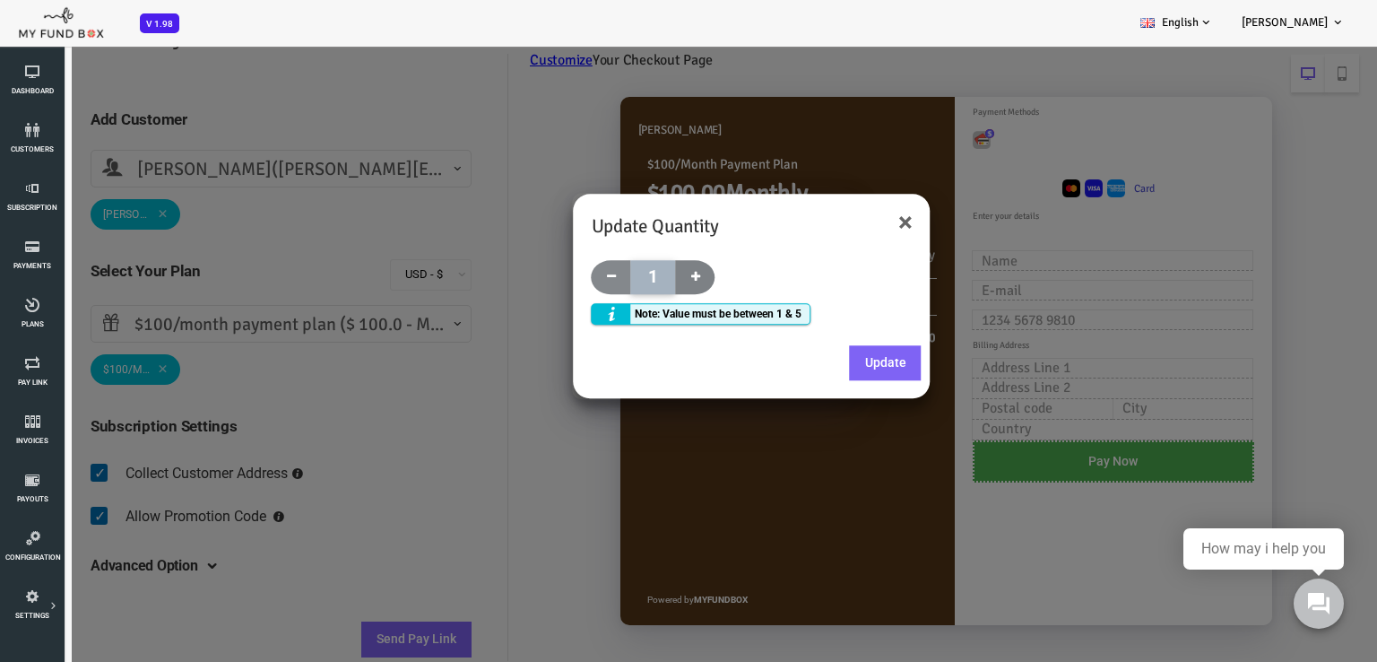
click at [648, 274] on span at bounding box center [640, 277] width 39 height 34
click at [647, 271] on span at bounding box center [640, 277] width 39 height 34
type input "5"
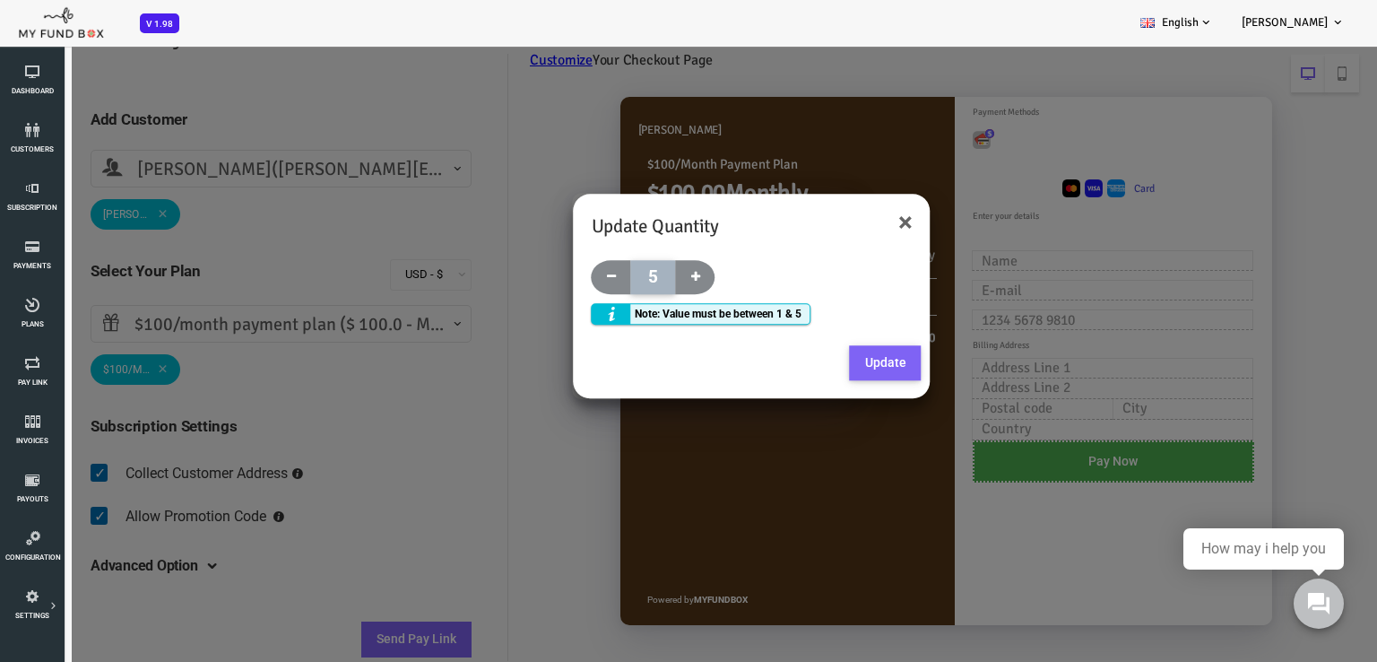
click at [825, 364] on button "Update" at bounding box center [831, 363] width 72 height 36
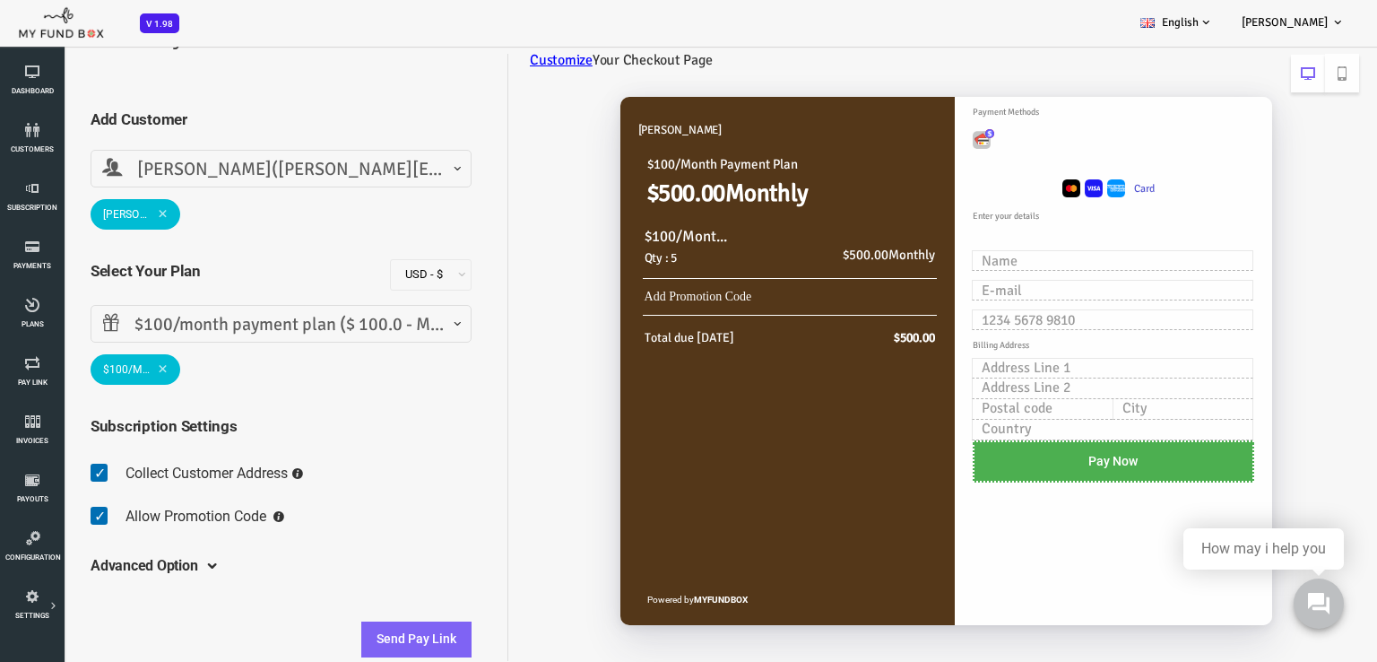
click at [111, 364] on span at bounding box center [108, 369] width 10 height 10
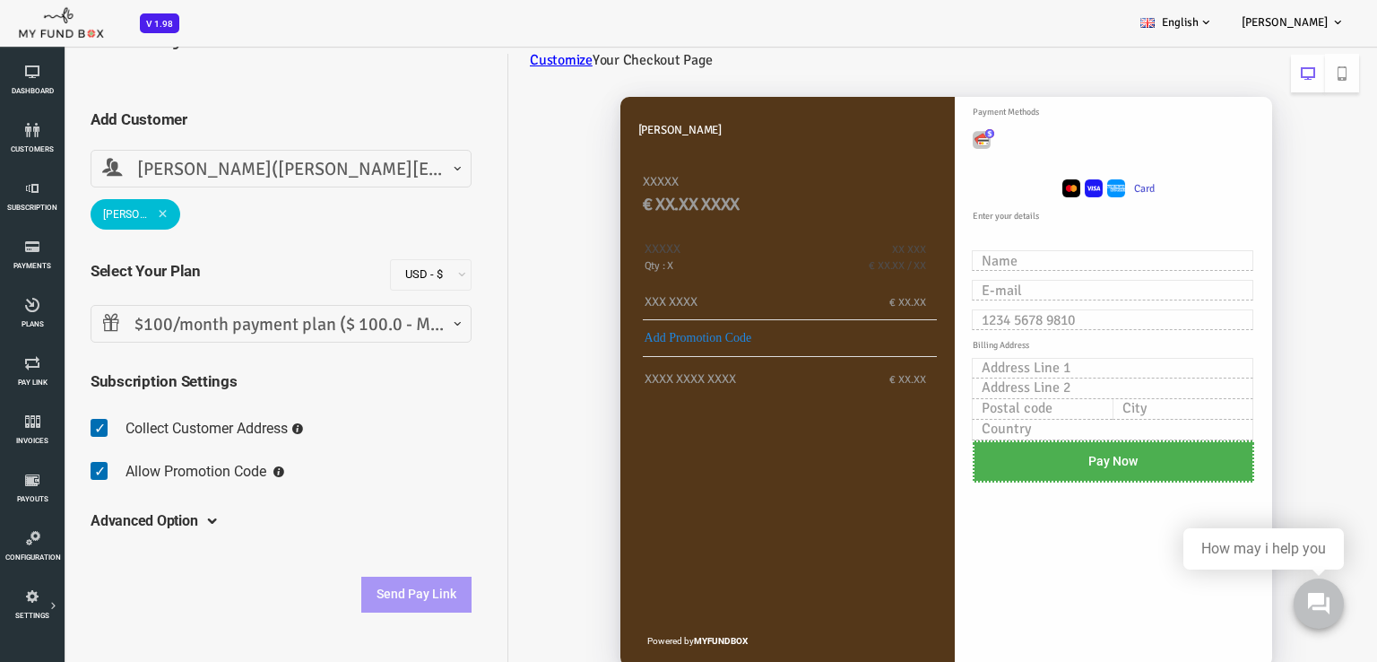
click at [331, 326] on span "$100/month payment plan ($ 100.0 - Monthly)" at bounding box center [227, 325] width 358 height 28
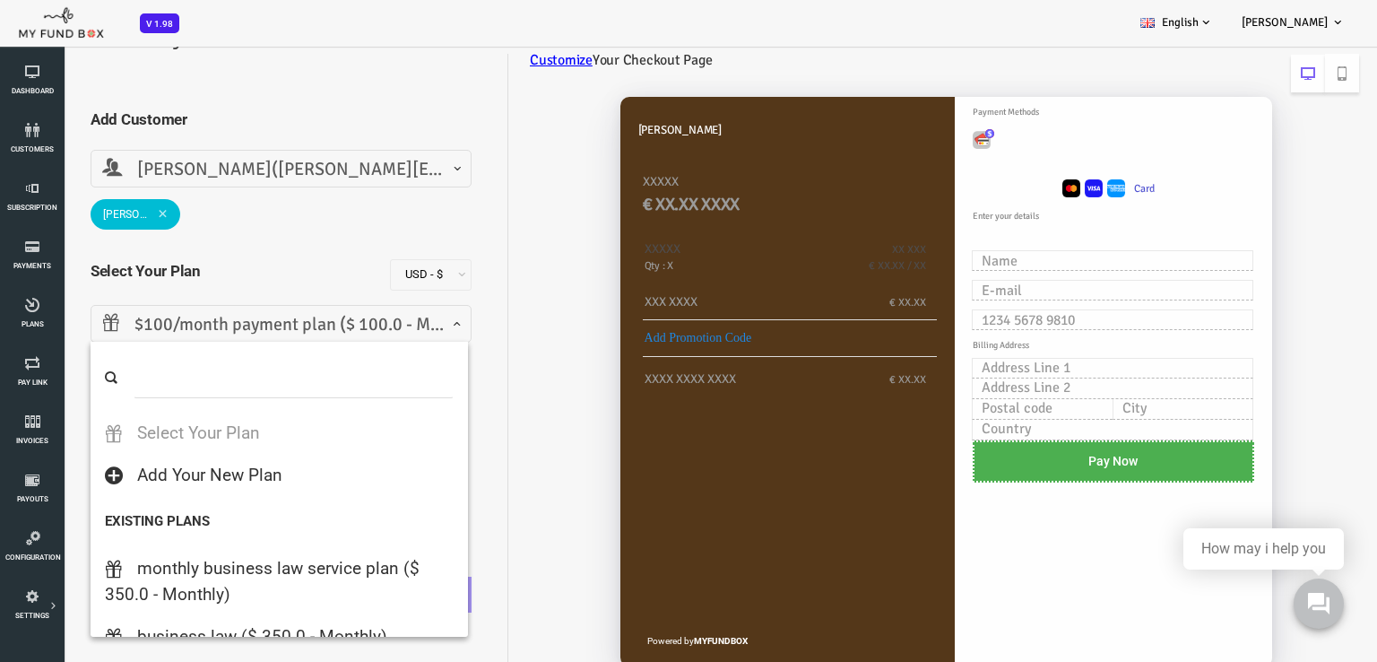
scroll to position [151, 0]
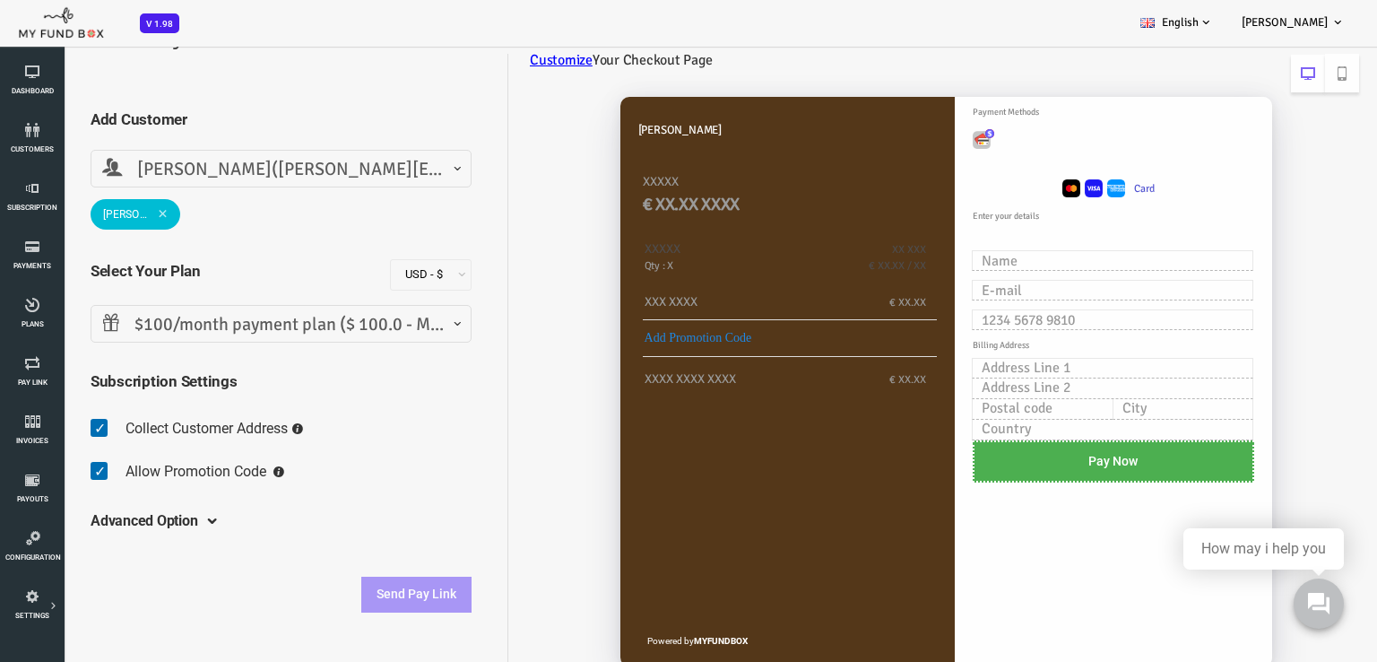
click at [228, 327] on span "$100/month payment plan ($ 100.0 - Monthly)" at bounding box center [227, 325] width 358 height 28
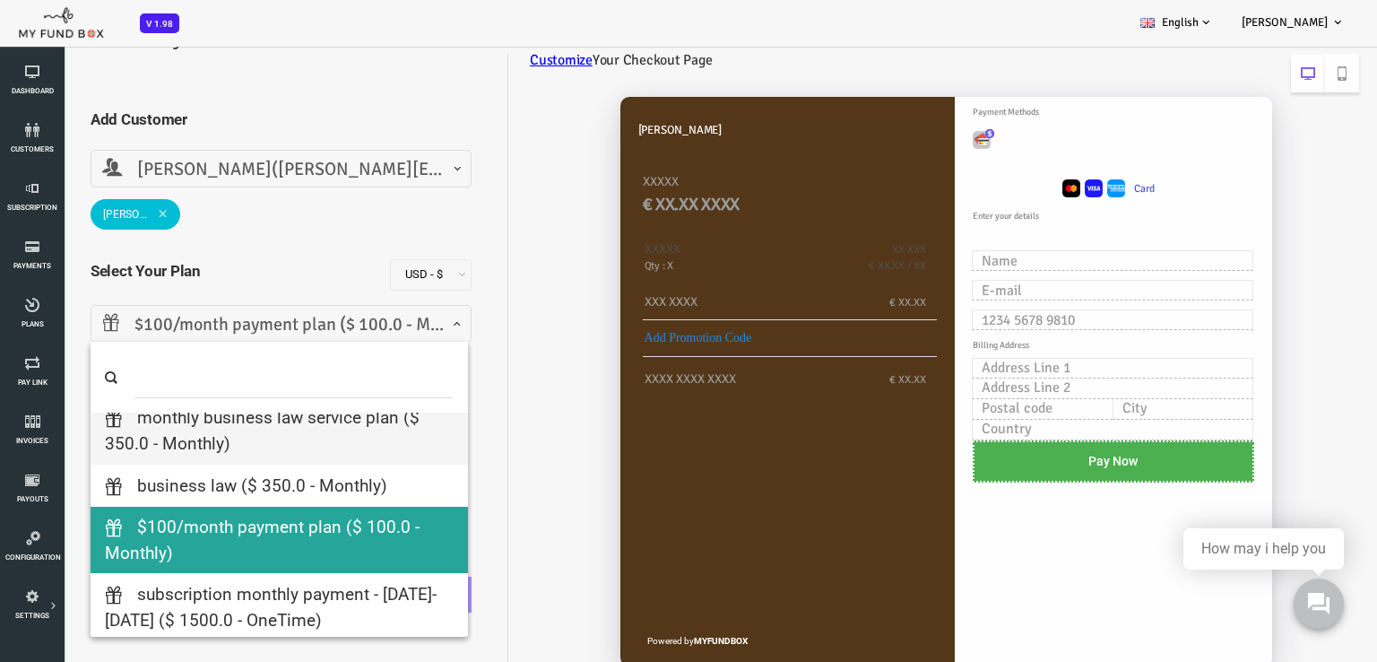
drag, startPoint x: 118, startPoint y: 440, endPoint x: 132, endPoint y: 417, distance: 26.9
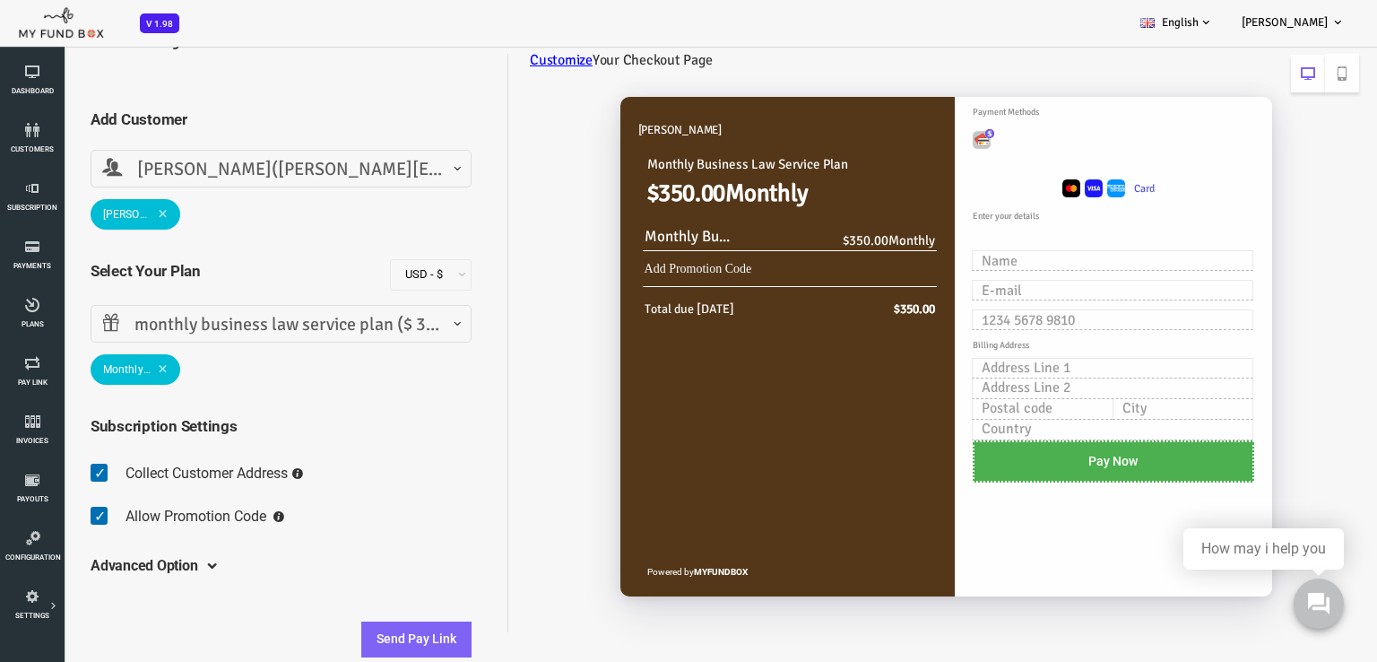
click at [108, 367] on span at bounding box center [108, 369] width 10 height 10
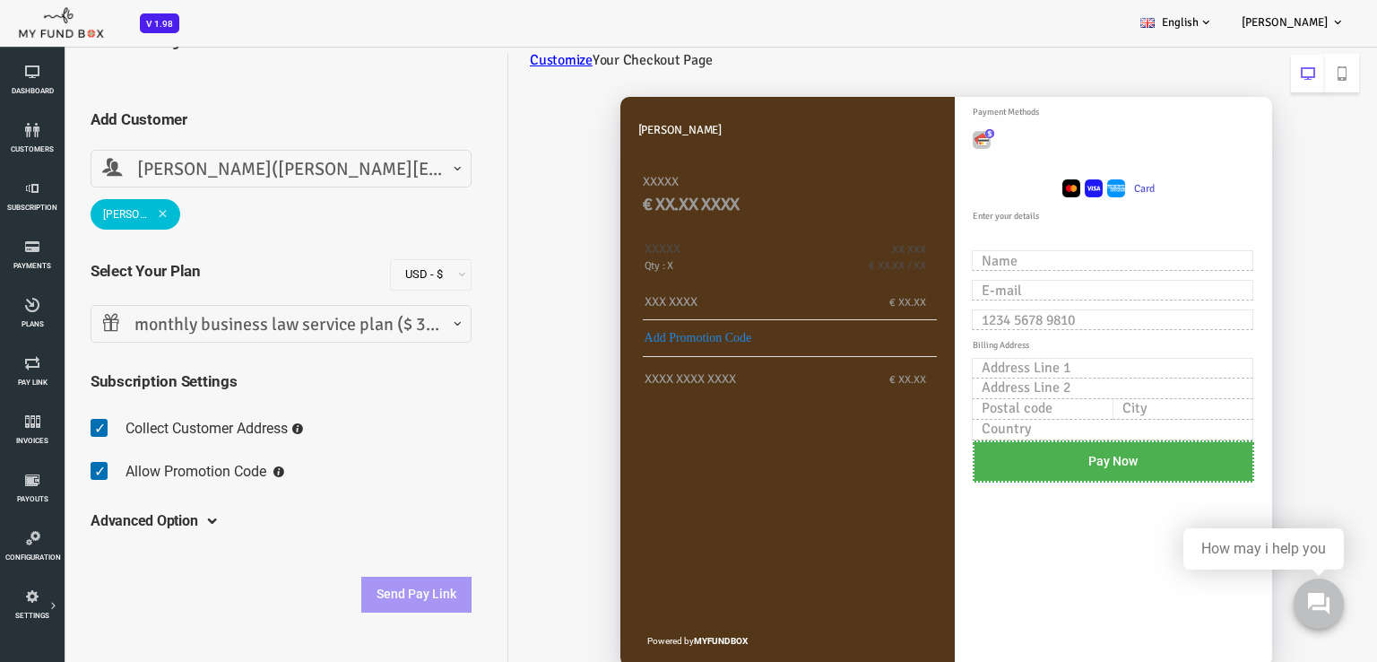
click at [157, 332] on span "monthly business law service plan ($ 350.0 - Monthly)" at bounding box center [227, 325] width 358 height 28
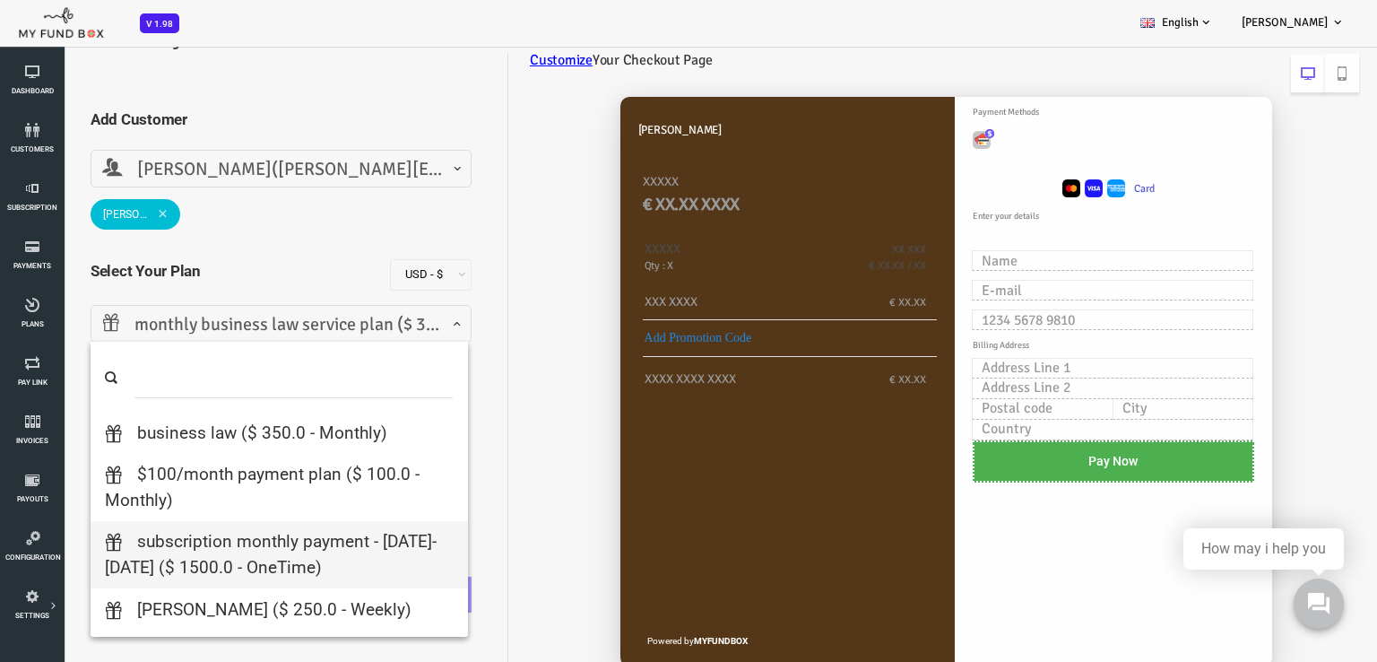
scroll to position [179, 0]
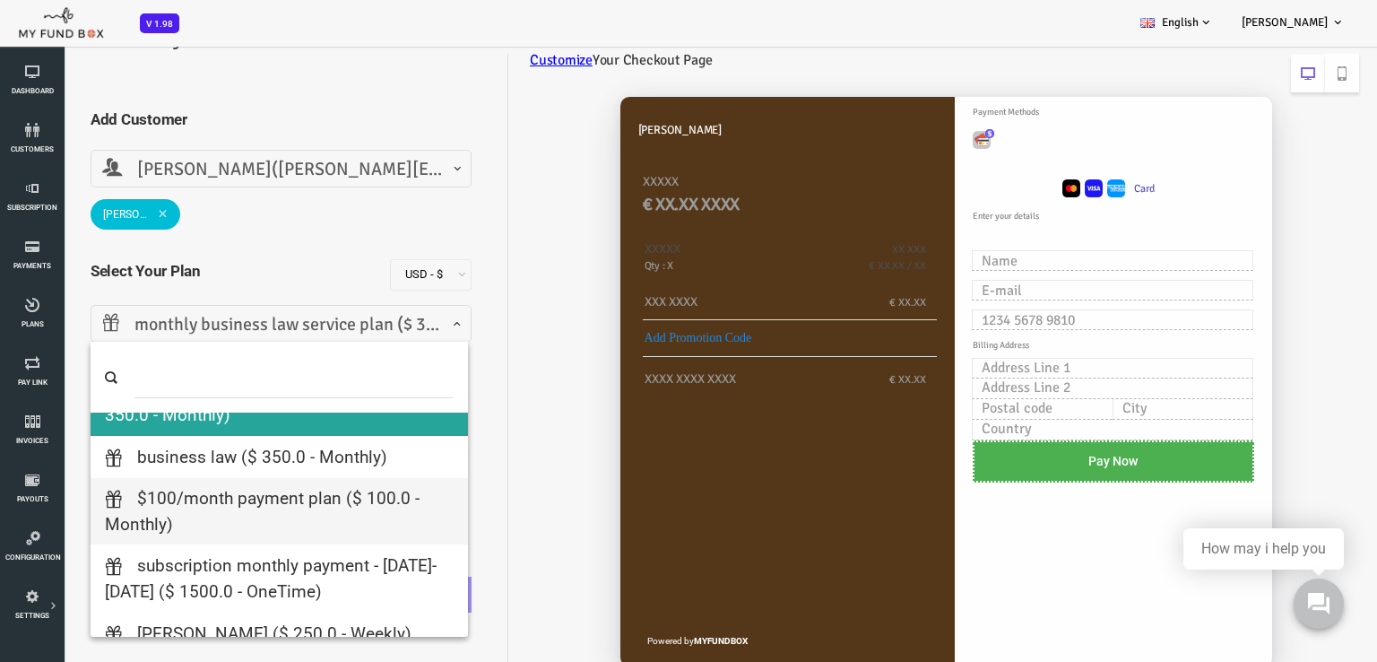
select select "$100/Month Payment Plan"
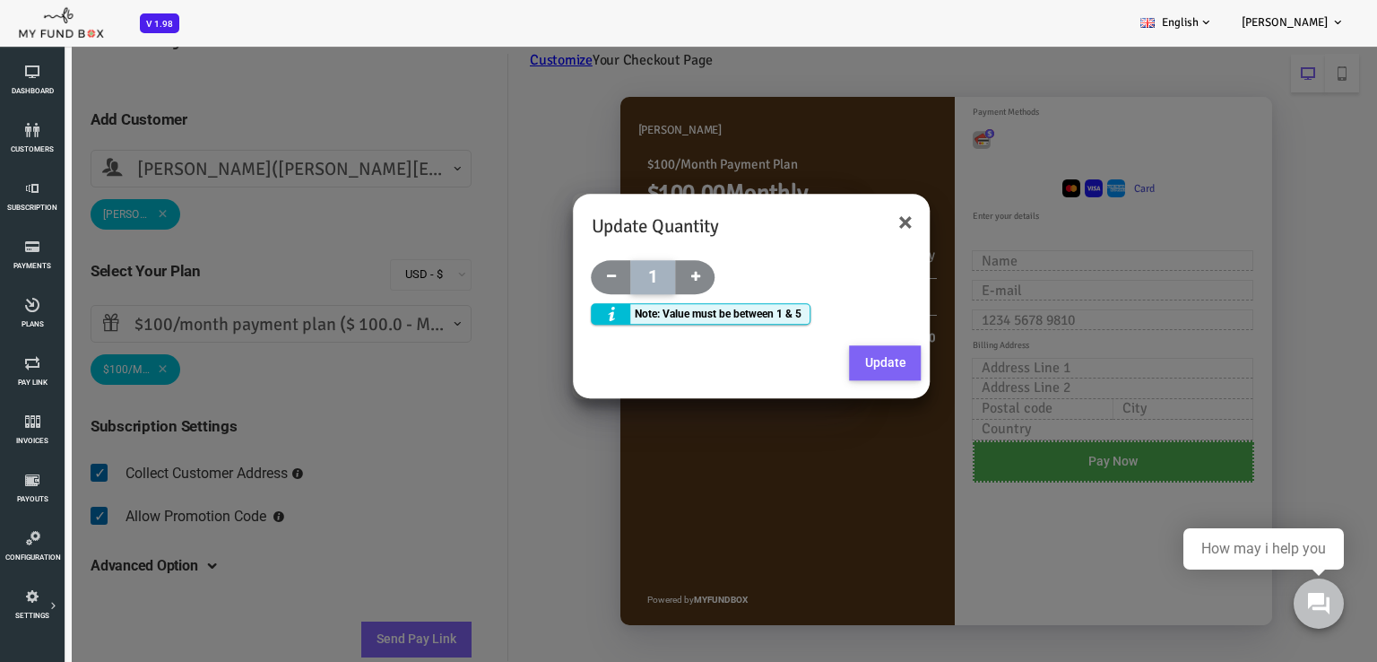
click at [841, 365] on button "Update" at bounding box center [831, 363] width 72 height 36
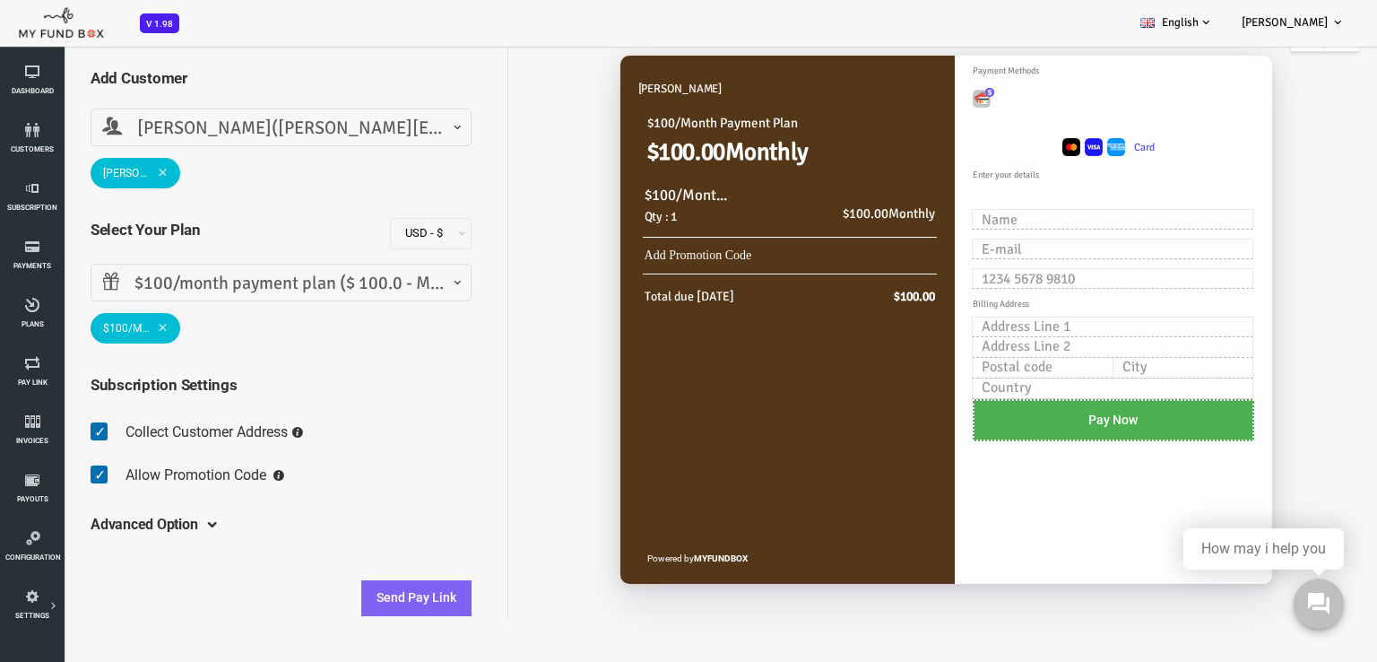
scroll to position [99, 0]
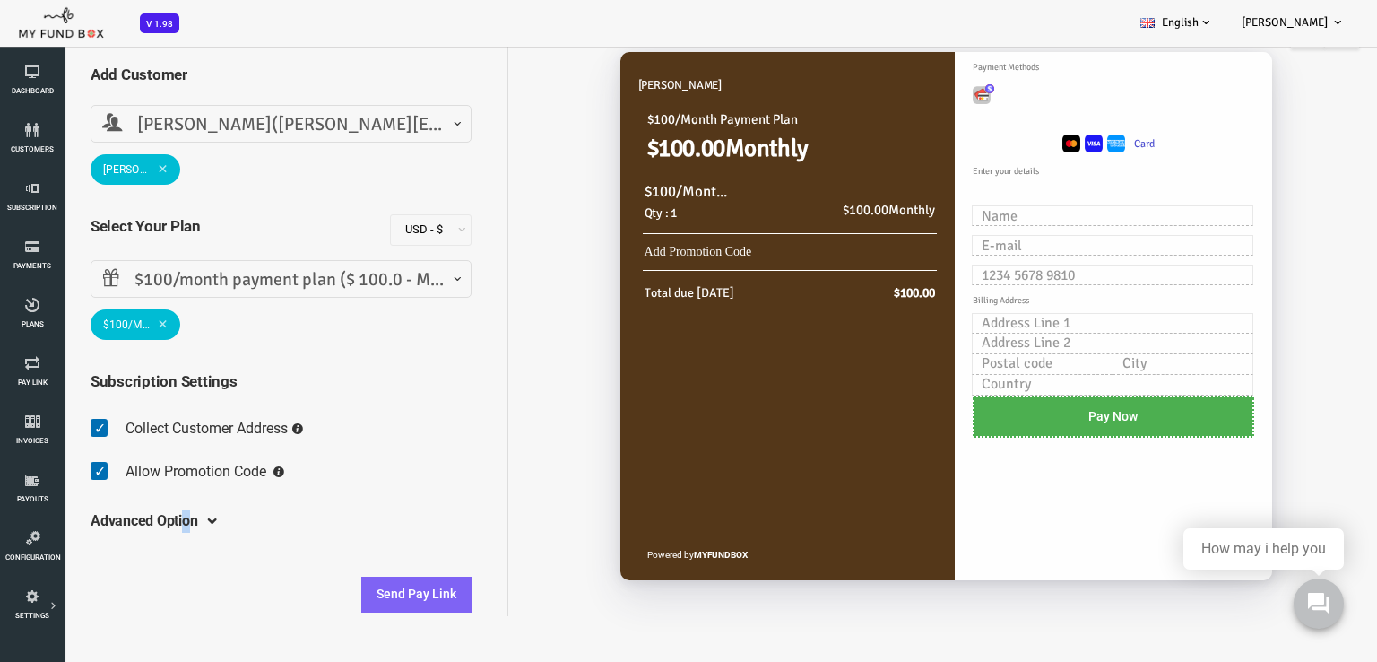
click at [131, 519] on h5 "Advanced Option" at bounding box center [90, 521] width 108 height 49
click at [141, 517] on h5 "Advanced Option" at bounding box center [90, 521] width 108 height 49
click at [143, 521] on div "Advanced Option Include Free Trial Days PayLater Please enter a valid date Init…" at bounding box center [226, 521] width 381 height 49
click at [152, 526] on span at bounding box center [152, 521] width 0 height 14
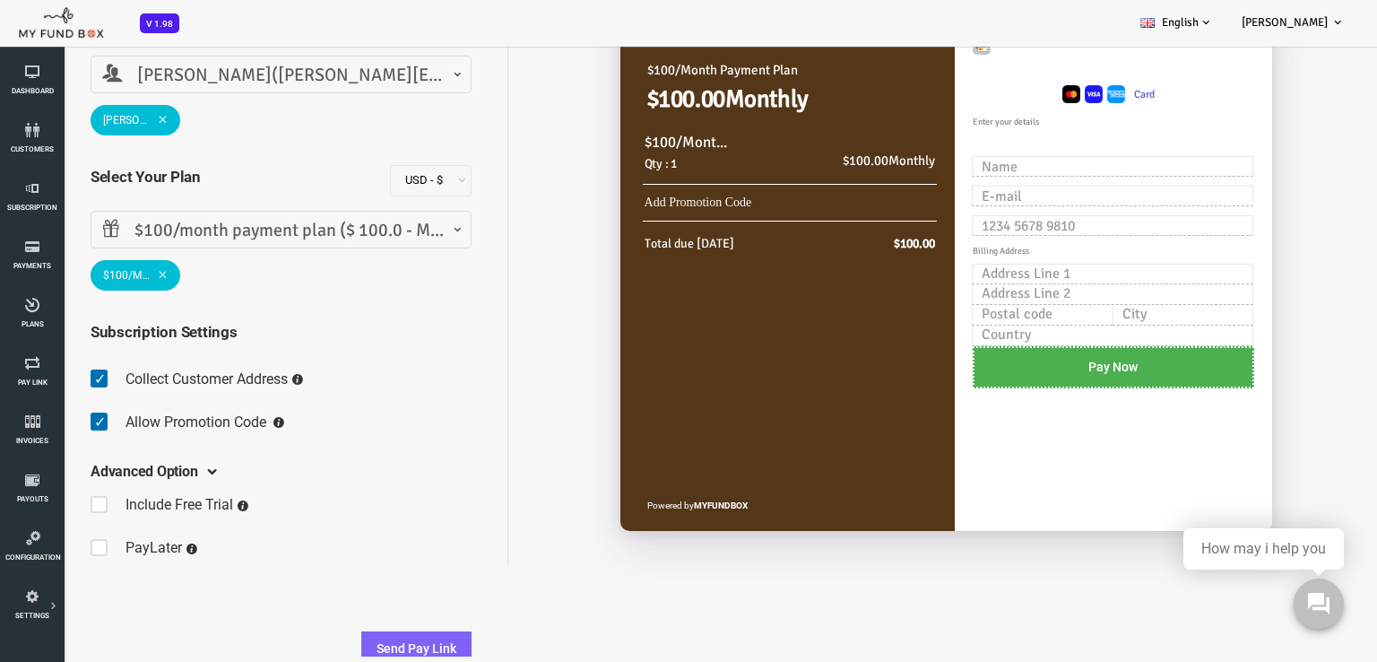
scroll to position [94, 0]
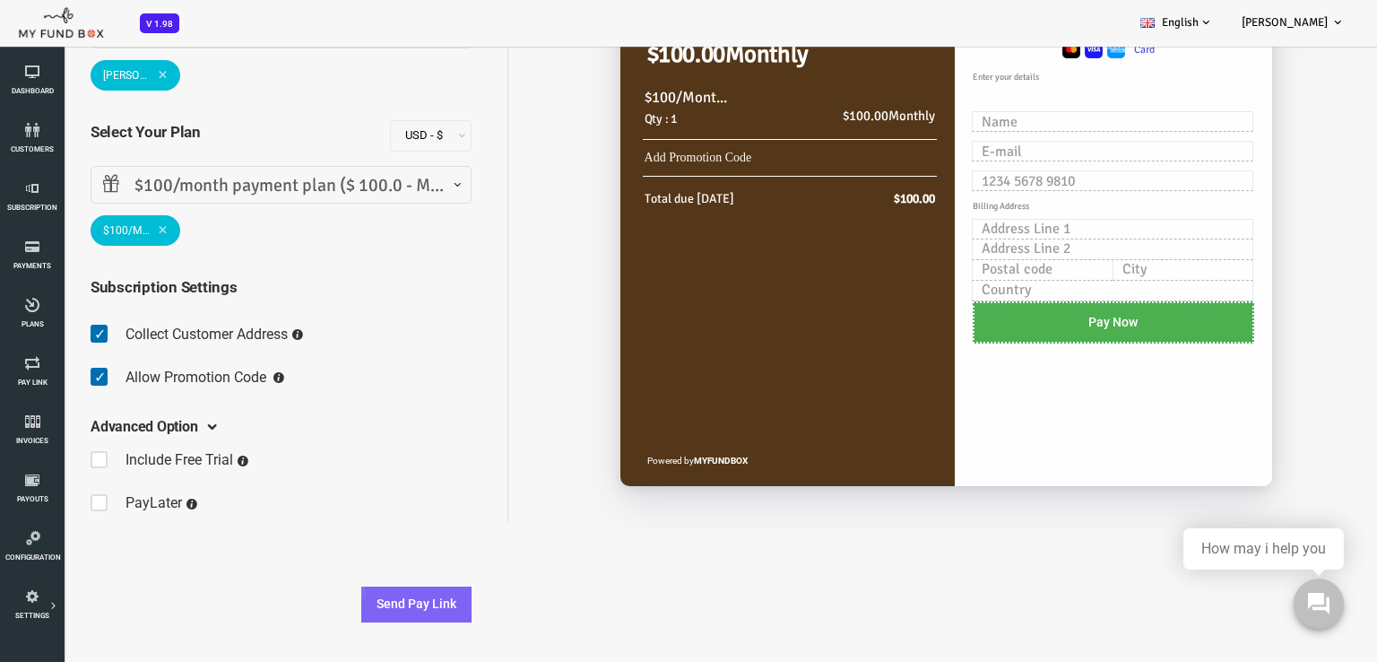
click at [136, 506] on icon at bounding box center [688, 247] width 1377 height 710
click at [48, 508] on span at bounding box center [50, 503] width 28 height 36
click at [37, 490] on input "checkbox" at bounding box center [36, 489] width 1 height 1
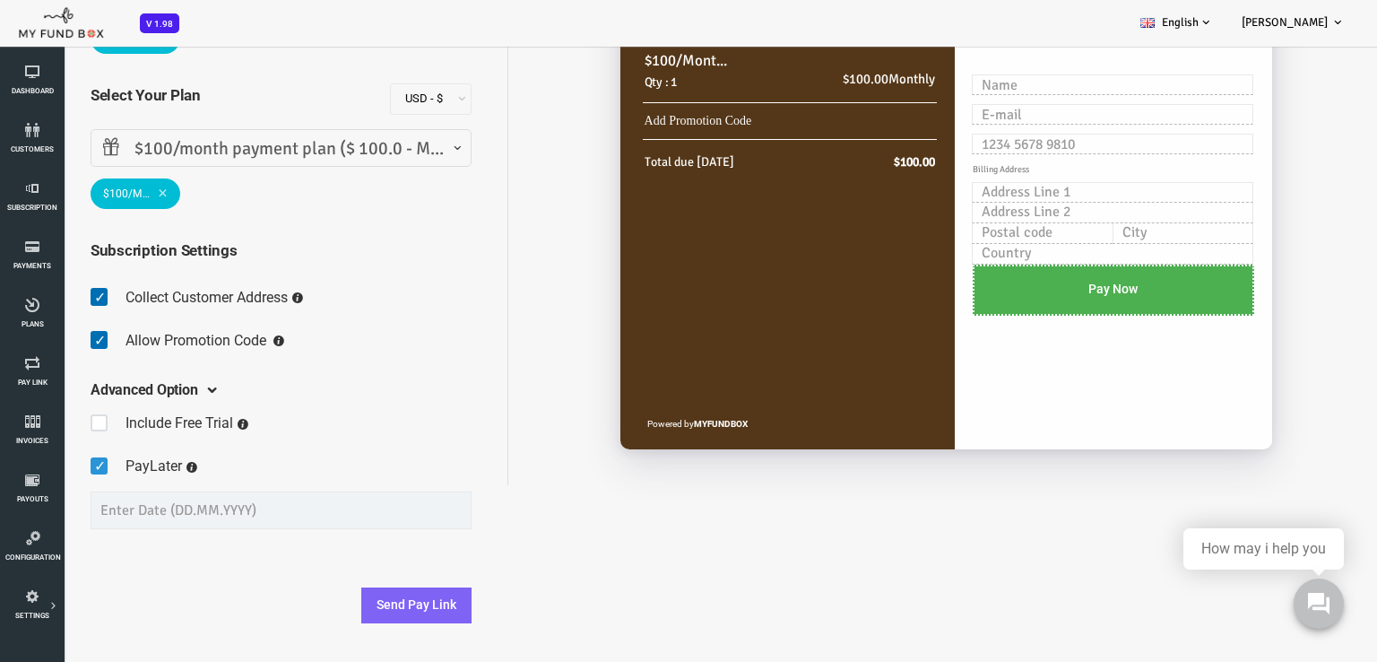
scroll to position [240, 0]
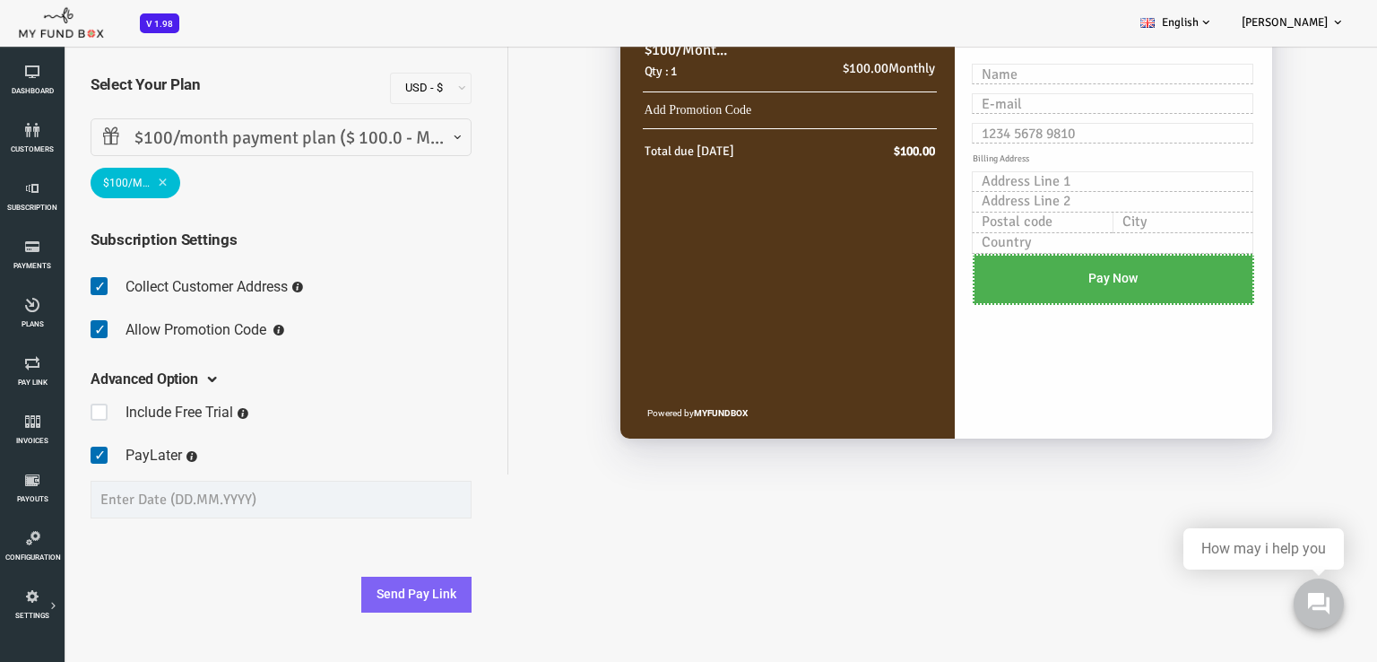
click at [45, 460] on span at bounding box center [50, 456] width 28 height 36
click at [37, 442] on input "checkbox" at bounding box center [36, 441] width 1 height 1
checkbox input "false"
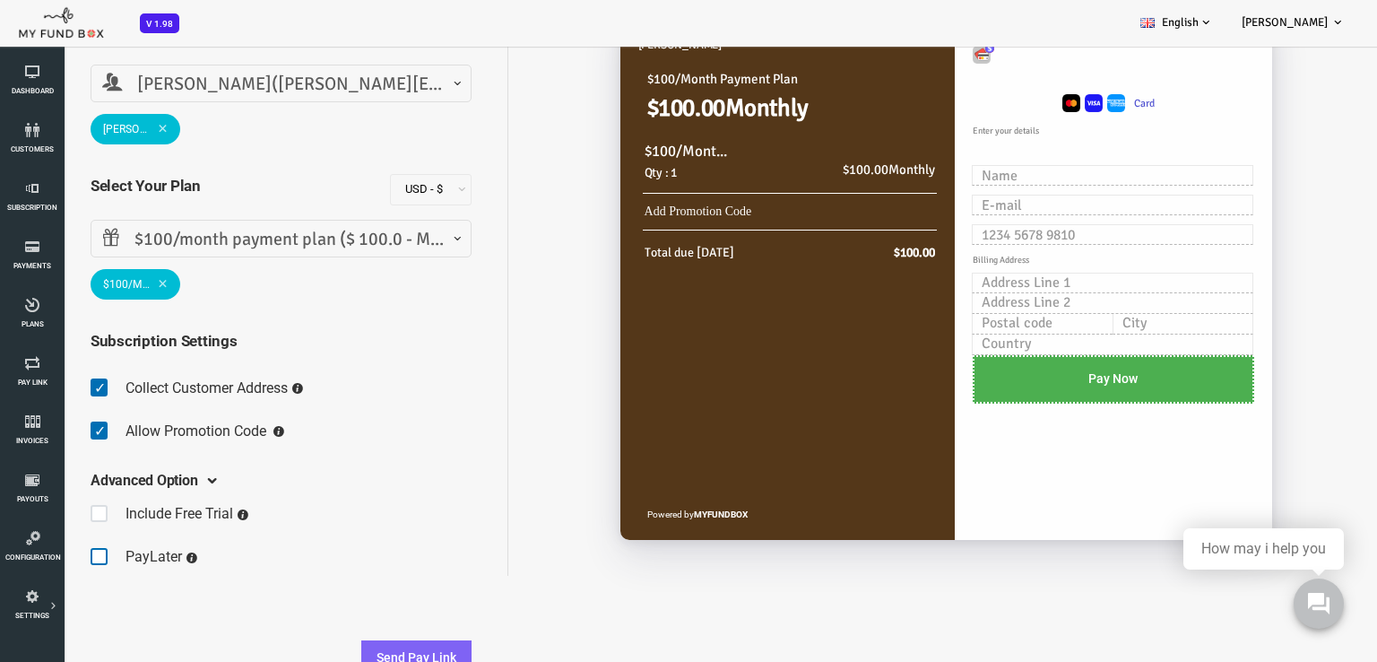
scroll to position [179, 0]
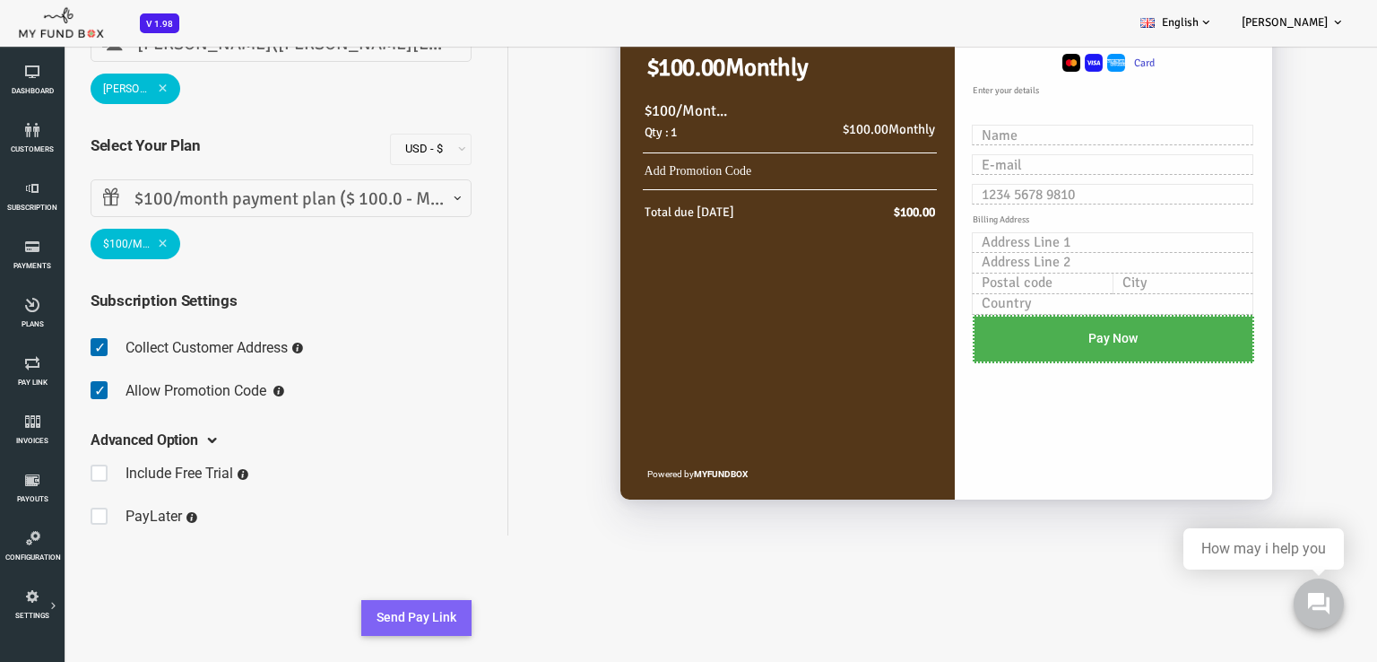
click at [363, 625] on button "Send Pay Link" at bounding box center [362, 618] width 110 height 36
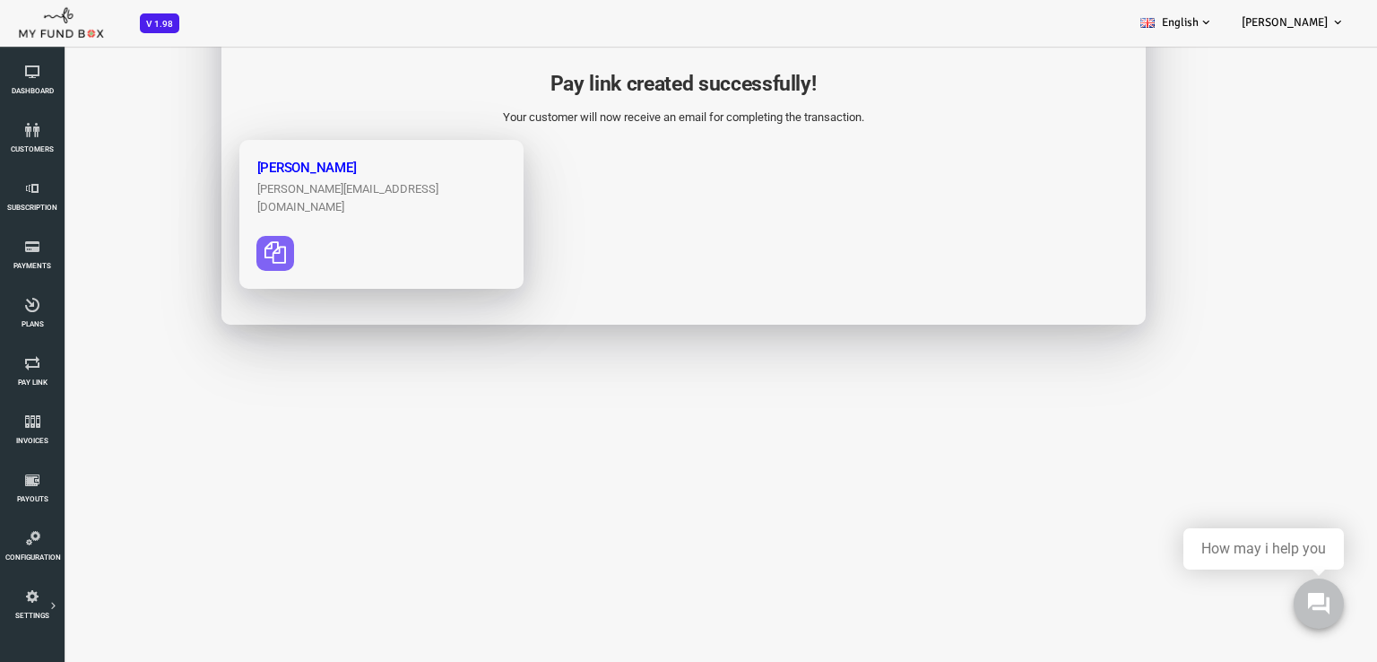
scroll to position [90, 0]
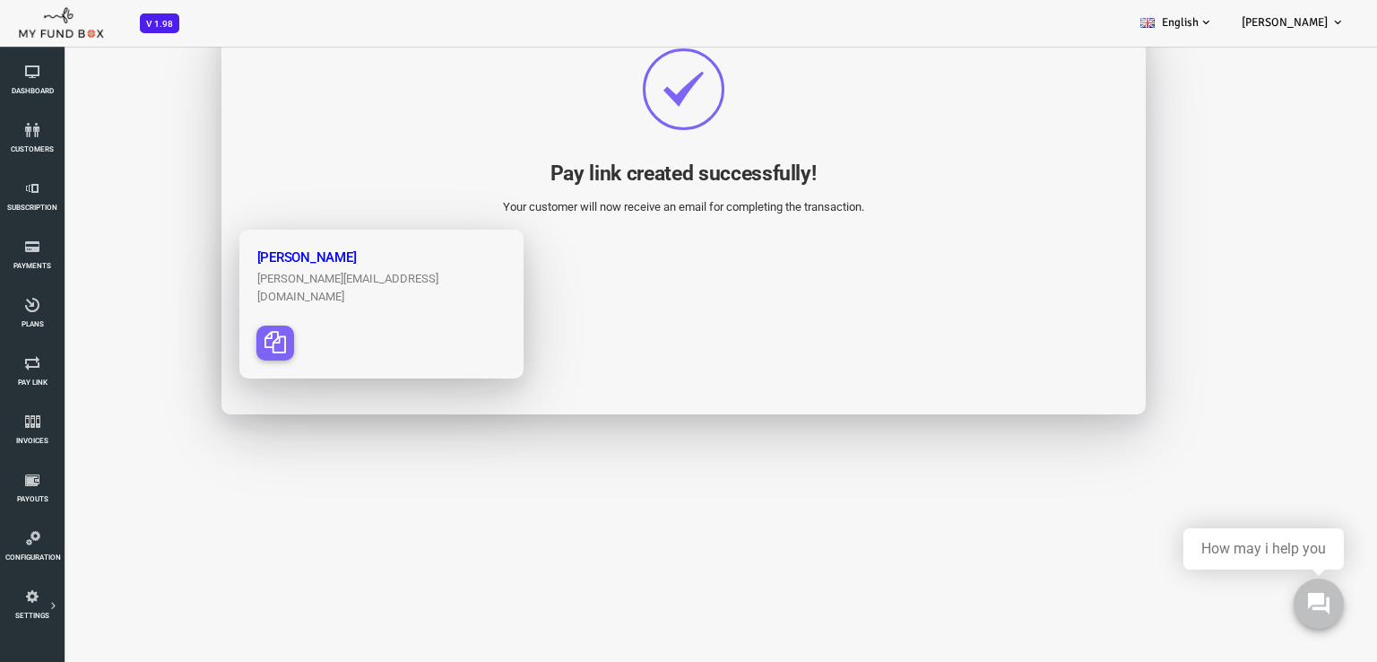
click at [212, 331] on icon "button" at bounding box center [221, 342] width 22 height 22
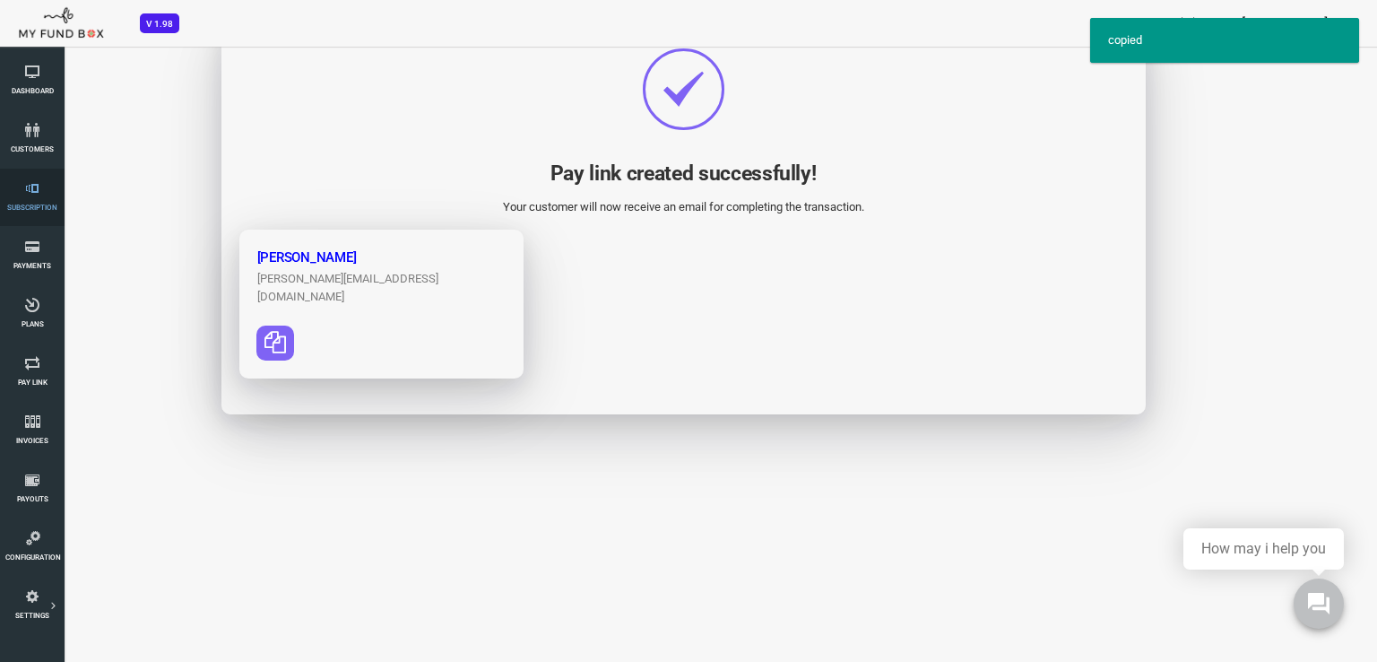
click at [30, 196] on link "Subscription" at bounding box center [32, 197] width 54 height 57
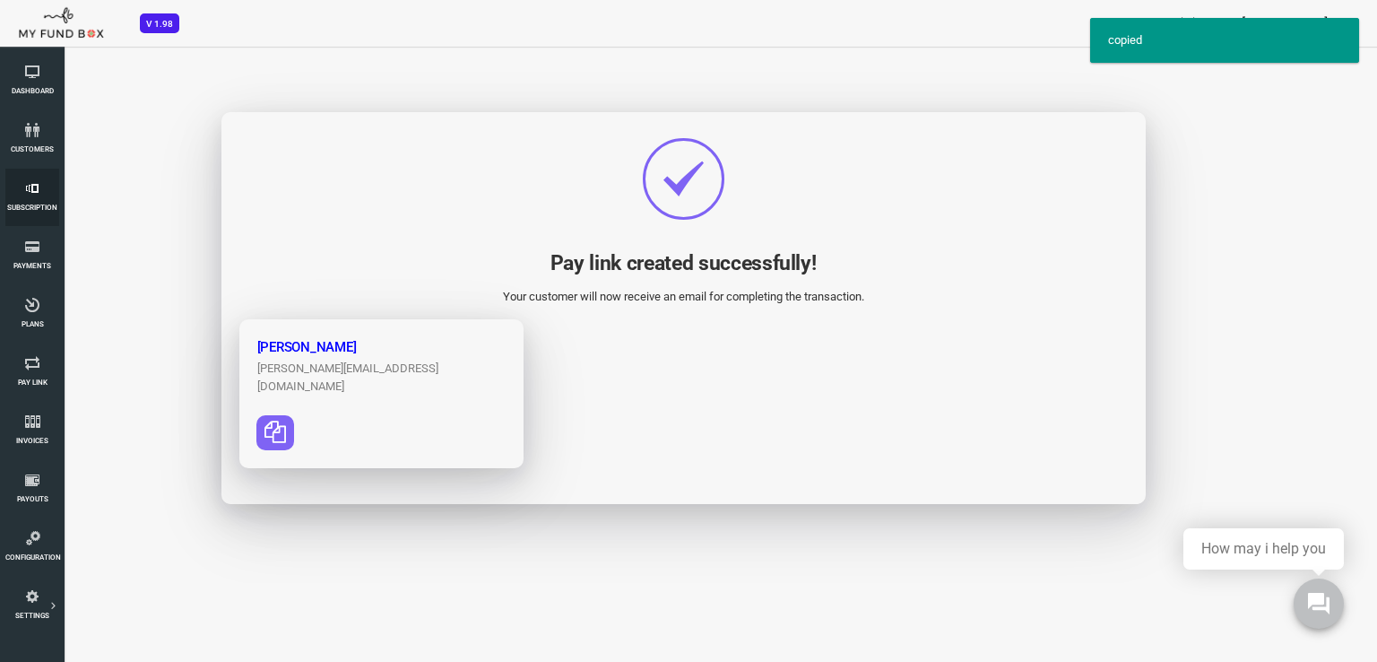
scroll to position [0, 0]
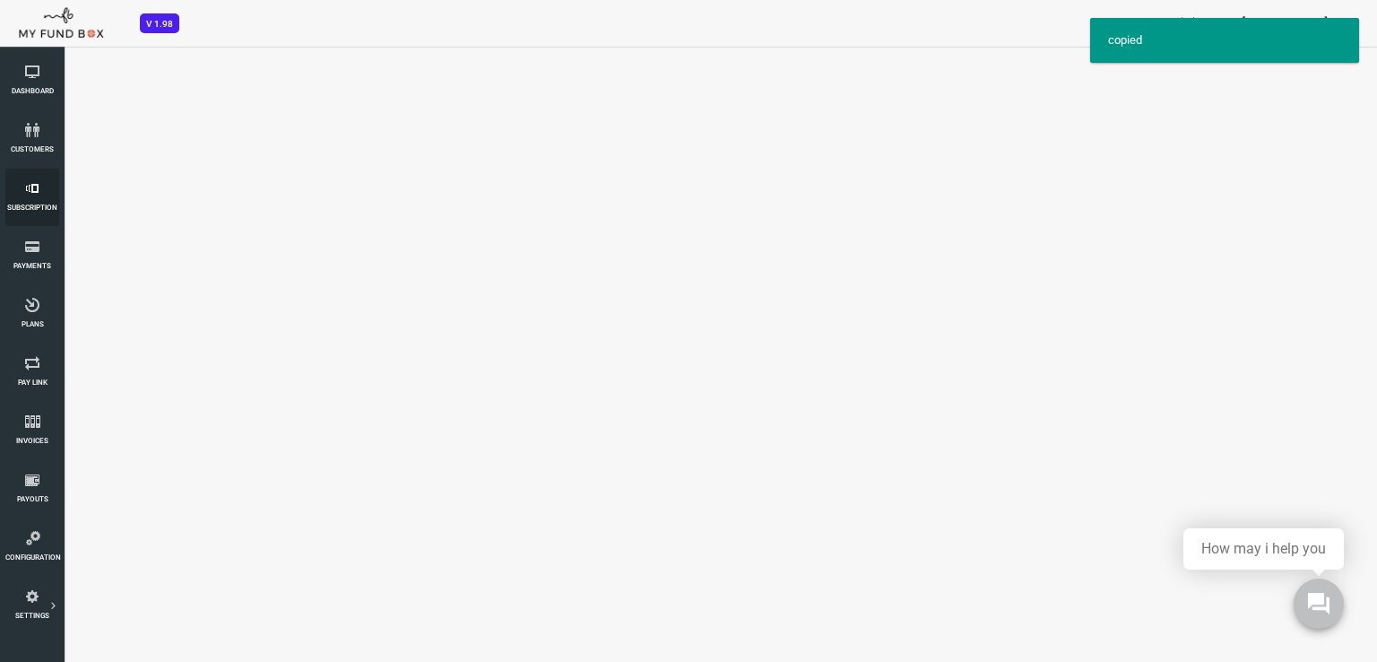
select select "100"
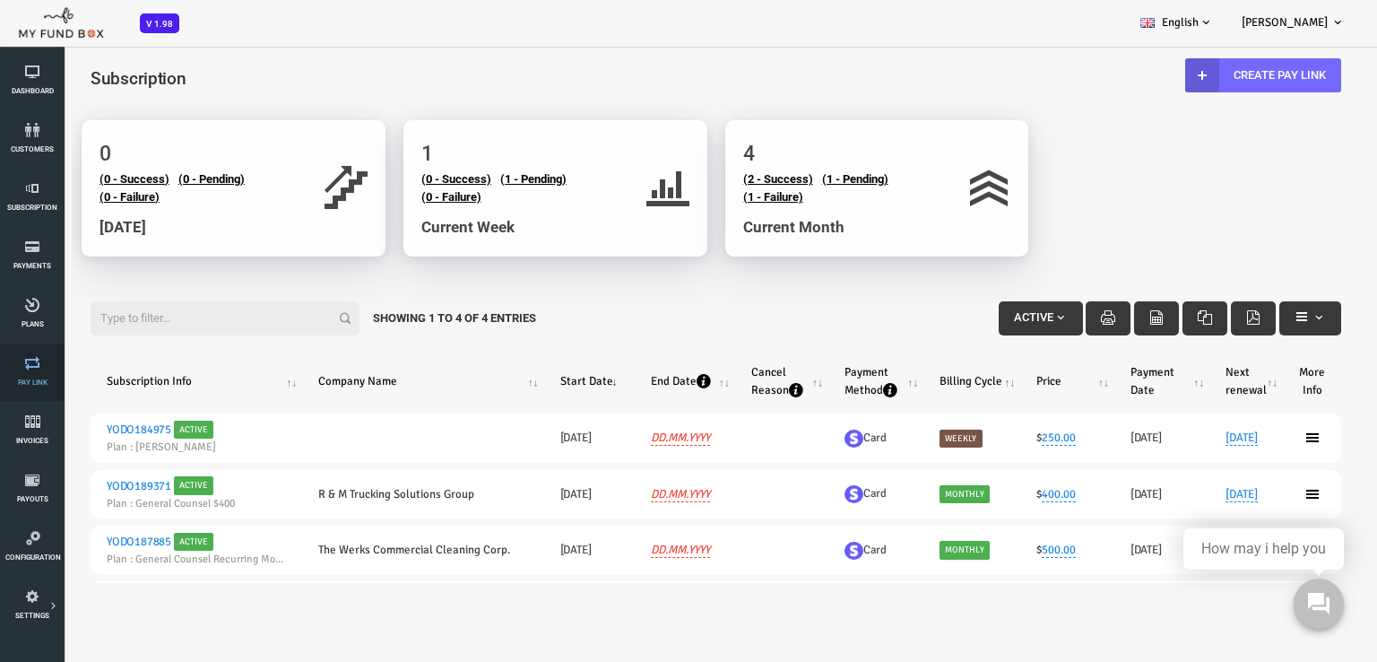
click at [0, 0] on span "Pay Link" at bounding box center [0, 0] width 0 height 0
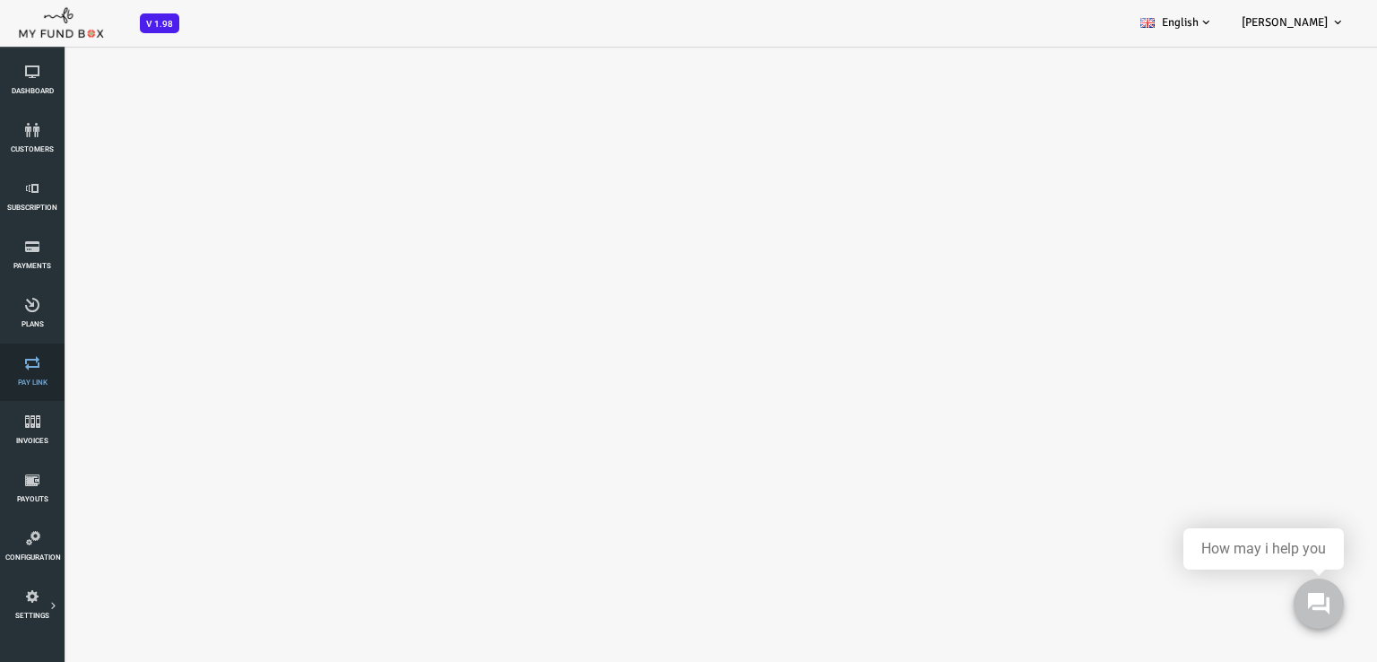
select select "100"
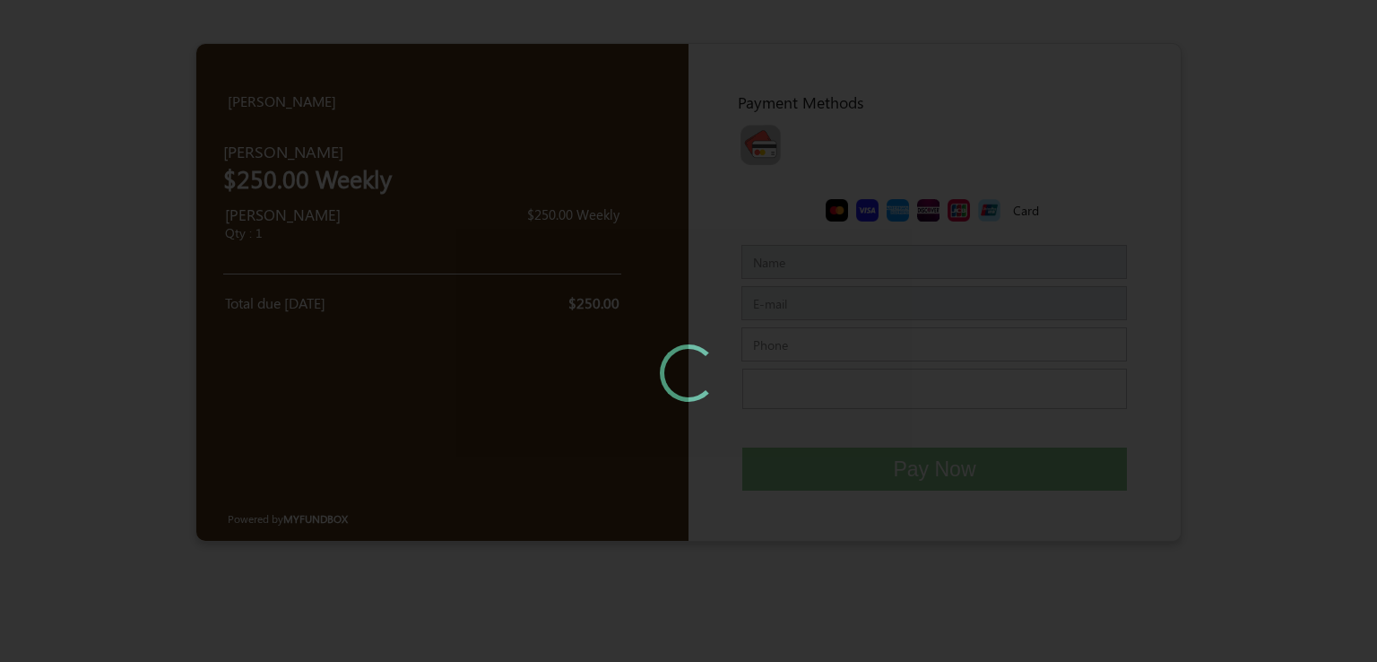
type input "[PERSON_NAME]"
type input "admin@molawoffice.com"
